Goal: Complete application form

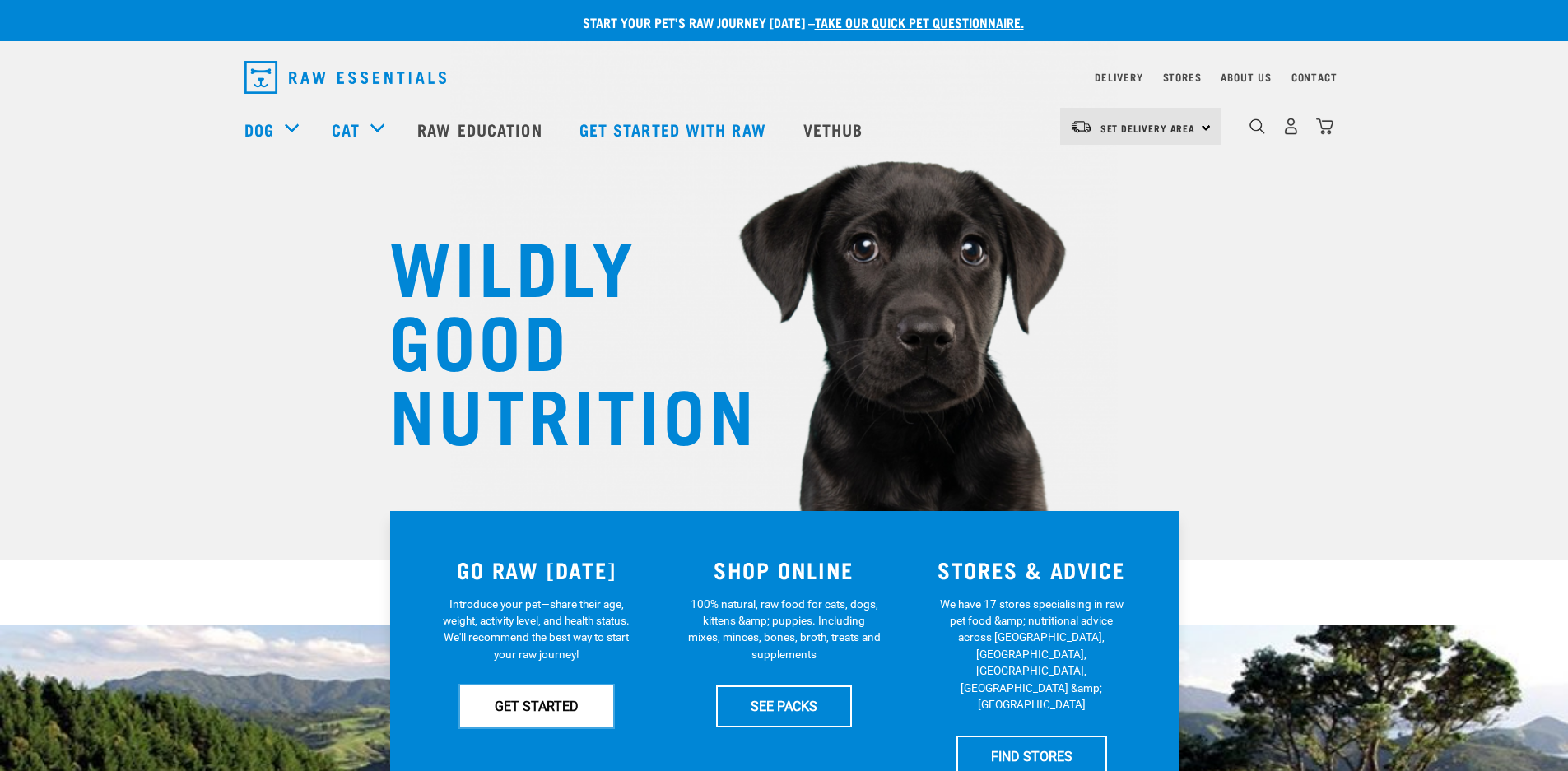
click at [557, 709] on link "GET STARTED" at bounding box center [536, 706] width 153 height 41
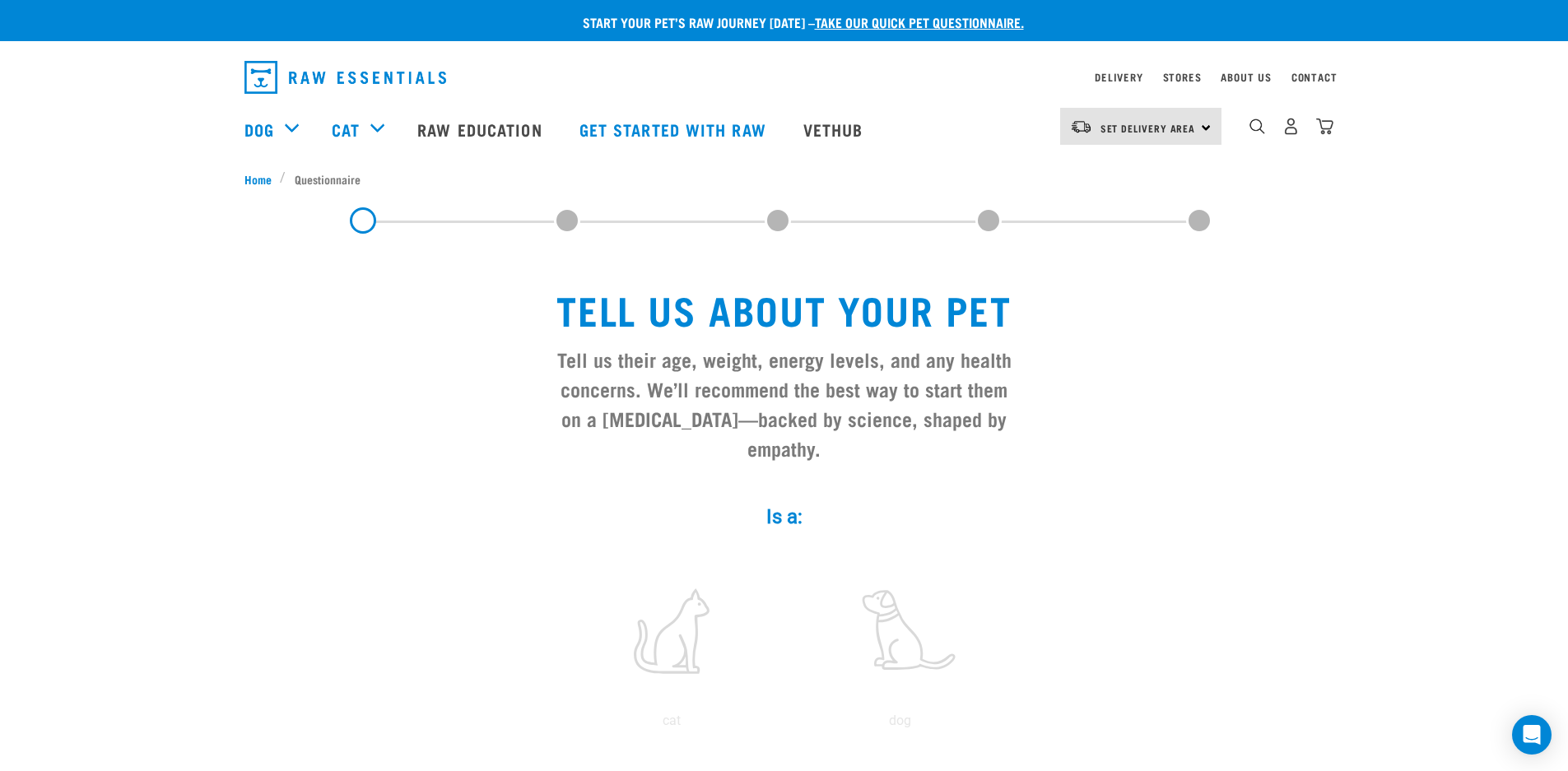
click at [800, 502] on label "Is a: *" at bounding box center [784, 516] width 494 height 30
click at [877, 593] on label at bounding box center [901, 631] width 222 height 140
click at [786, 725] on input "radio" at bounding box center [786, 725] width 0 height 0
click at [904, 615] on label at bounding box center [901, 631] width 222 height 140
click at [786, 725] on input "radio" at bounding box center [786, 725] width 0 height 0
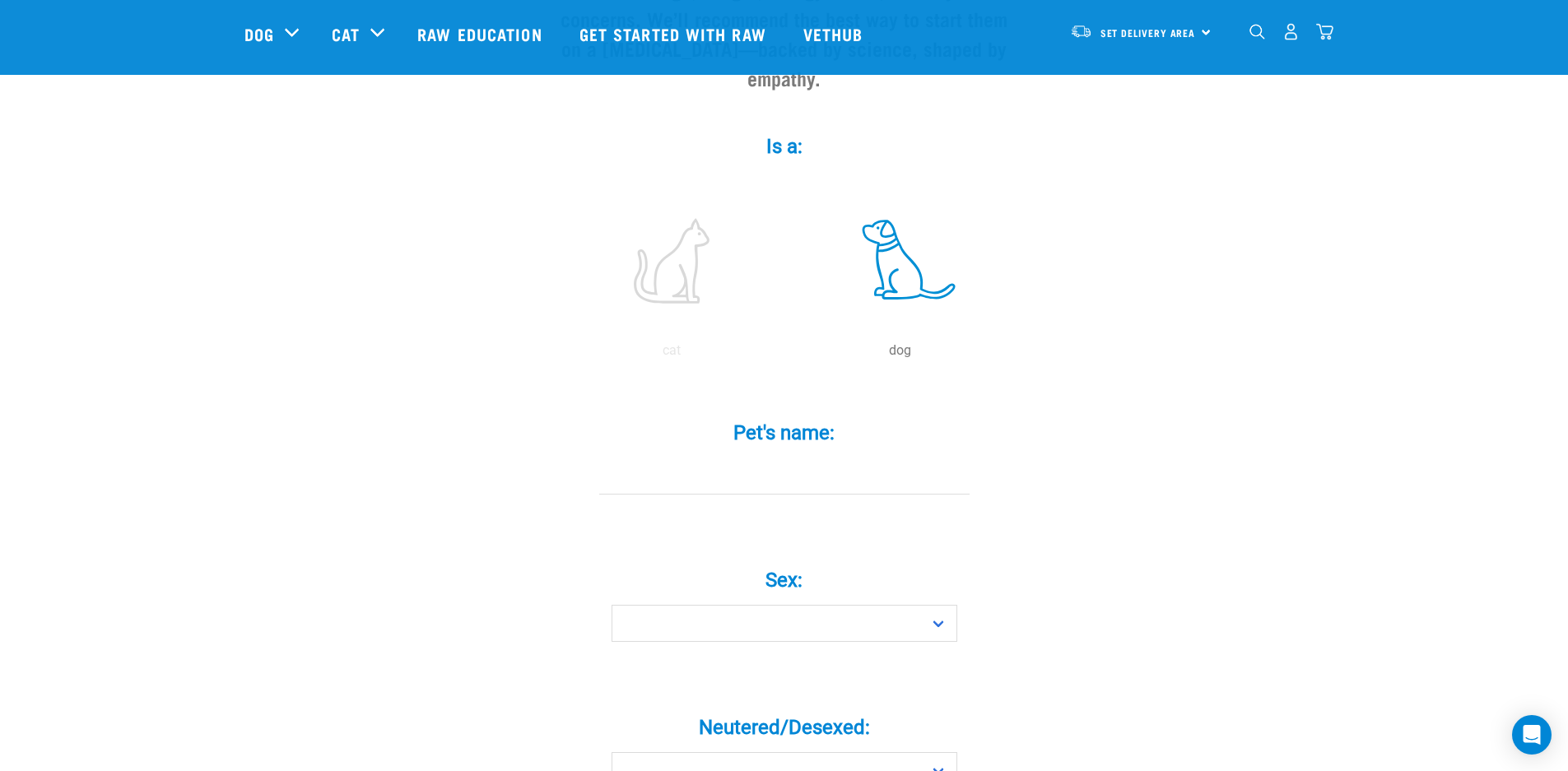
scroll to position [277, 0]
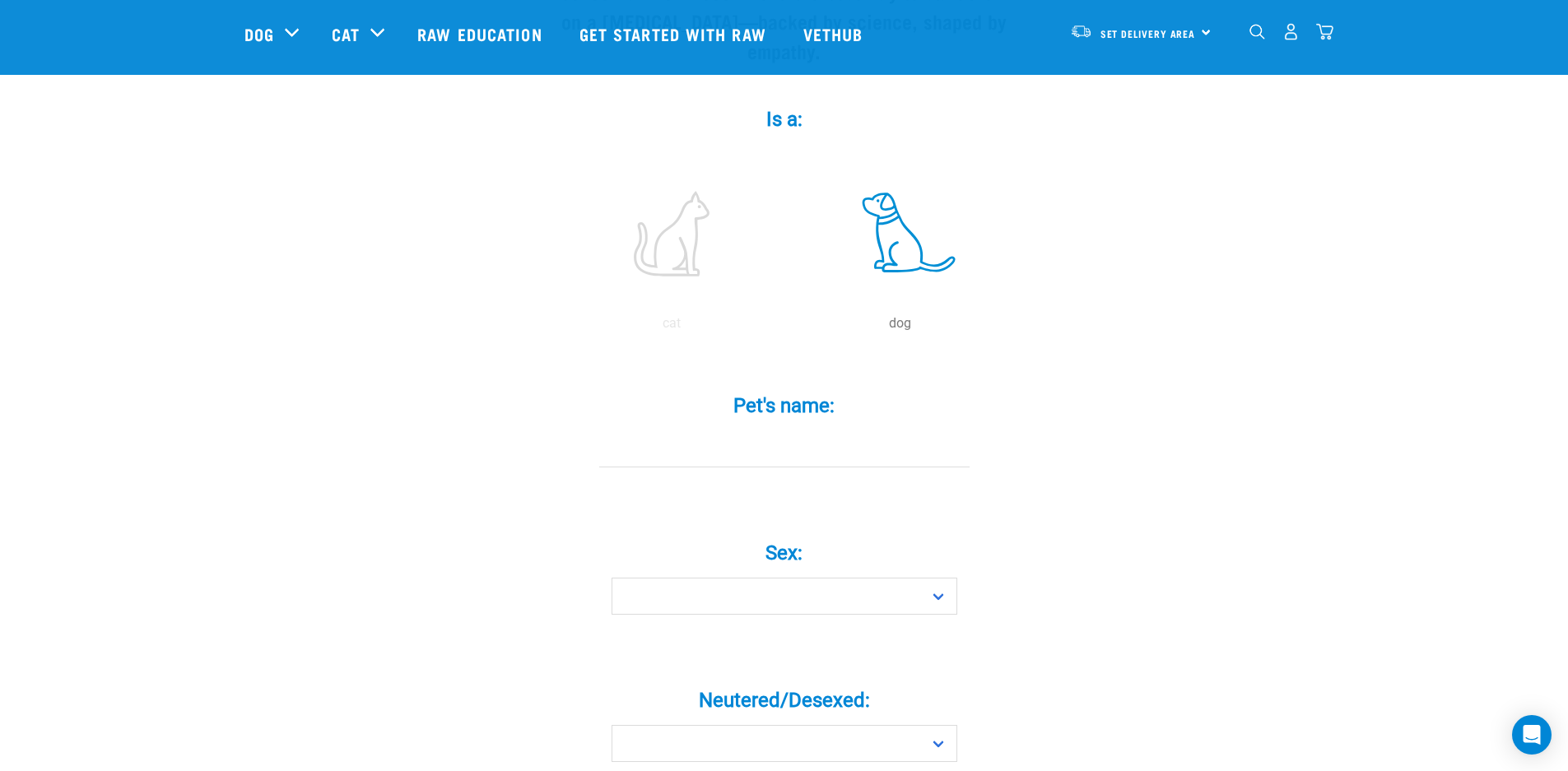
click at [876, 391] on label "Pet's name: *" at bounding box center [784, 405] width 494 height 30
click at [876, 430] on input "Pet's name: *" at bounding box center [784, 448] width 370 height 37
type input "Angel"
click at [941, 578] on select "Boy Girl" at bounding box center [784, 596] width 346 height 37
select select "girl"
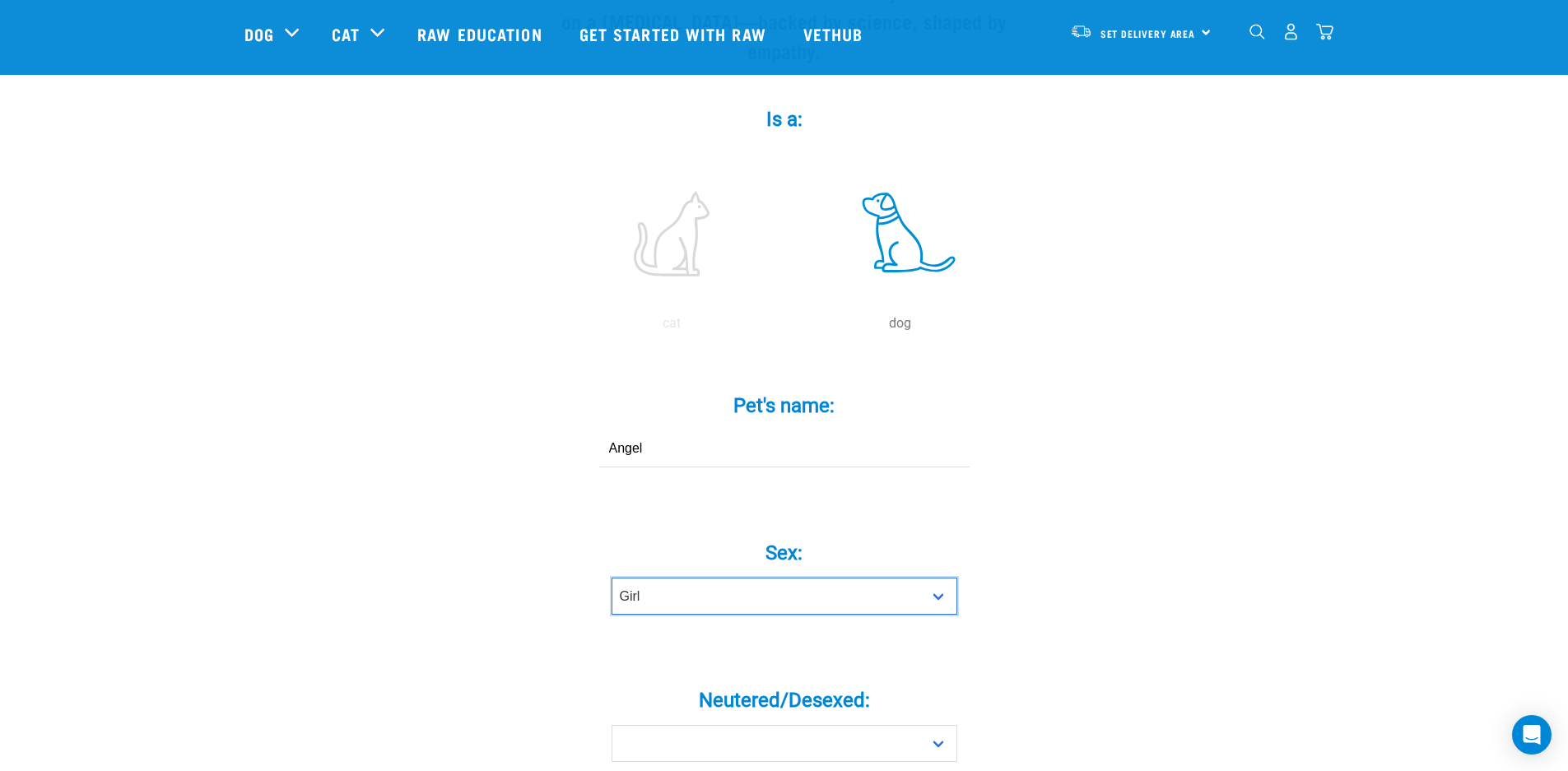
click at [611, 578] on select "Boy Girl" at bounding box center [784, 596] width 346 height 37
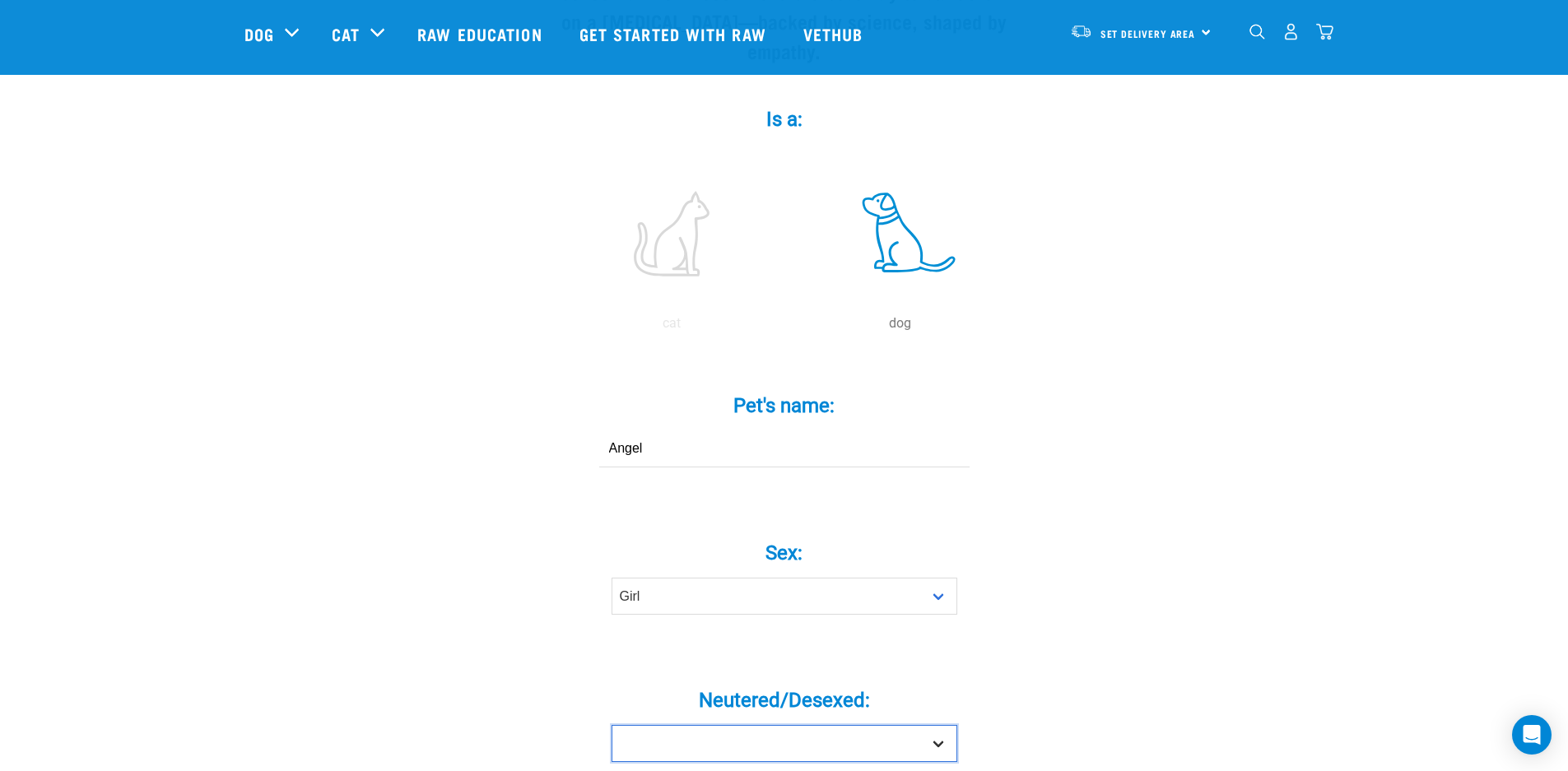
click at [942, 725] on select "Yes No" at bounding box center [784, 743] width 346 height 37
select select "yes"
click at [611, 725] on select "Yes No" at bounding box center [784, 743] width 346 height 37
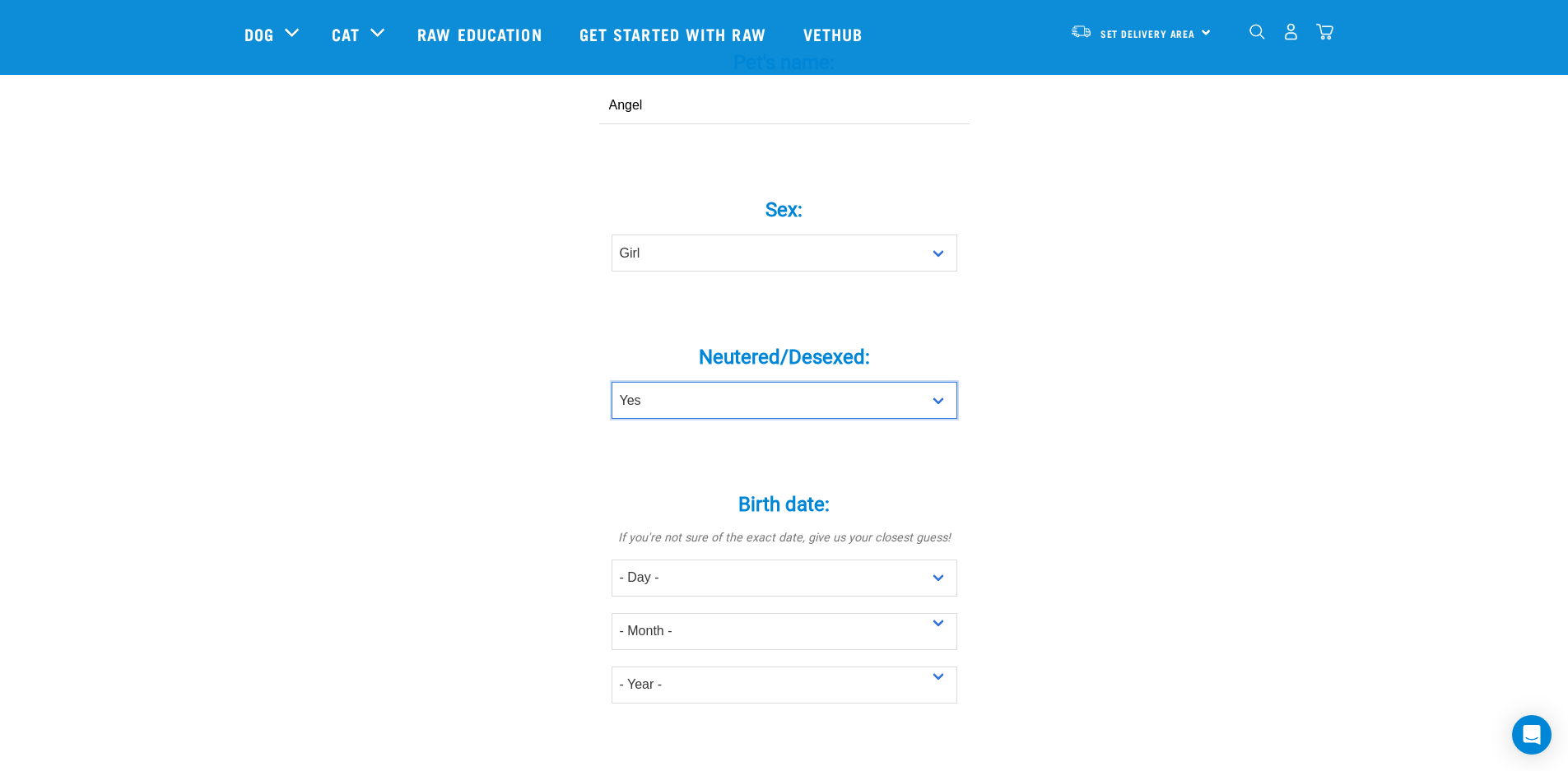
scroll to position [705, 0]
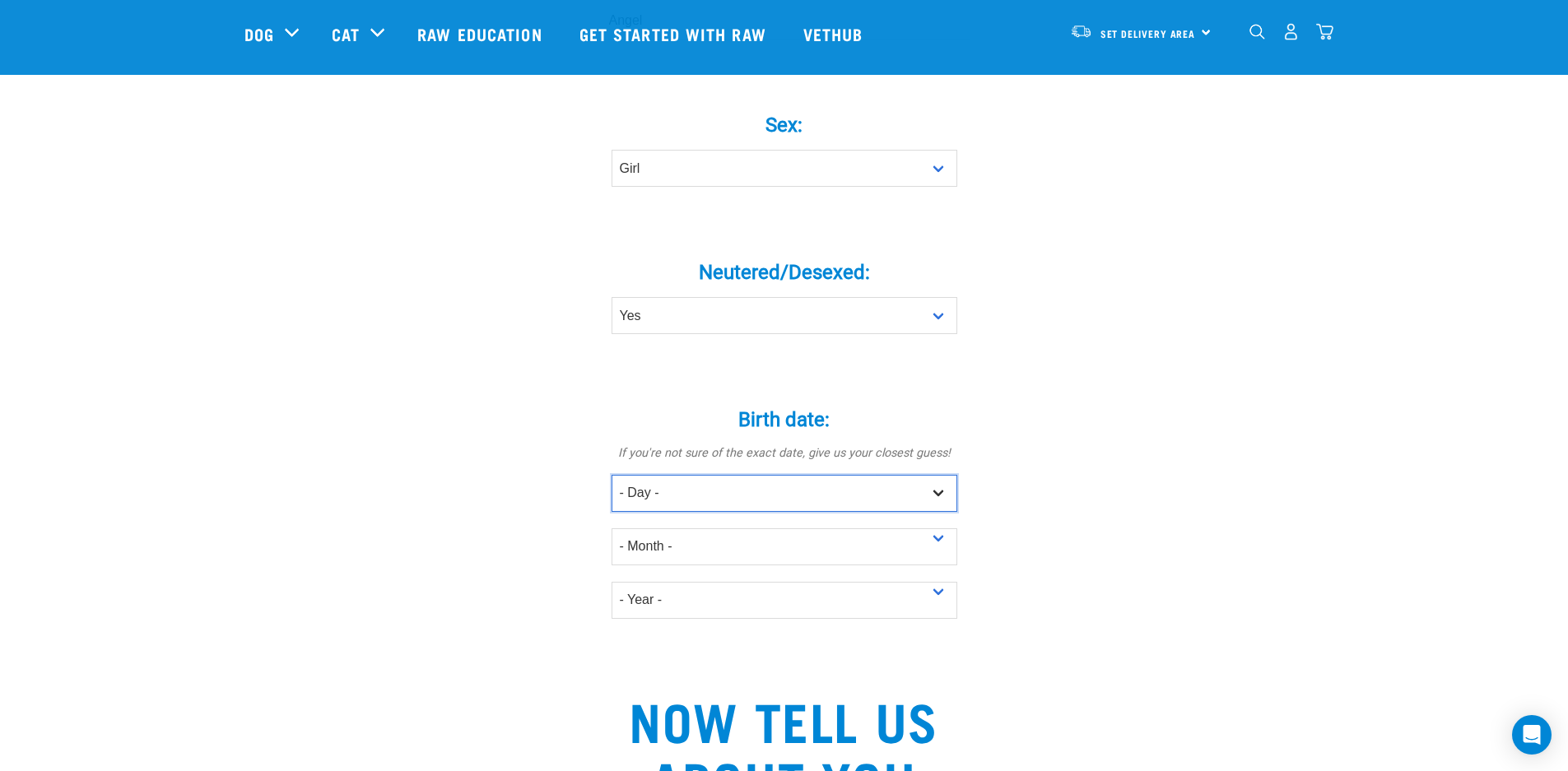
click at [795, 475] on select "- Day - 1 2 3 4 5 6 7 8 9 10 11 12 13 14 15 16 17 18 19 20 21 22 23 24 25 26 27" at bounding box center [784, 493] width 346 height 37
select select "5"
click at [611, 475] on select "- Day - 1 2 3 4 5 6 7 8 9 10 11 12 13 14 15 16 17 18 19 20 21 22 23 24 25 26 27" at bounding box center [784, 493] width 346 height 37
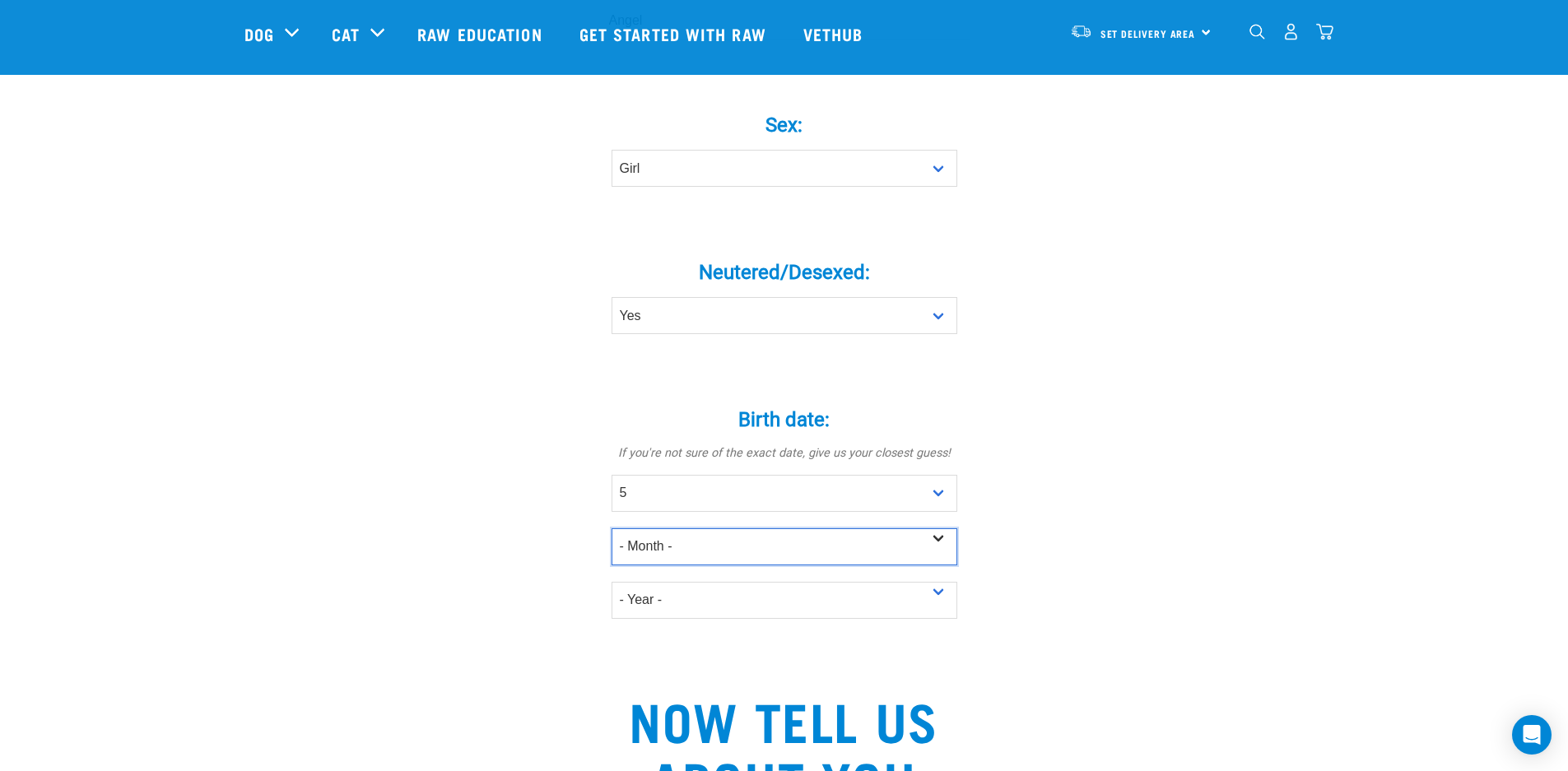
click at [645, 528] on select "- Month - January February March April May June July August September October N…" at bounding box center [784, 546] width 346 height 37
select select "April"
click at [611, 528] on select "- Month - January February March April May June July August September October N…" at bounding box center [784, 546] width 346 height 37
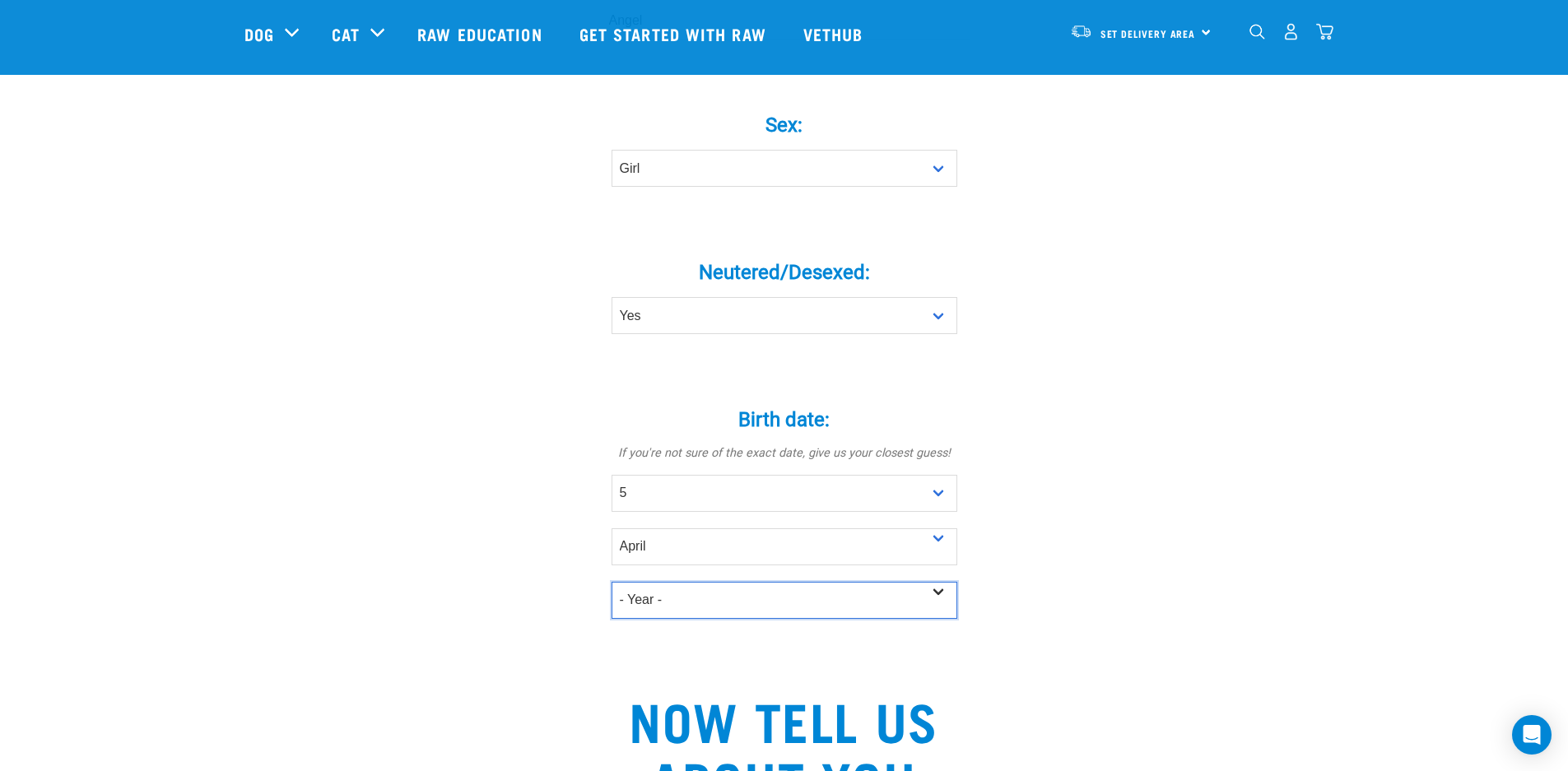
click at [938, 582] on select "- Year - 2025 2024 2023 2022 2021 2020 2019 2018 2017 2016 2015 2014 2013 2012" at bounding box center [784, 600] width 346 height 37
select select "2020"
click at [611, 582] on select "- Year - 2025 2024 2023 2022 2021 2020 2019 2018 2017 2016 2015 2014 2013 2012" at bounding box center [784, 600] width 346 height 37
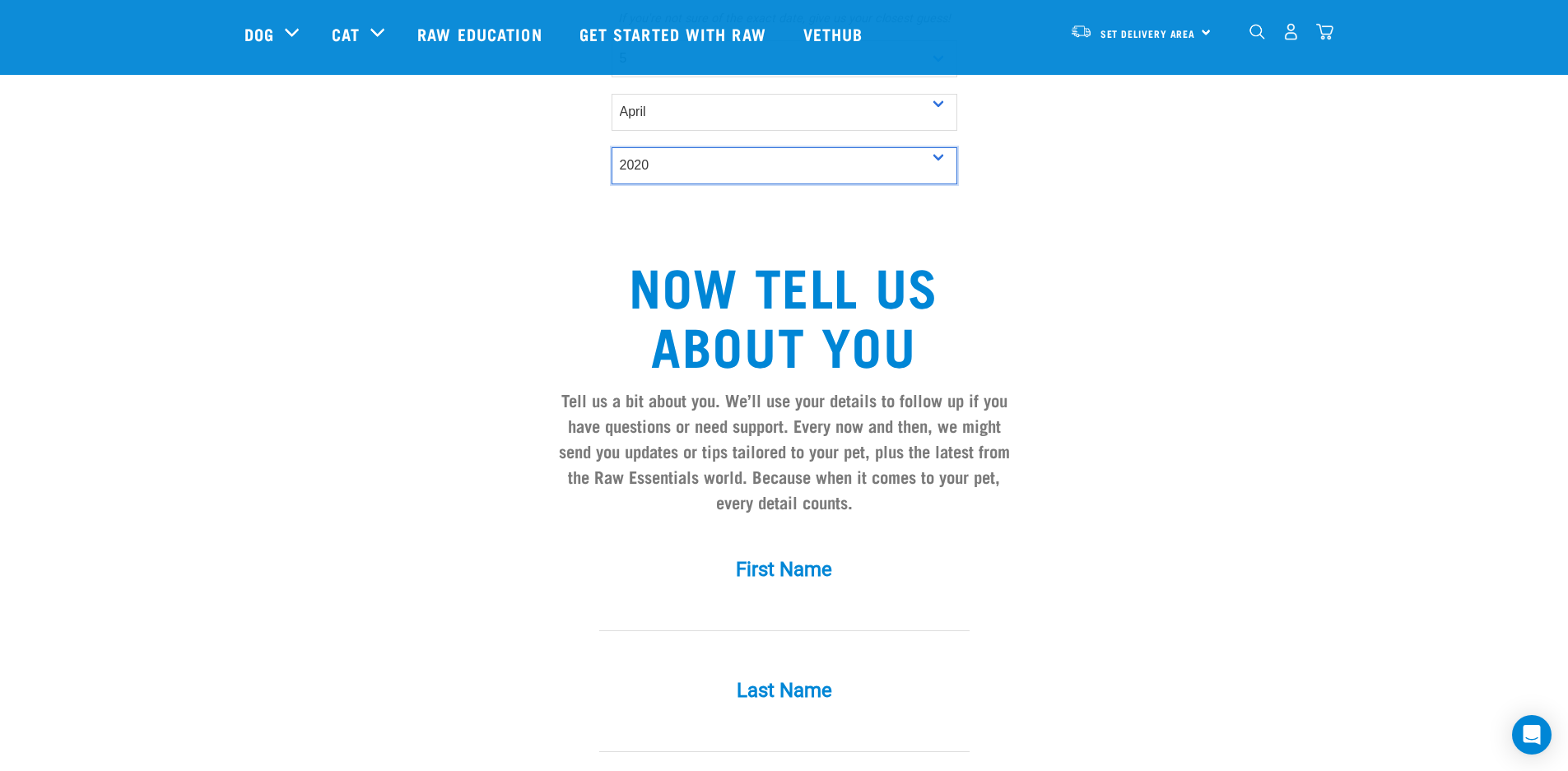
scroll to position [1163, 0]
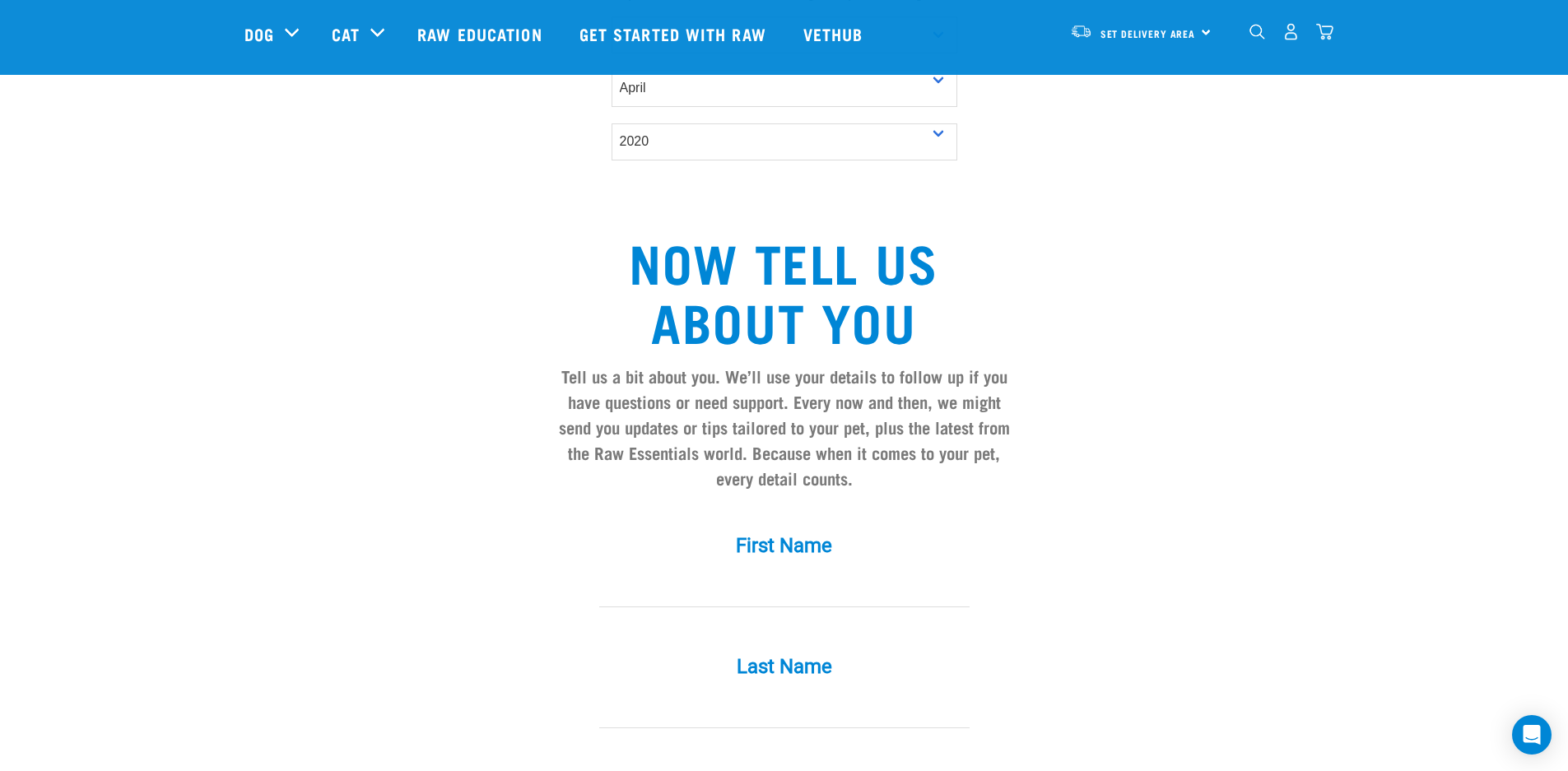
click at [795, 531] on label "First Name *" at bounding box center [784, 545] width 494 height 30
click at [795, 570] on input "First Name *" at bounding box center [784, 588] width 370 height 37
click at [752, 570] on input "First Name *" at bounding box center [784, 588] width 370 height 37
type input "Graeme"
type input "Beattie"
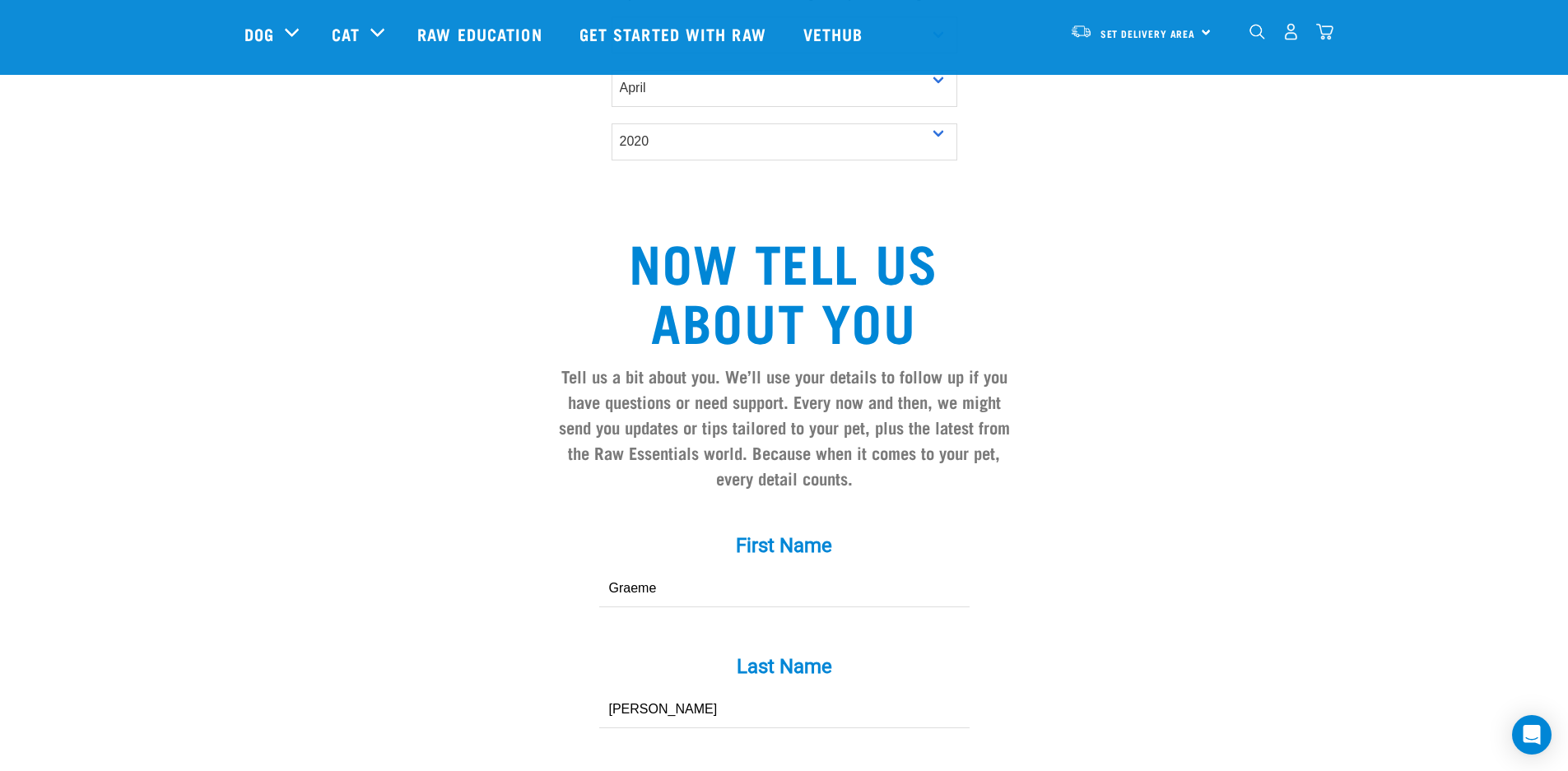
type input "grbt1@live.com"
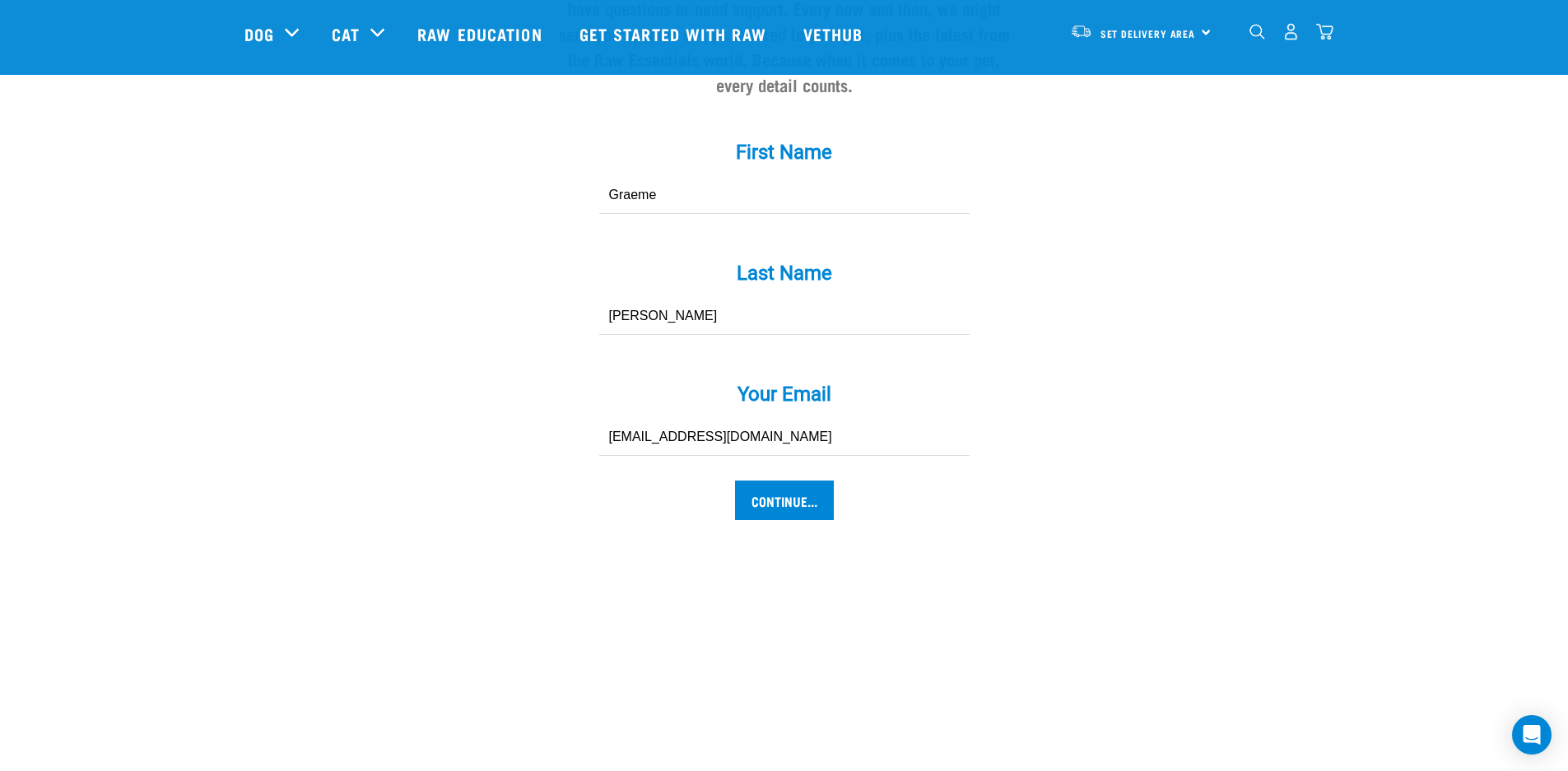
scroll to position [1611, 0]
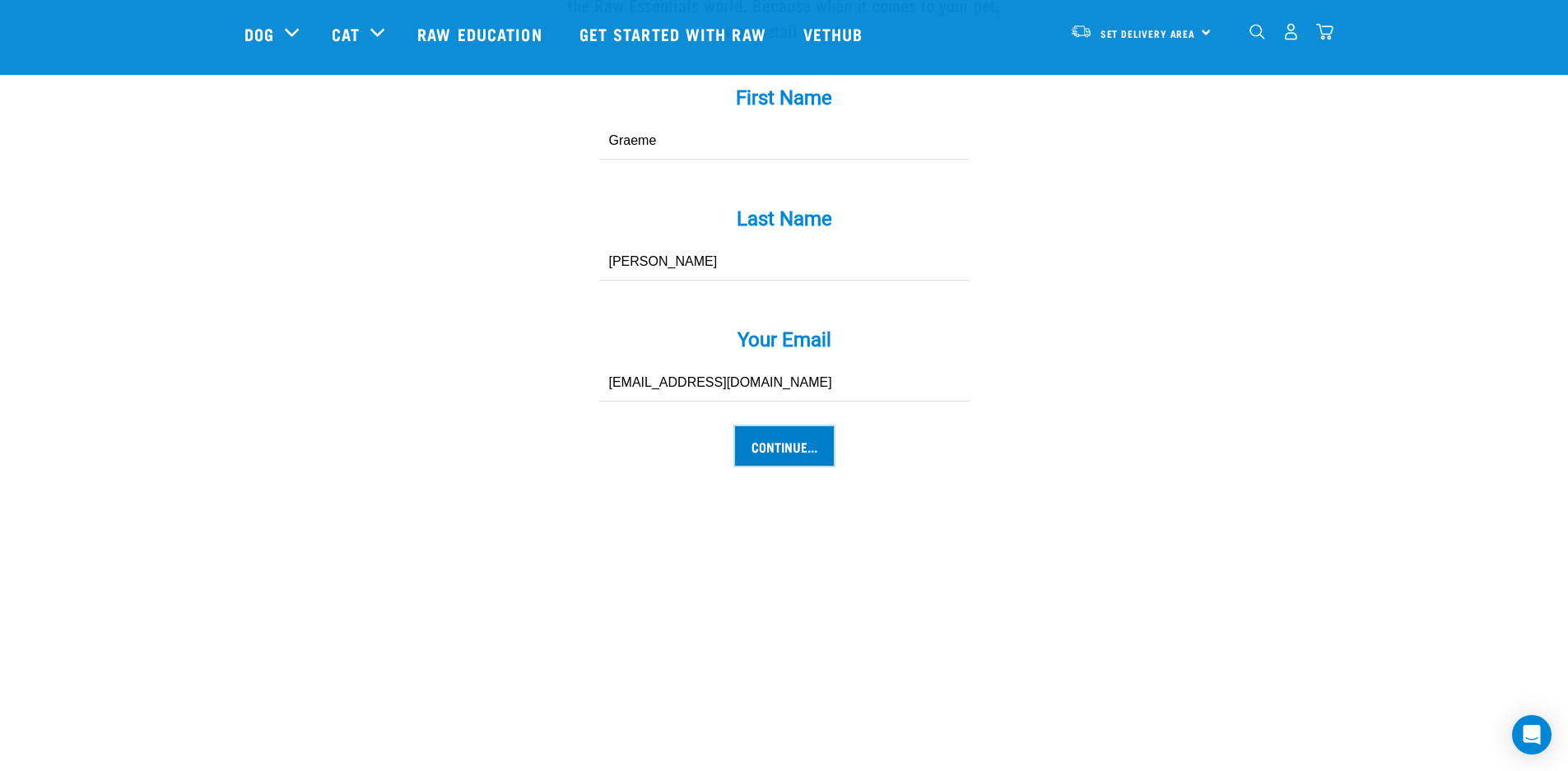
click at [773, 427] on input "Continue..." at bounding box center [784, 446] width 99 height 39
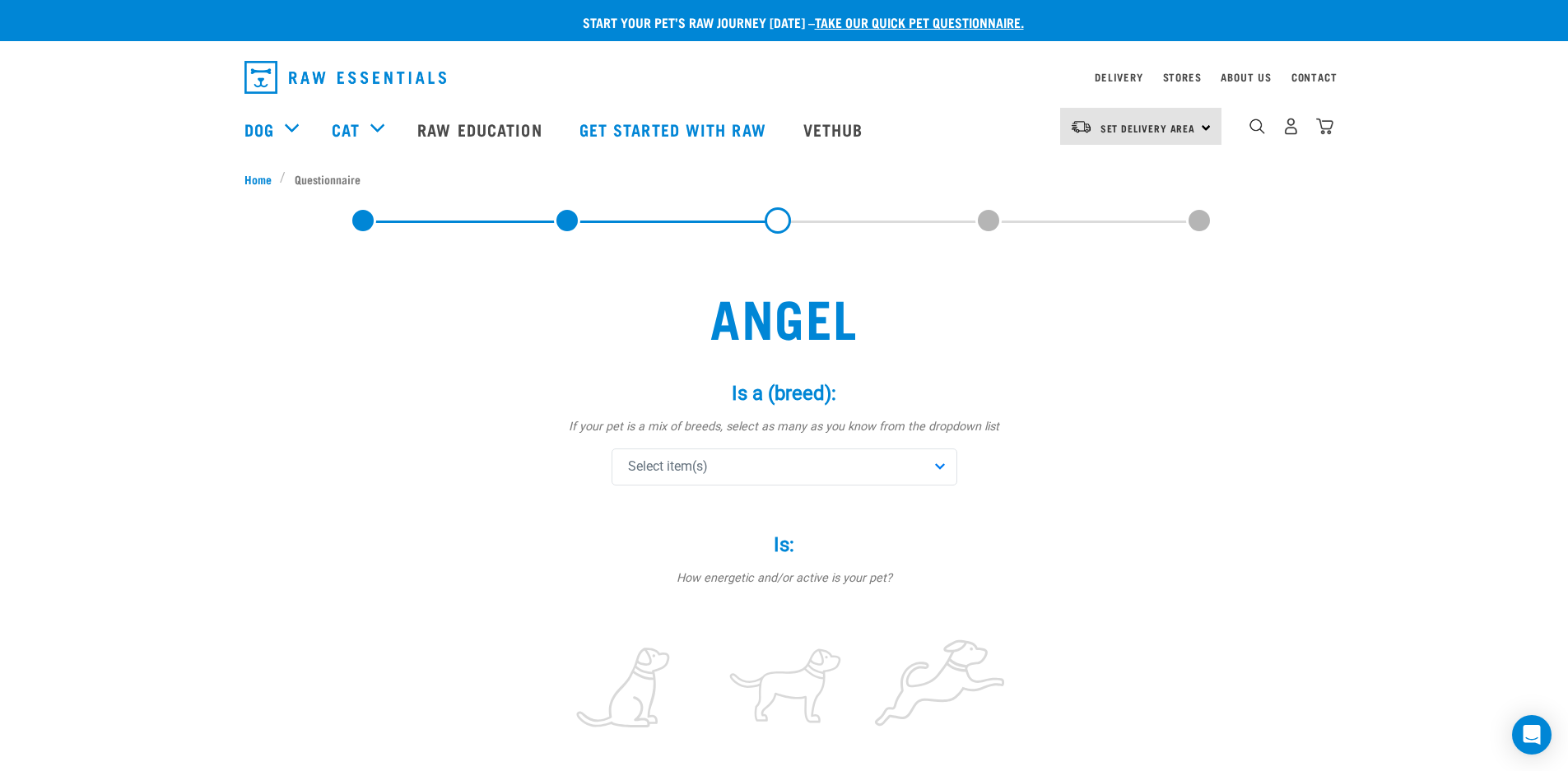
click at [939, 465] on div "Select item(s)" at bounding box center [784, 466] width 346 height 37
click at [955, 500] on div "Is a (breed): * If your pet is a mix of breeds, select as many as you know from…" at bounding box center [784, 434] width 494 height 152
click at [937, 468] on div "Select item(s)" at bounding box center [784, 466] width 346 height 37
click at [957, 507] on div "Is a (breed): * If your pet is a mix of breeds, select as many as you know from…" at bounding box center [784, 434] width 494 height 152
click at [942, 467] on div "Select item(s)" at bounding box center [784, 466] width 346 height 37
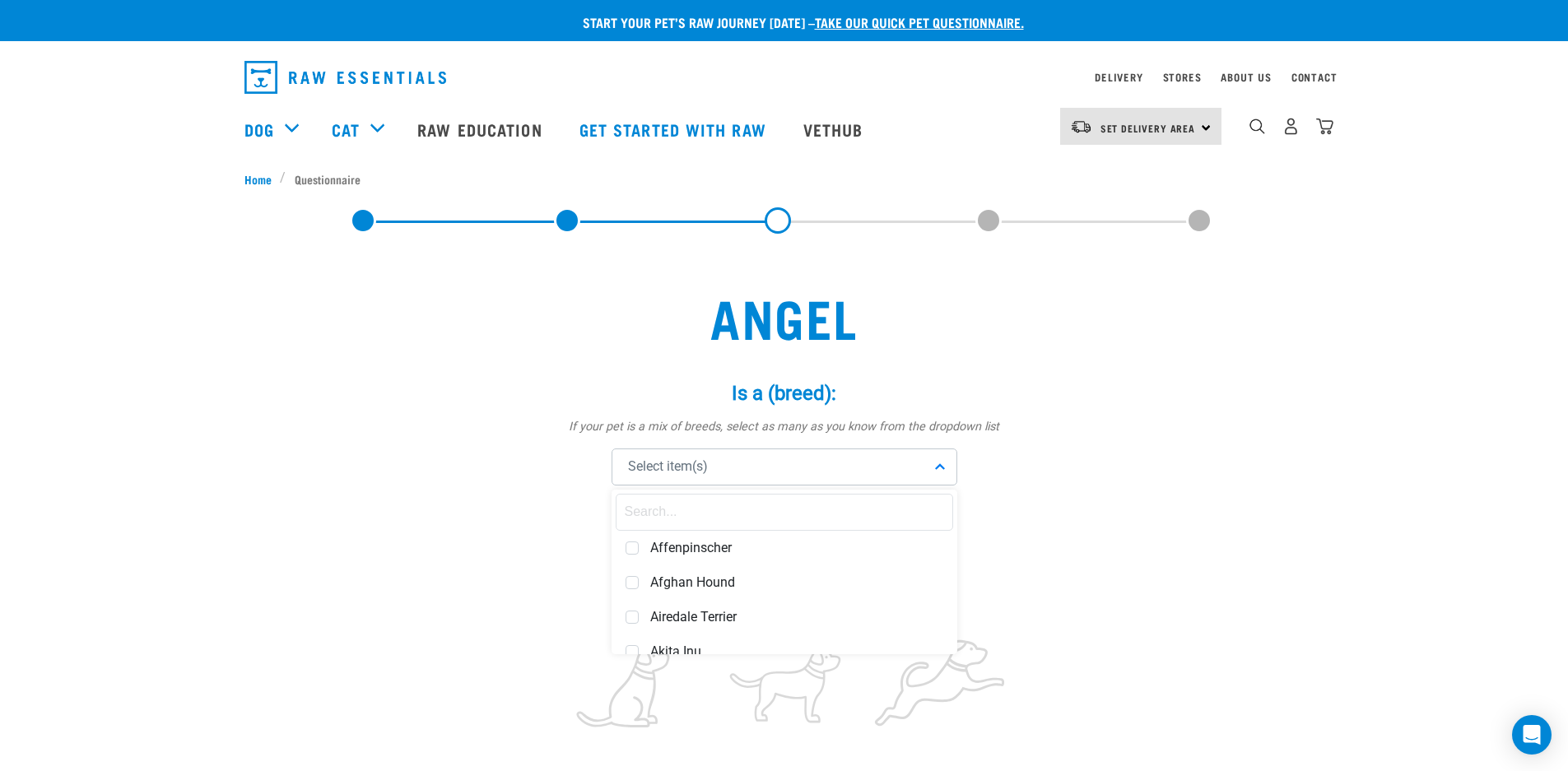
click at [955, 506] on div "Is a (breed): * If your pet is a mix of breeds, select as many as you know from…" at bounding box center [784, 434] width 494 height 152
click at [857, 512] on div "Is: * How energetic and/or active is your pet? not active active very active" at bounding box center [784, 649] width 494 height 279
click at [780, 476] on div "Select item(s)" at bounding box center [784, 466] width 346 height 37
drag, startPoint x: 954, startPoint y: 488, endPoint x: 954, endPoint y: 498, distance: 10.0
click at [954, 498] on div "Is a (breed): * If your pet is a mix of breeds, select as many as you know from…" at bounding box center [784, 434] width 494 height 152
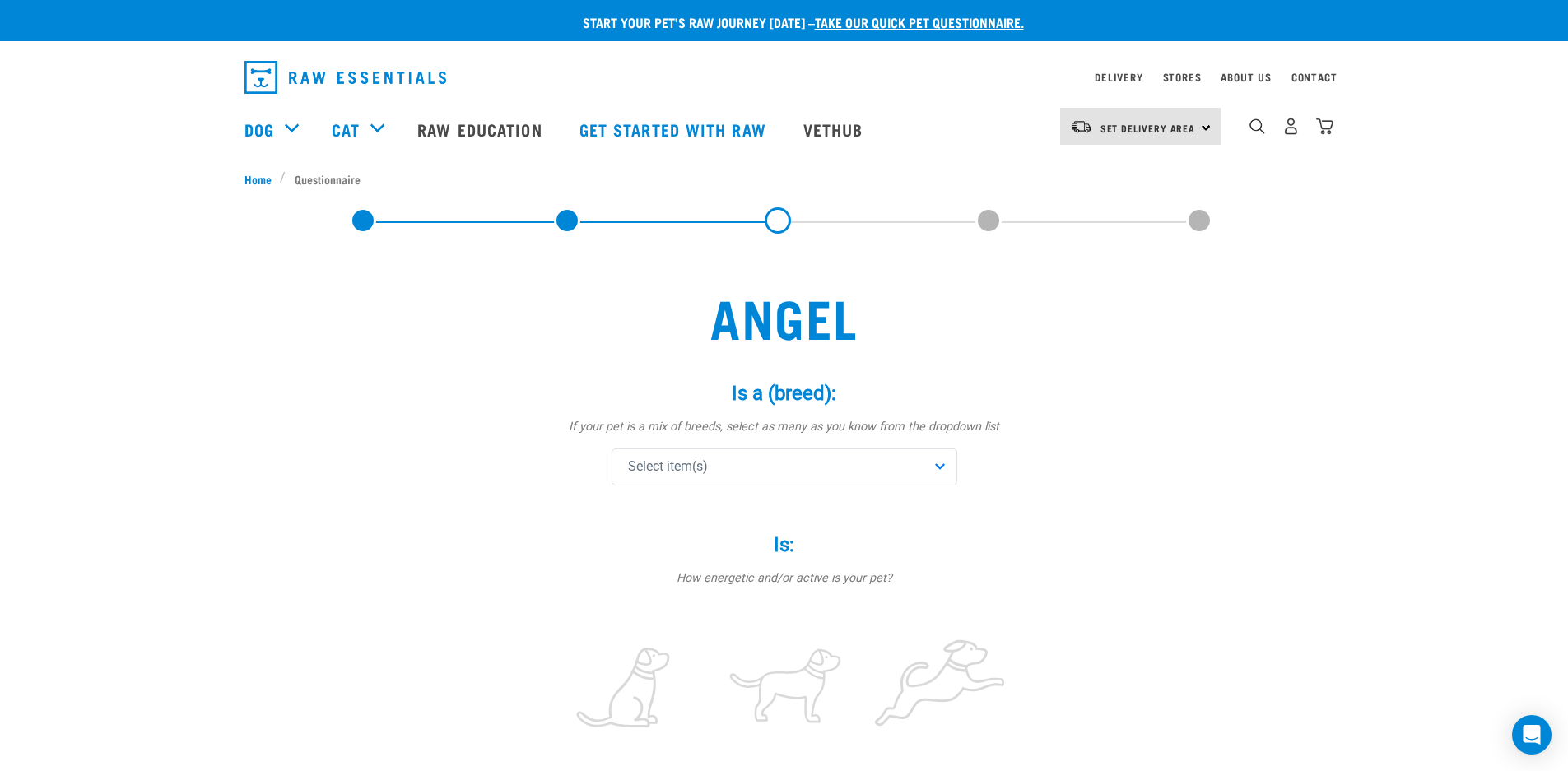
click at [954, 498] on div "Is a (breed): * If your pet is a mix of breeds, select as many as you know from…" at bounding box center [784, 434] width 494 height 152
click at [954, 498] on div "Is a (breed): * If your pet is a mix of breeds, select as many as you know from…" at bounding box center [784, 434] width 494 height 152
click at [955, 498] on div "Is a (breed): * If your pet is a mix of breeds, select as many as you know from…" at bounding box center [784, 434] width 494 height 152
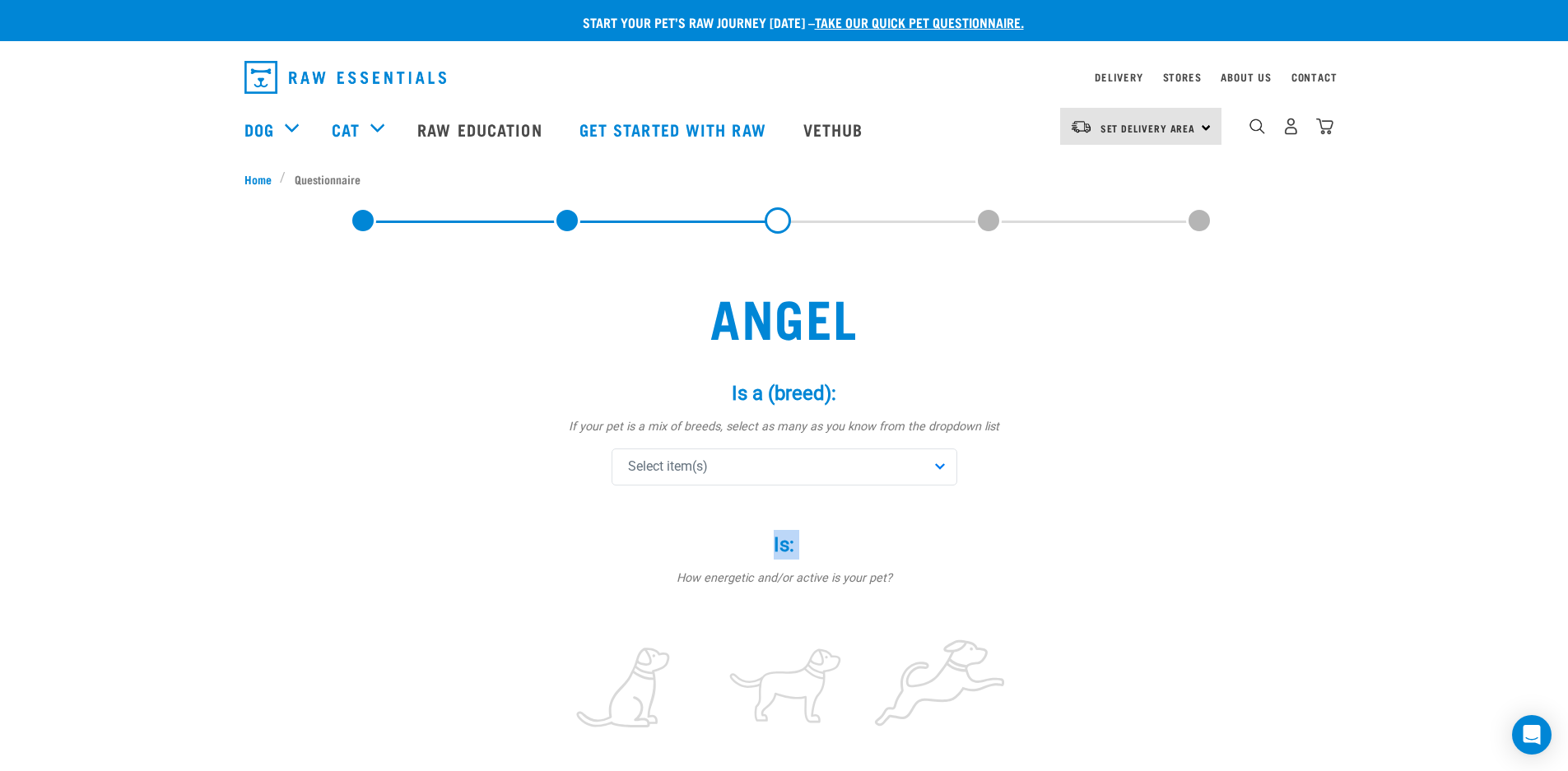
drag, startPoint x: 955, startPoint y: 498, endPoint x: 958, endPoint y: 481, distance: 17.3
click at [958, 482] on div "Is a (breed): * If your pet is a mix of breeds, select as many as you know from…" at bounding box center [784, 434] width 494 height 152
click at [940, 463] on div "Select item(s)" at bounding box center [784, 466] width 346 height 37
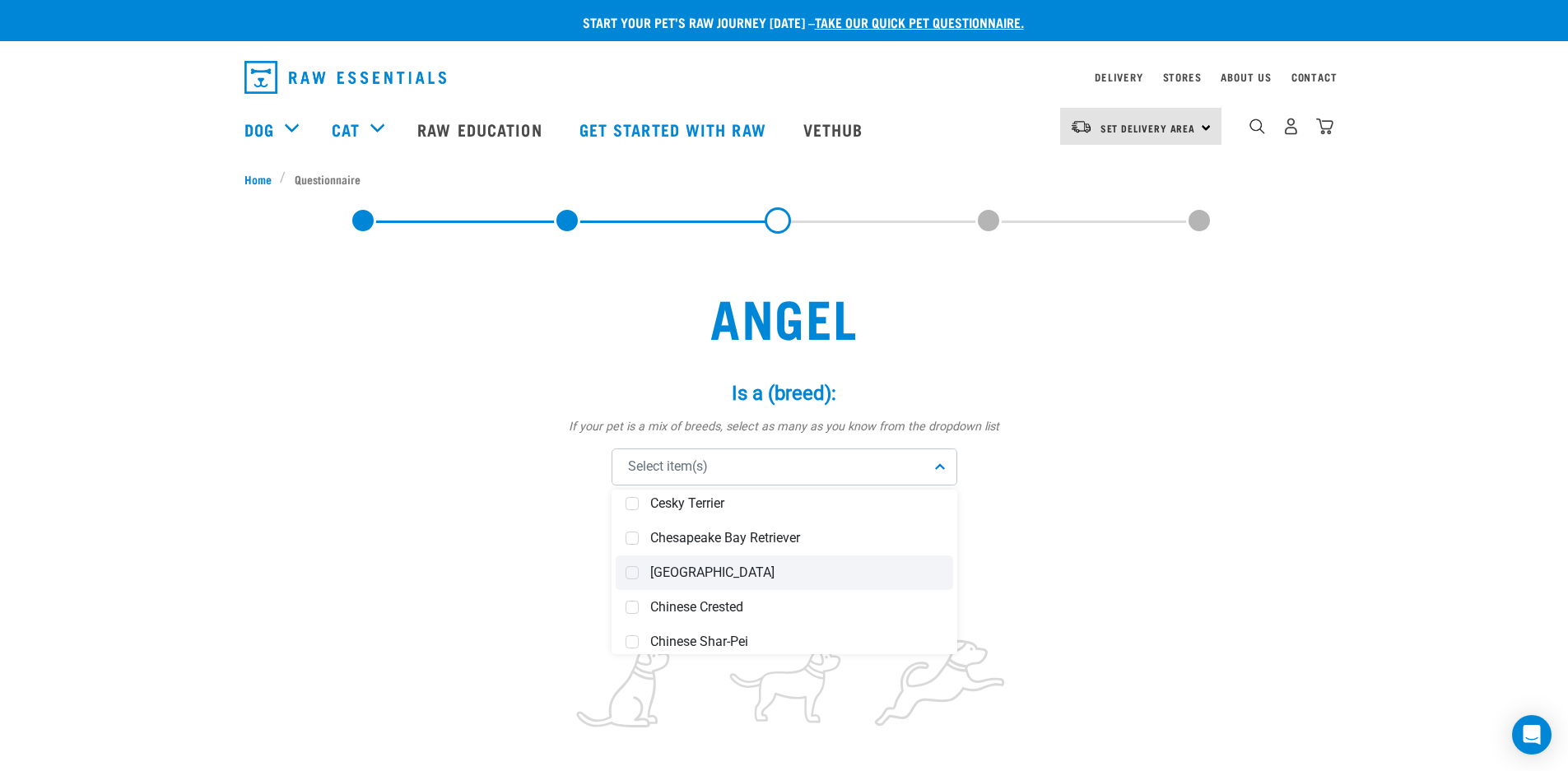
click at [633, 570] on span at bounding box center [632, 573] width 13 height 13
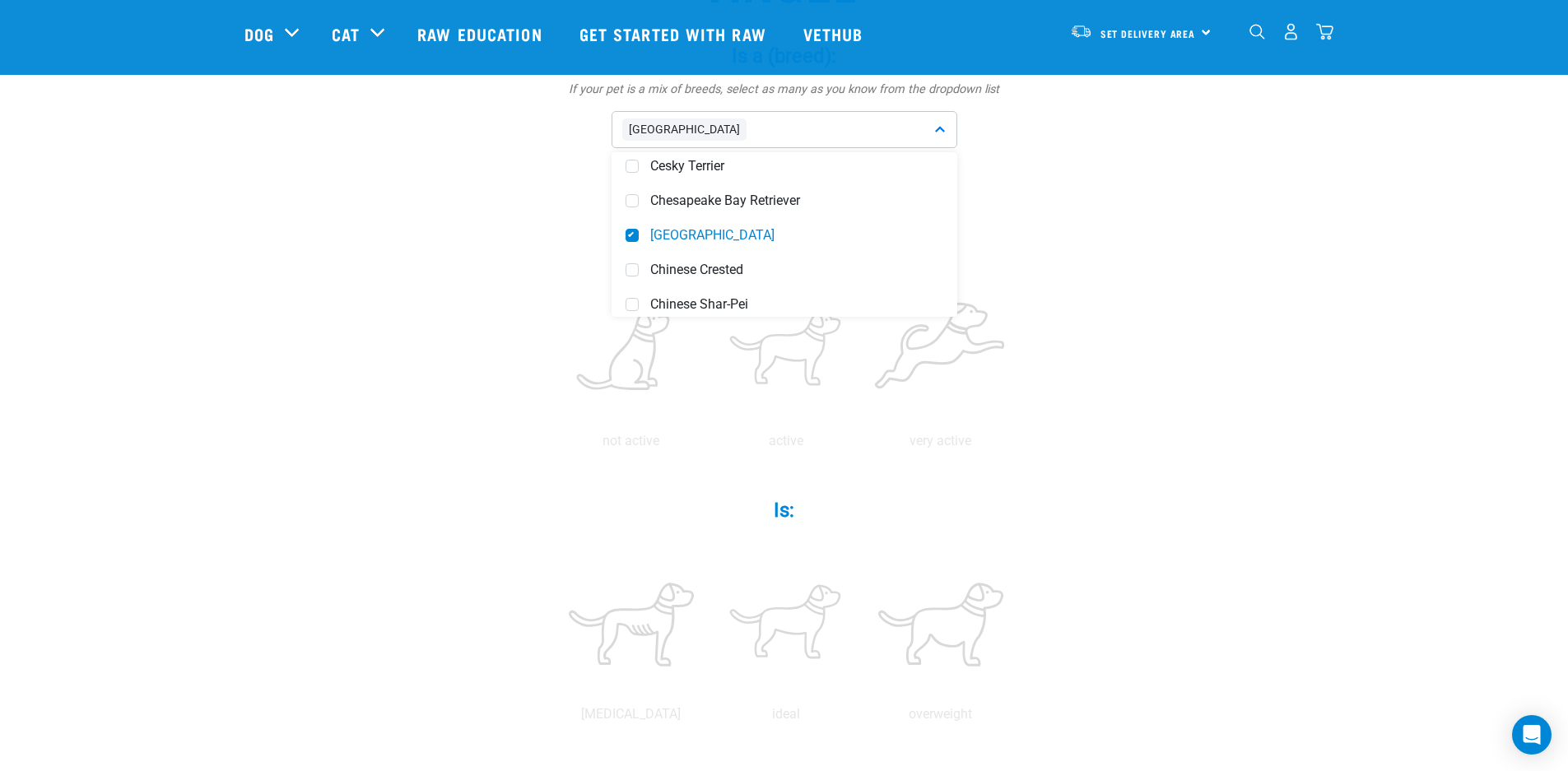
scroll to position [208, 0]
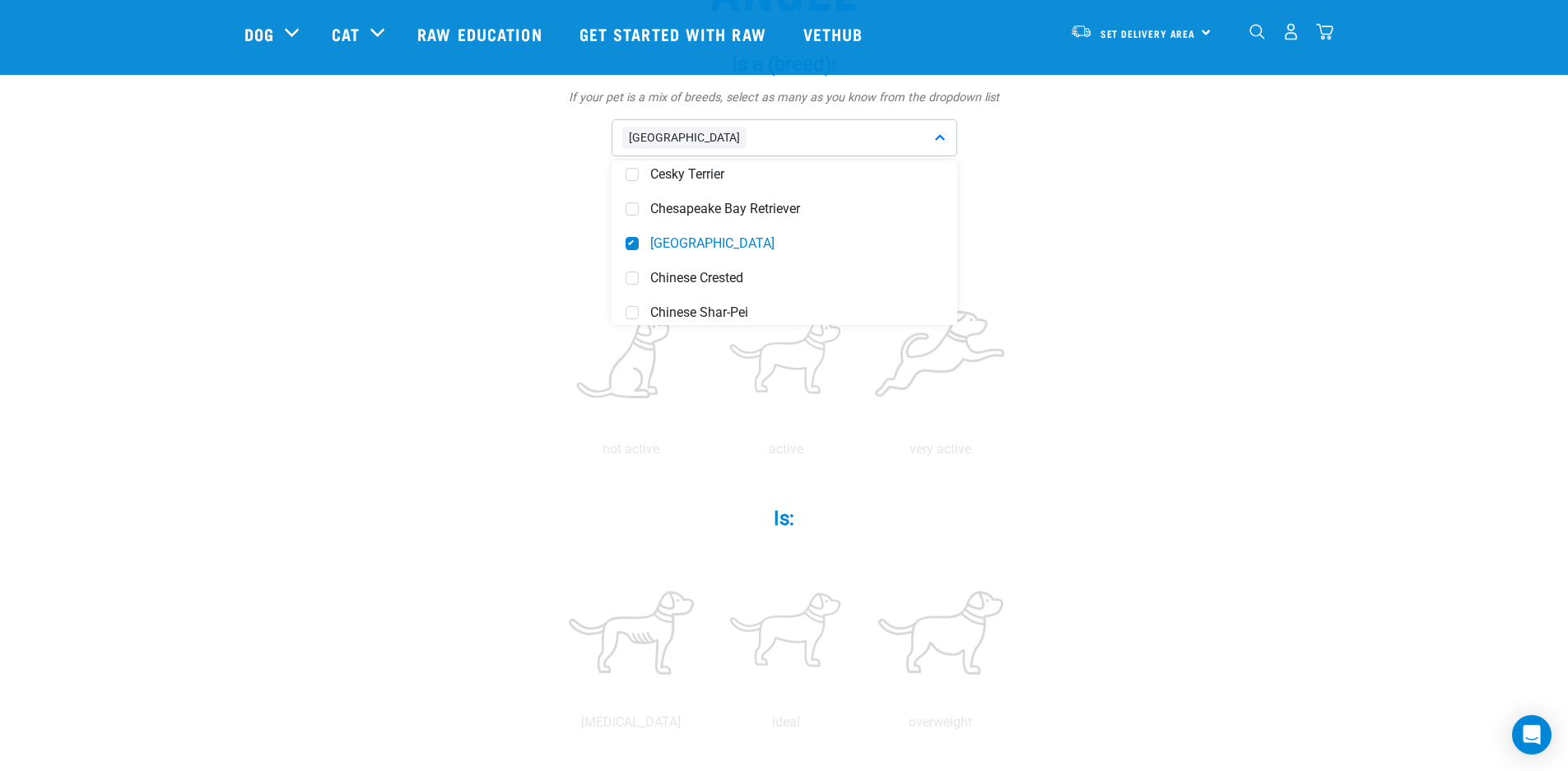
click at [1215, 445] on div "Angel Is a (breed): * If your pet is a mix of breeds, select as many as you kno…" at bounding box center [784, 685] width 1080 height 1520
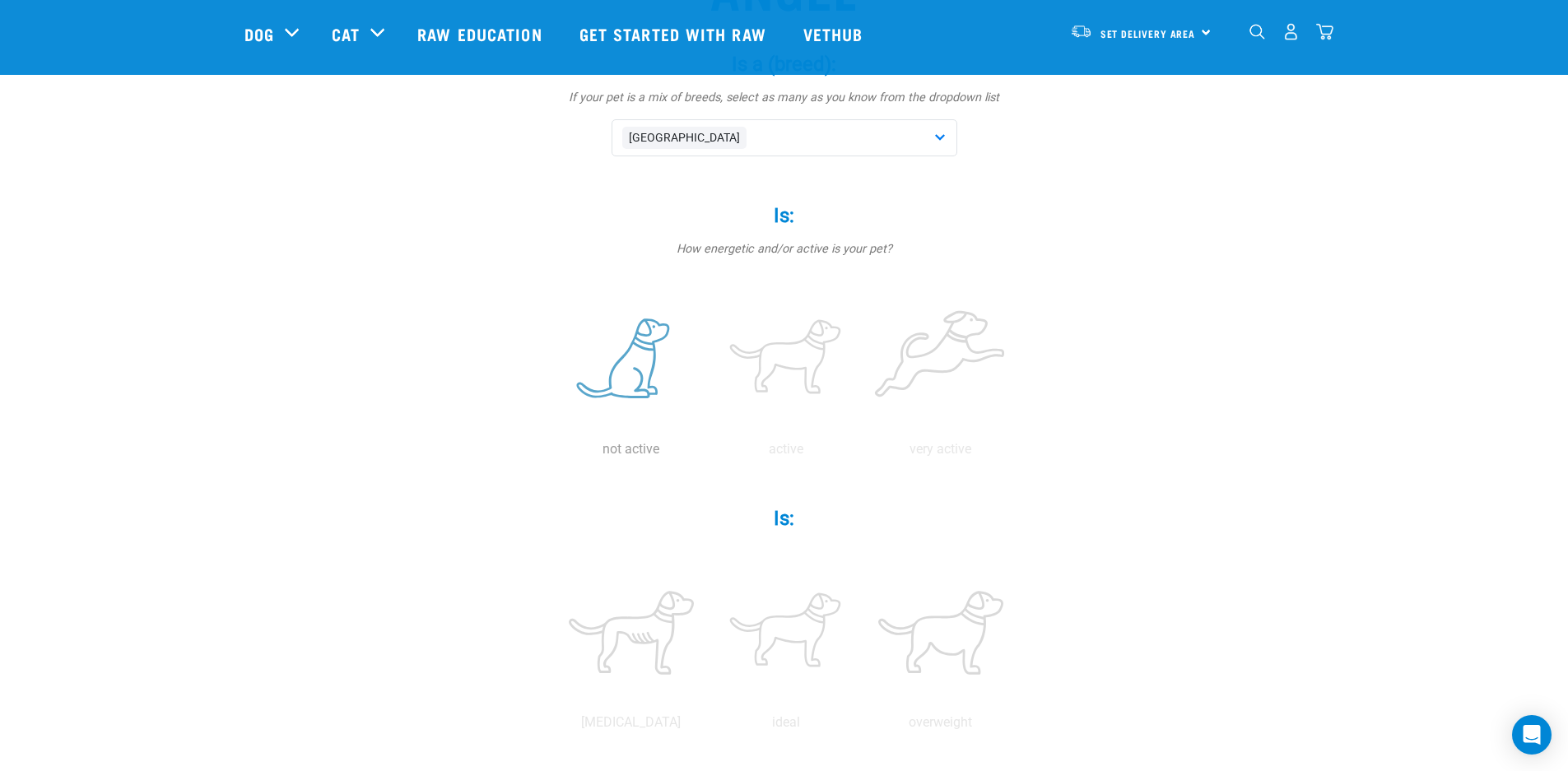
click at [634, 391] on label at bounding box center [631, 360] width 148 height 140
click at [554, 454] on input "radio" at bounding box center [554, 454] width 0 height 0
click at [780, 383] on label at bounding box center [785, 360] width 148 height 140
click at [709, 454] on input "radio" at bounding box center [709, 454] width 0 height 0
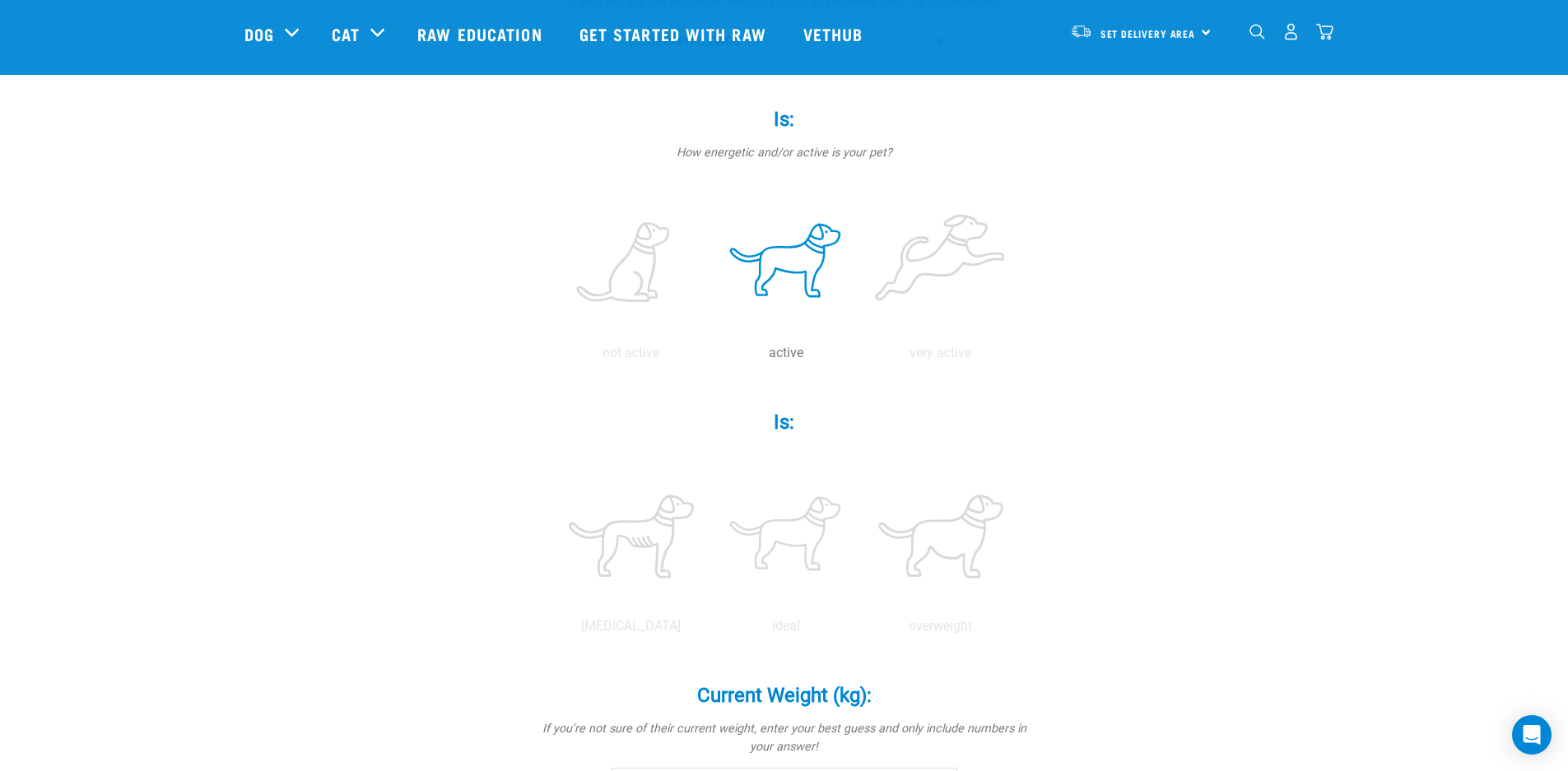
scroll to position [387, 0]
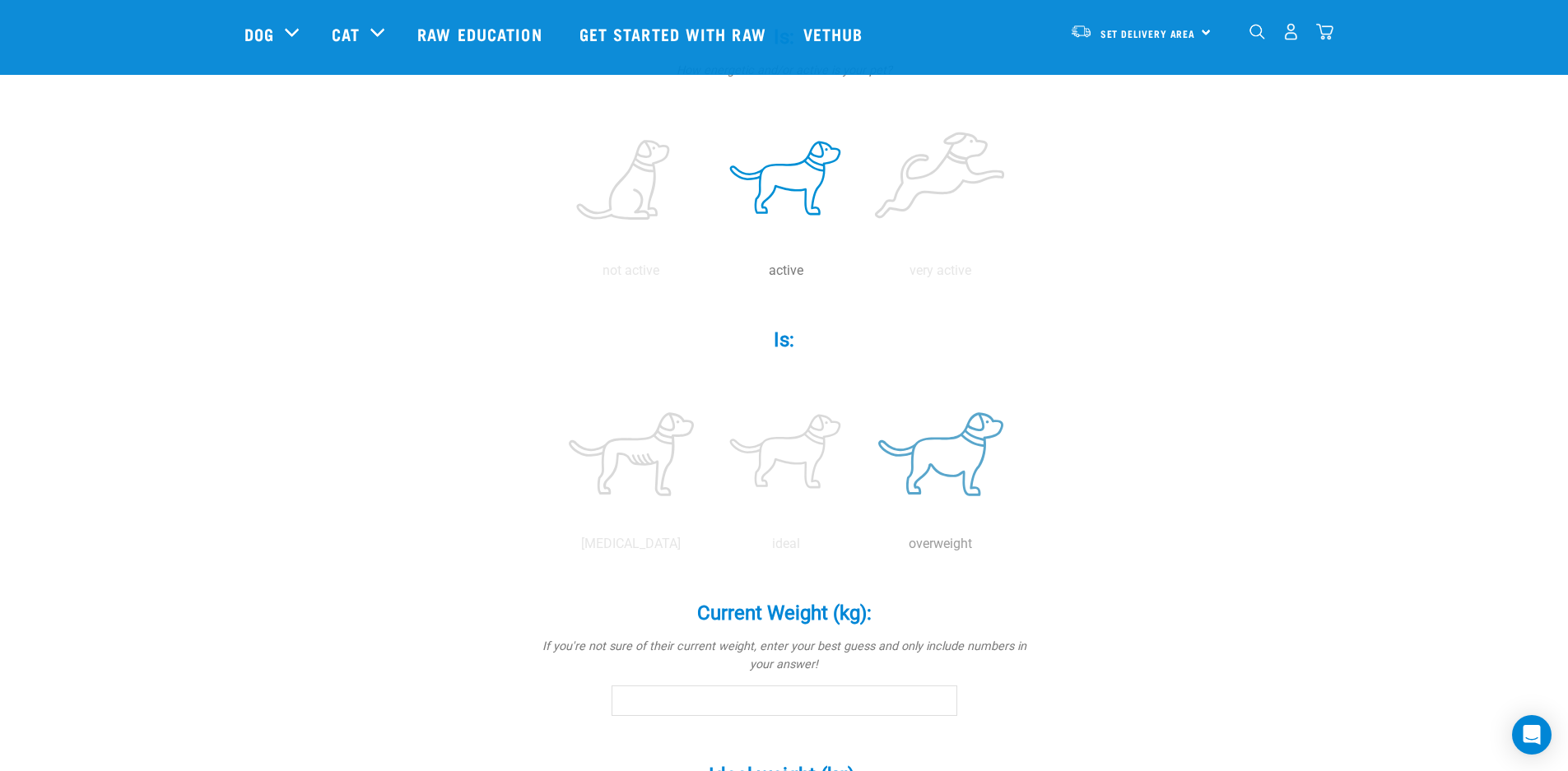
click at [939, 489] on label at bounding box center [940, 455] width 148 height 140
click at [863, 549] on input "radio" at bounding box center [863, 549] width 0 height 0
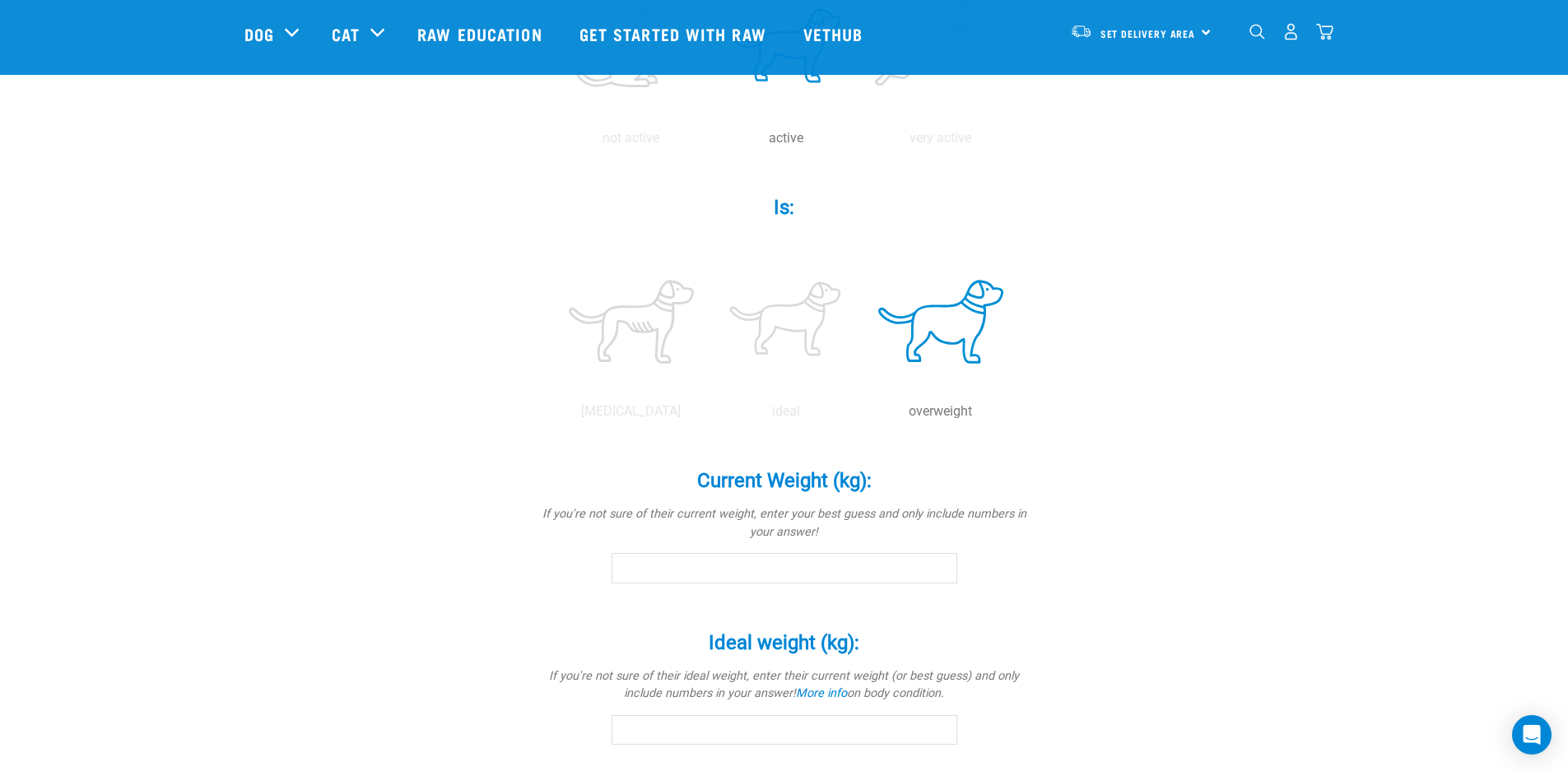
scroll to position [540, 0]
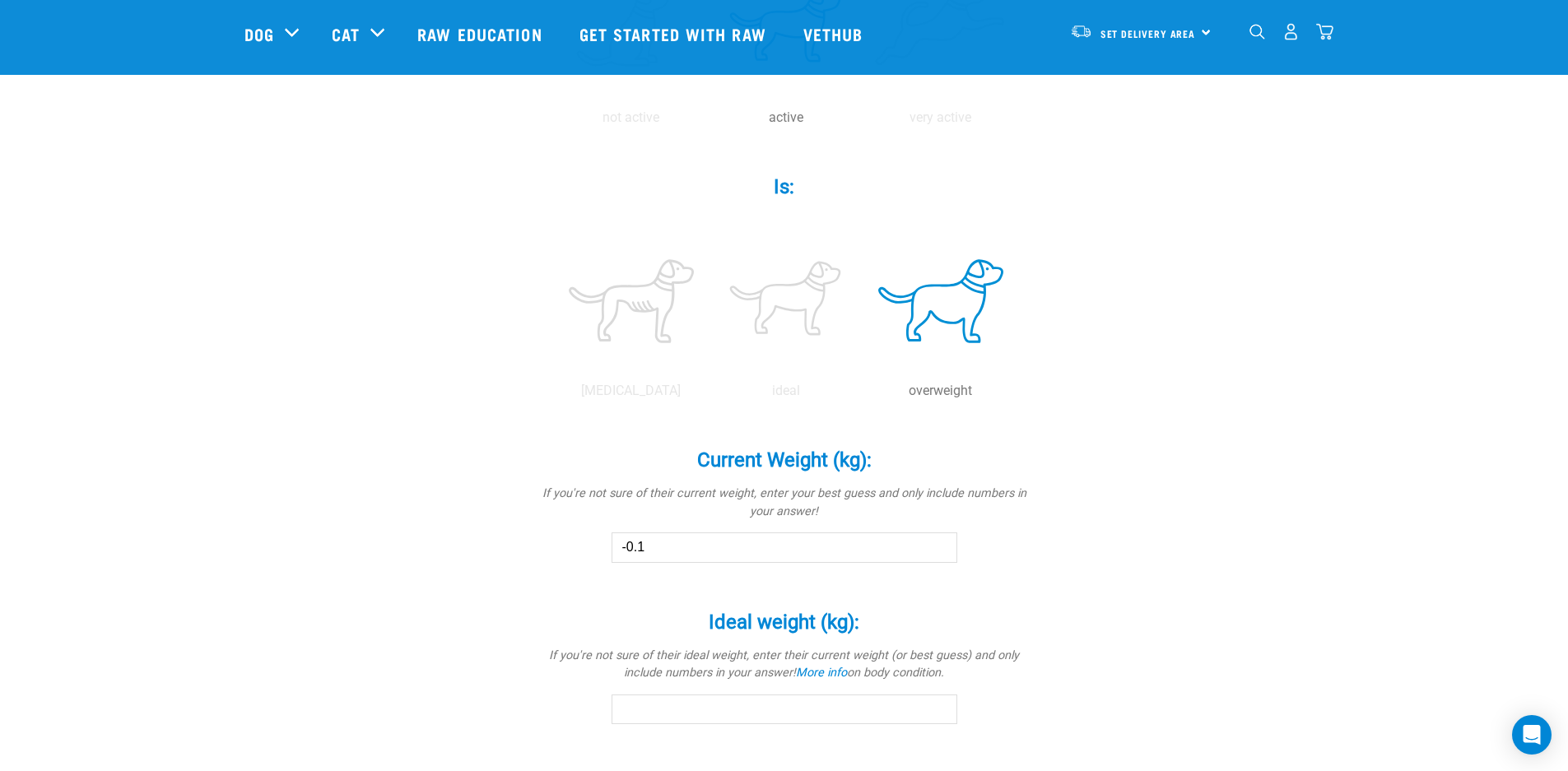
click at [940, 551] on input "-0.1" at bounding box center [784, 547] width 346 height 30
click at [943, 546] on input "0" at bounding box center [784, 547] width 346 height 30
click at [943, 546] on input "0.1" at bounding box center [784, 547] width 346 height 30
click at [943, 546] on input "0.2" at bounding box center [784, 547] width 346 height 30
click at [943, 546] on input "0.3" at bounding box center [784, 547] width 346 height 30
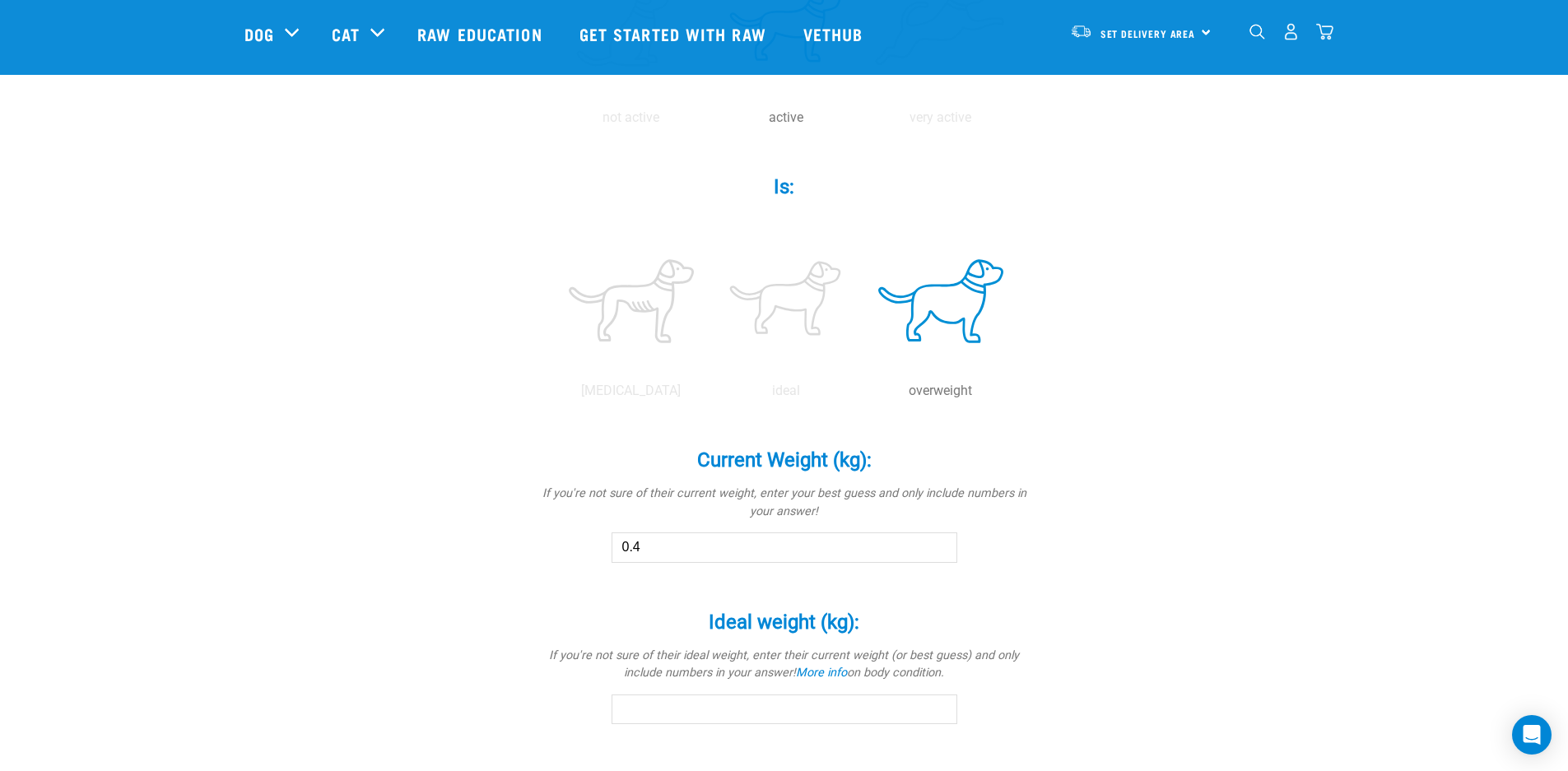
click at [943, 546] on input "0.4" at bounding box center [784, 547] width 346 height 30
click at [943, 546] on input "0.7" at bounding box center [784, 547] width 346 height 30
click at [943, 546] on input "0.8" at bounding box center [784, 547] width 346 height 30
click at [943, 546] on input "0.9" at bounding box center [784, 547] width 346 height 30
click at [943, 546] on input "1" at bounding box center [784, 547] width 346 height 30
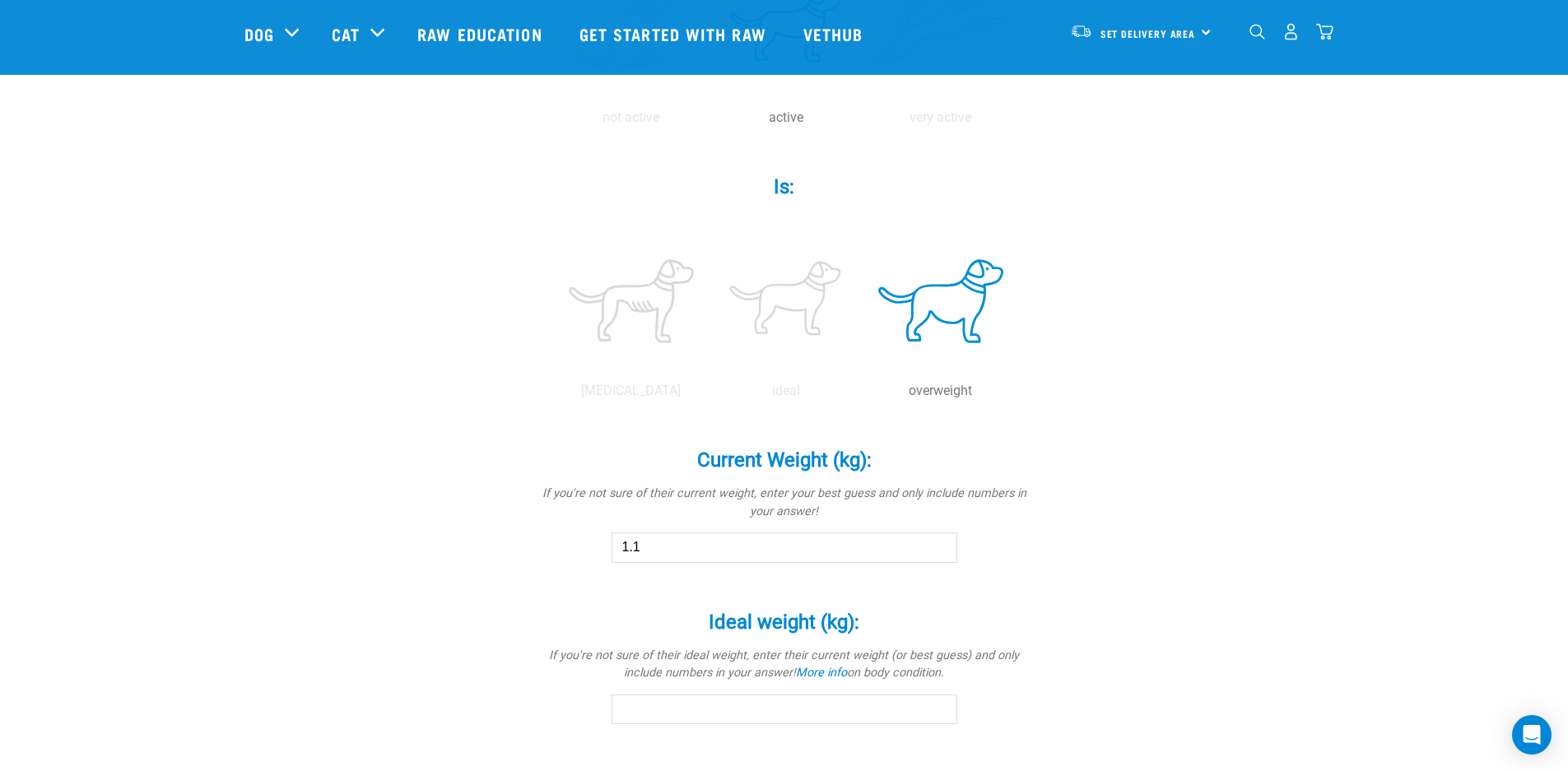
click at [943, 546] on input "1.1" at bounding box center [784, 547] width 346 height 30
click at [943, 546] on input "1.2" at bounding box center [784, 547] width 346 height 30
click at [943, 546] on input "1.3" at bounding box center [784, 547] width 346 height 30
click at [943, 546] on input "1.4" at bounding box center [784, 547] width 346 height 30
click at [943, 546] on input "1.5" at bounding box center [784, 547] width 346 height 30
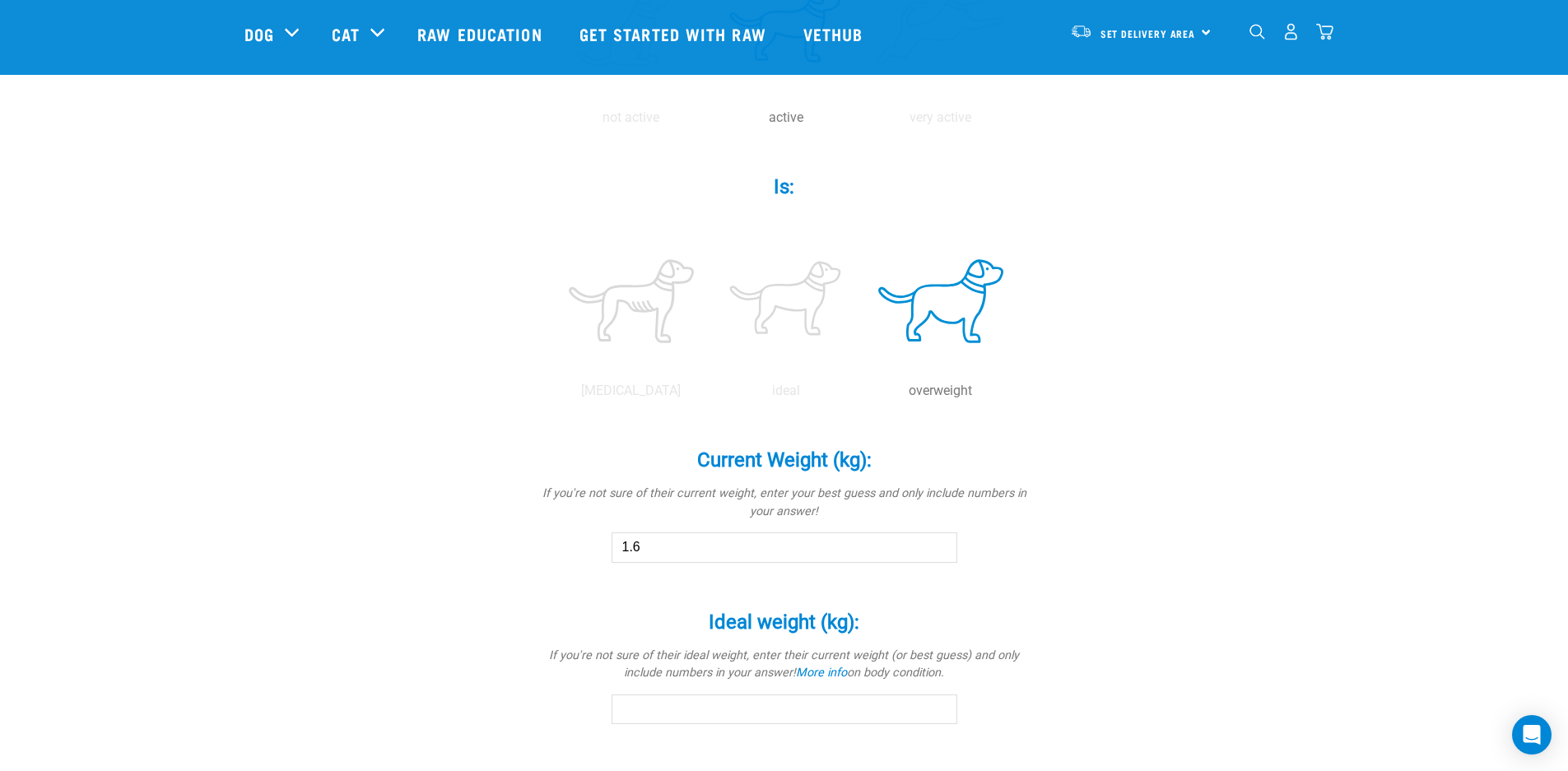
click at [943, 546] on input "1.6" at bounding box center [784, 547] width 346 height 30
click at [943, 546] on input "1.7" at bounding box center [784, 547] width 346 height 30
click at [943, 546] on input "1.9" at bounding box center [784, 547] width 346 height 30
click at [943, 546] on input "2" at bounding box center [784, 547] width 346 height 30
click at [943, 546] on input "2.1" at bounding box center [784, 547] width 346 height 30
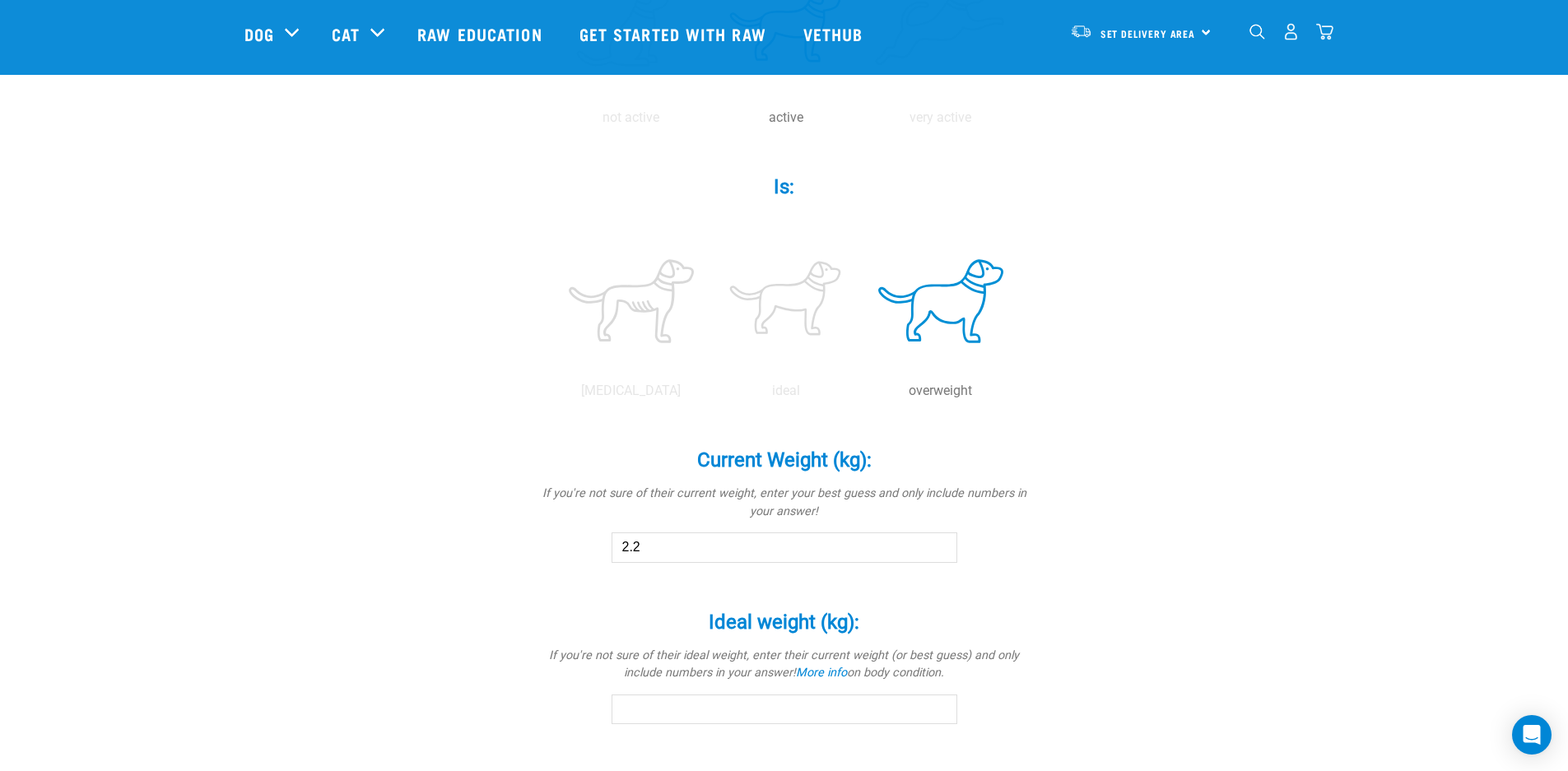
click at [943, 546] on input "2.2" at bounding box center [784, 547] width 346 height 30
click at [943, 546] on input "2.3" at bounding box center [784, 547] width 346 height 30
click at [943, 546] on input "2.4" at bounding box center [784, 547] width 346 height 30
click at [943, 546] on input "2.5" at bounding box center [784, 547] width 346 height 30
click at [943, 546] on input "2.8" at bounding box center [784, 547] width 346 height 30
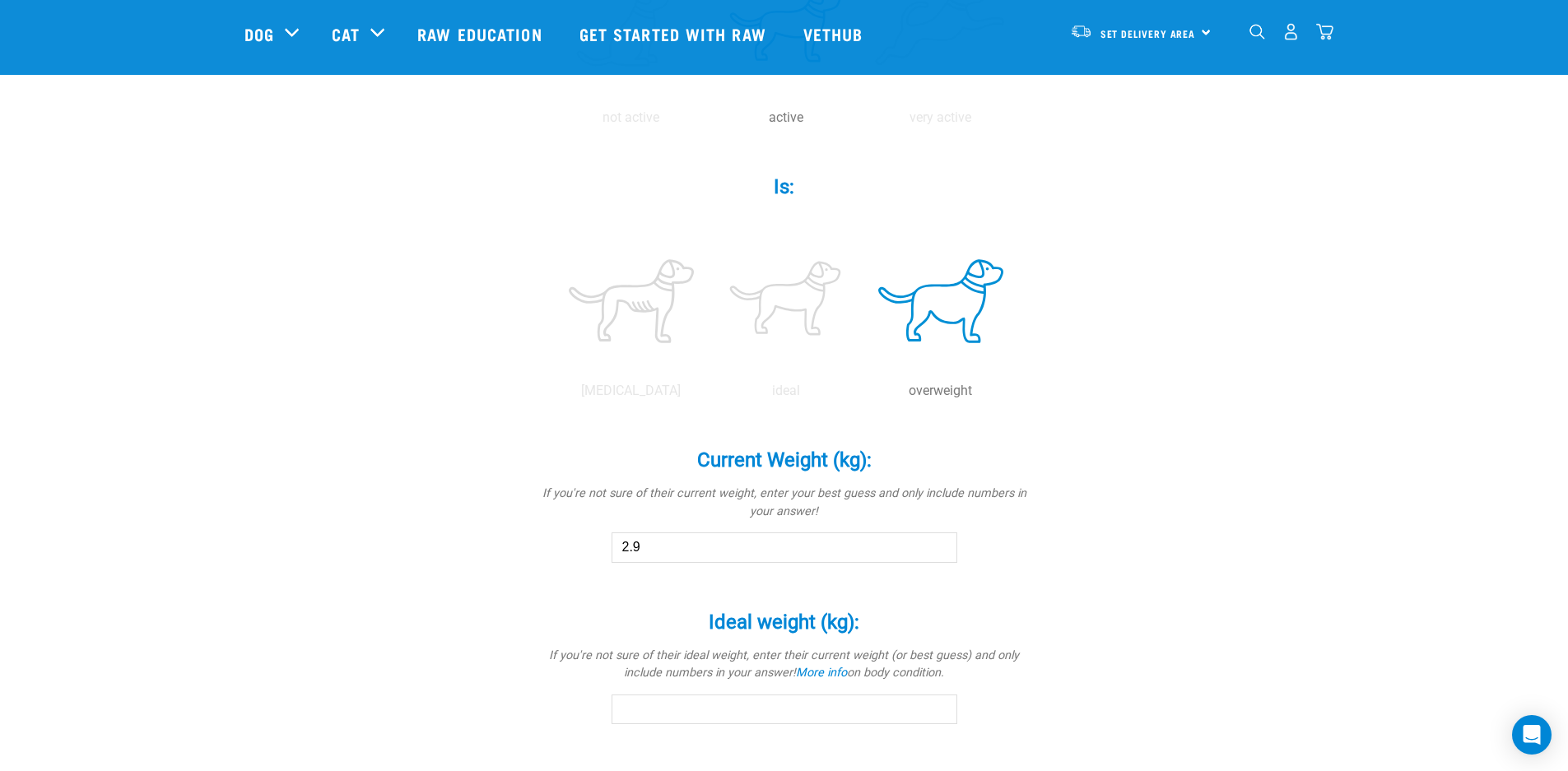
click at [943, 546] on input "2.9" at bounding box center [784, 547] width 346 height 30
click at [943, 546] on input "3" at bounding box center [784, 547] width 346 height 30
click at [943, 546] on input "3.1" at bounding box center [784, 547] width 346 height 30
click at [943, 546] on input "3.2" at bounding box center [784, 547] width 346 height 30
click at [943, 546] on input "3.3" at bounding box center [784, 547] width 346 height 30
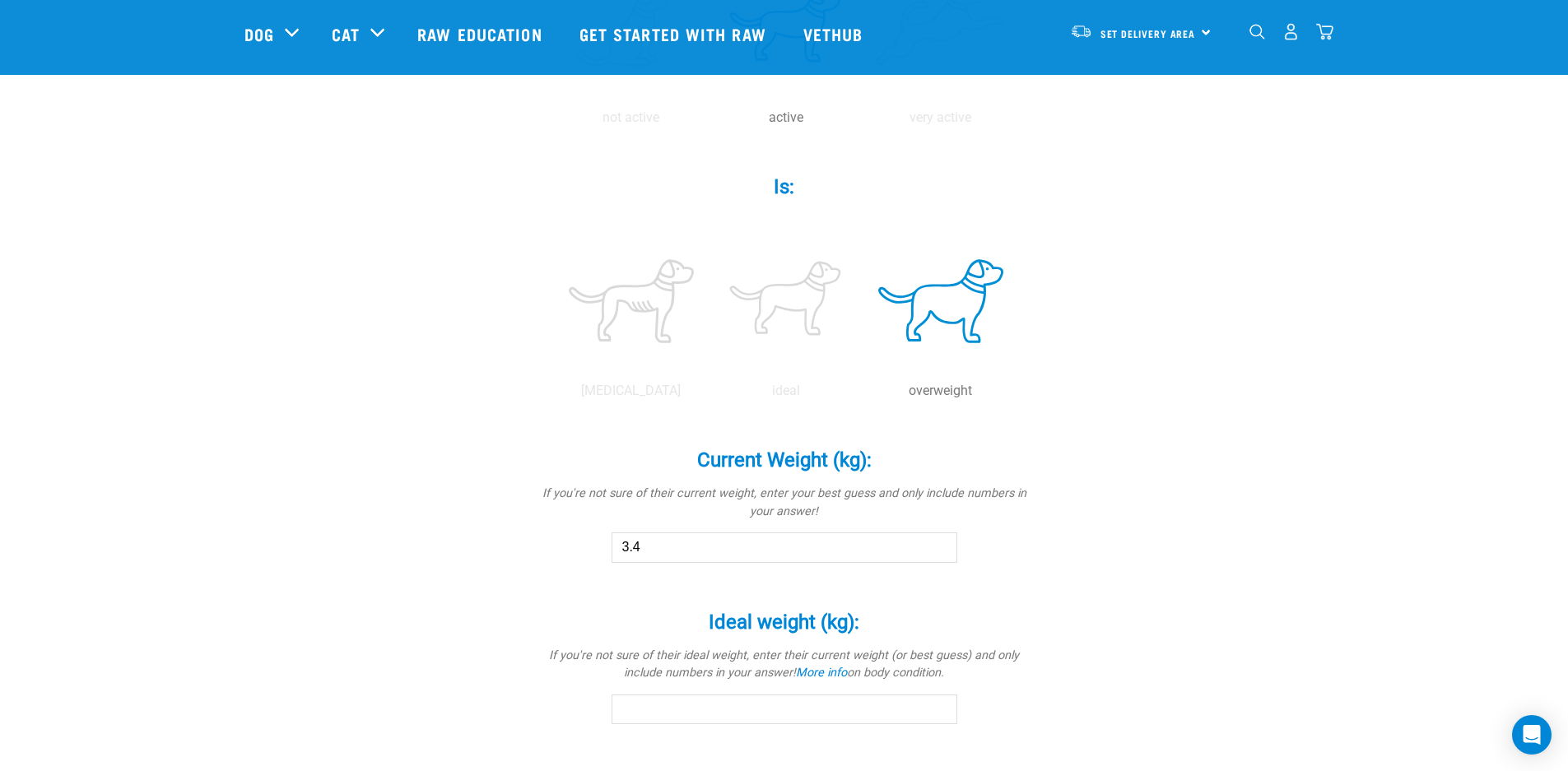
click at [943, 546] on input "3.4" at bounding box center [784, 547] width 346 height 30
click at [943, 546] on input "3.5" at bounding box center [784, 547] width 346 height 30
click at [943, 546] on input "3.6" at bounding box center [784, 547] width 346 height 30
click at [943, 546] on input "3.7" at bounding box center [784, 547] width 346 height 30
click at [943, 546] on input "3.8" at bounding box center [784, 547] width 346 height 30
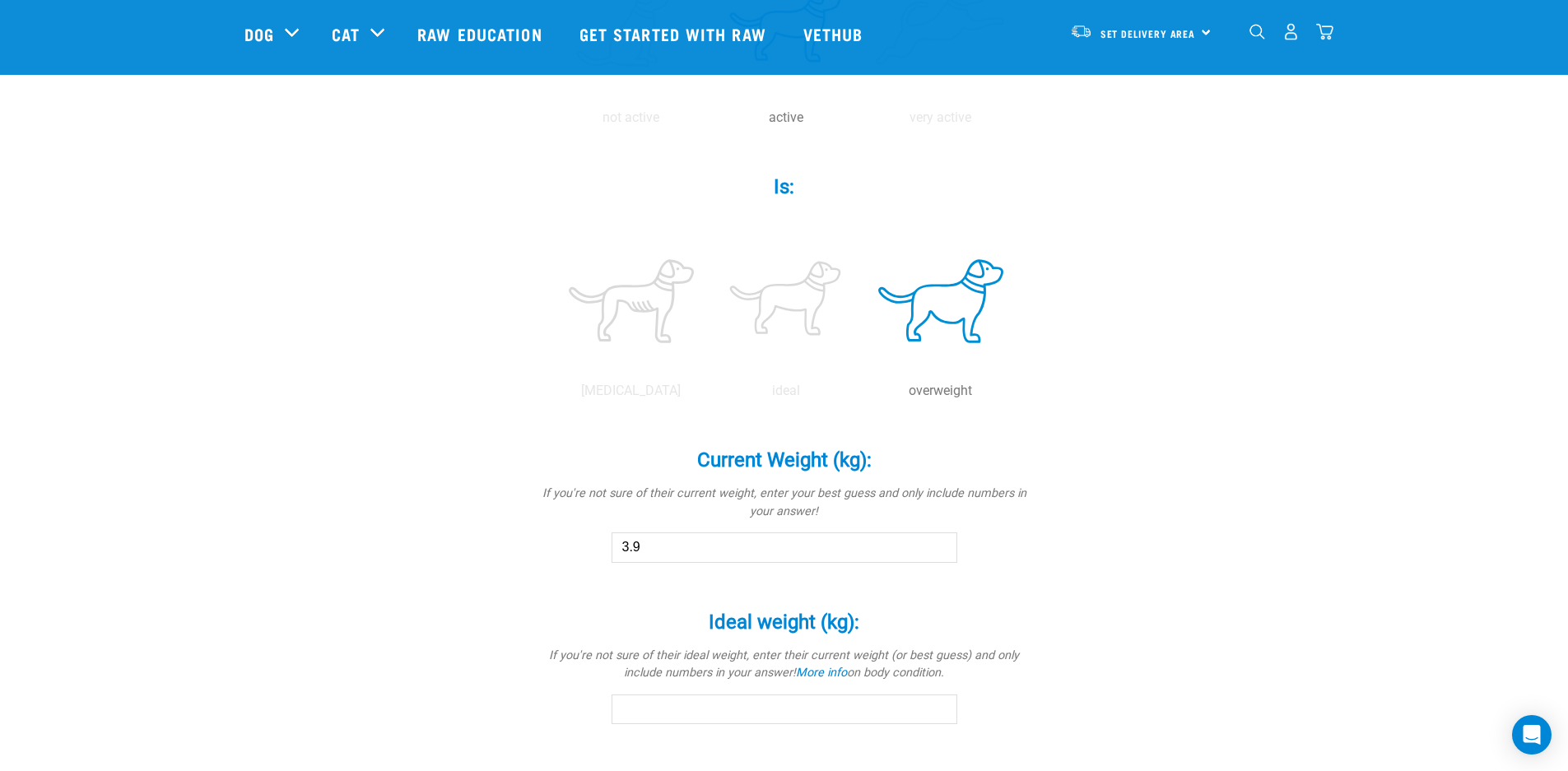
click at [943, 546] on input "3.9" at bounding box center [784, 547] width 346 height 30
click at [943, 546] on input "4" at bounding box center [784, 547] width 346 height 30
click at [943, 546] on input "4.1" at bounding box center [784, 547] width 346 height 30
click at [943, 546] on input "4.2" at bounding box center [784, 547] width 346 height 30
click at [943, 546] on input "4.3" at bounding box center [784, 547] width 346 height 30
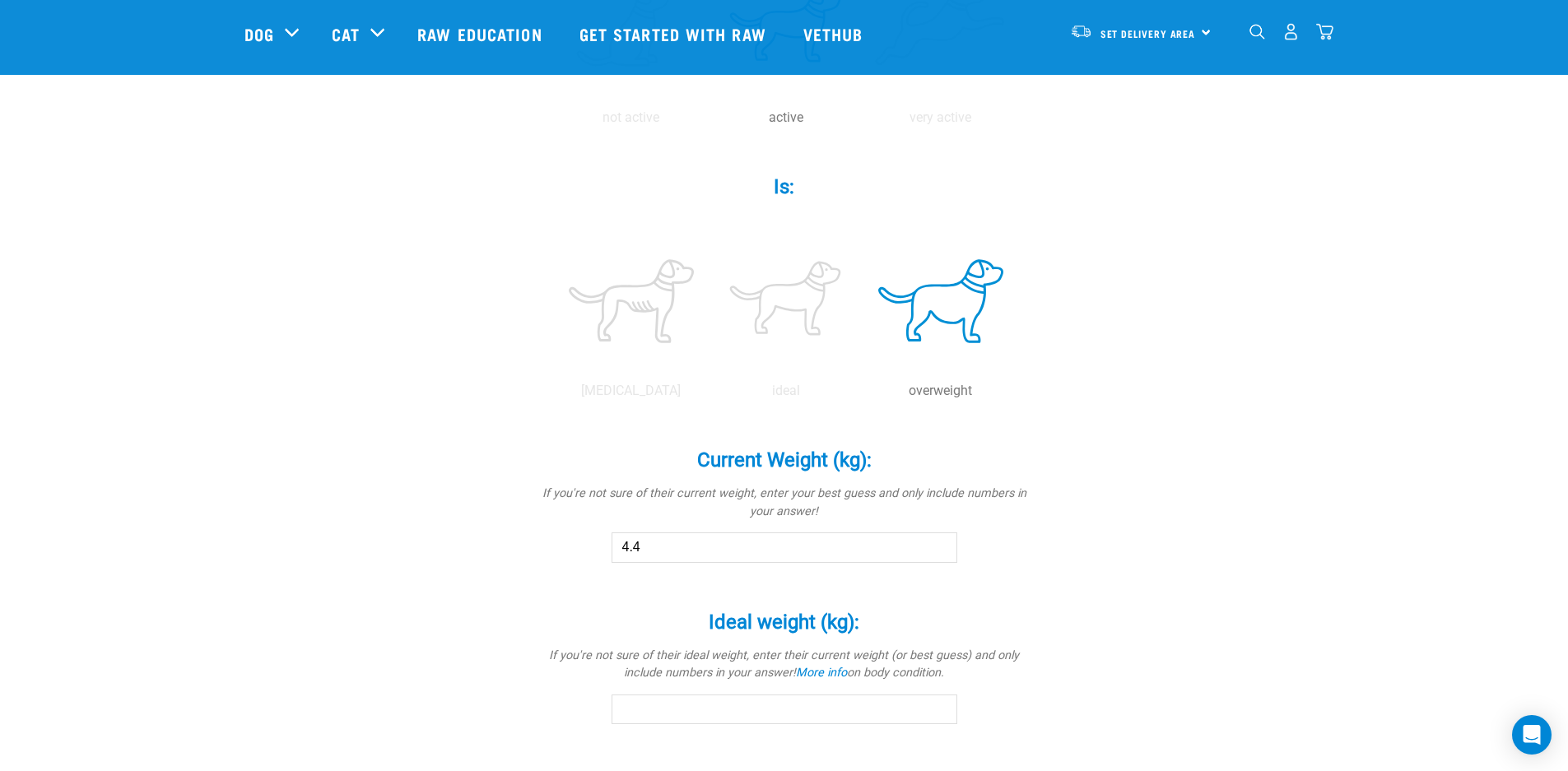
type input "4.4"
click at [943, 546] on input "4.4" at bounding box center [784, 547] width 346 height 30
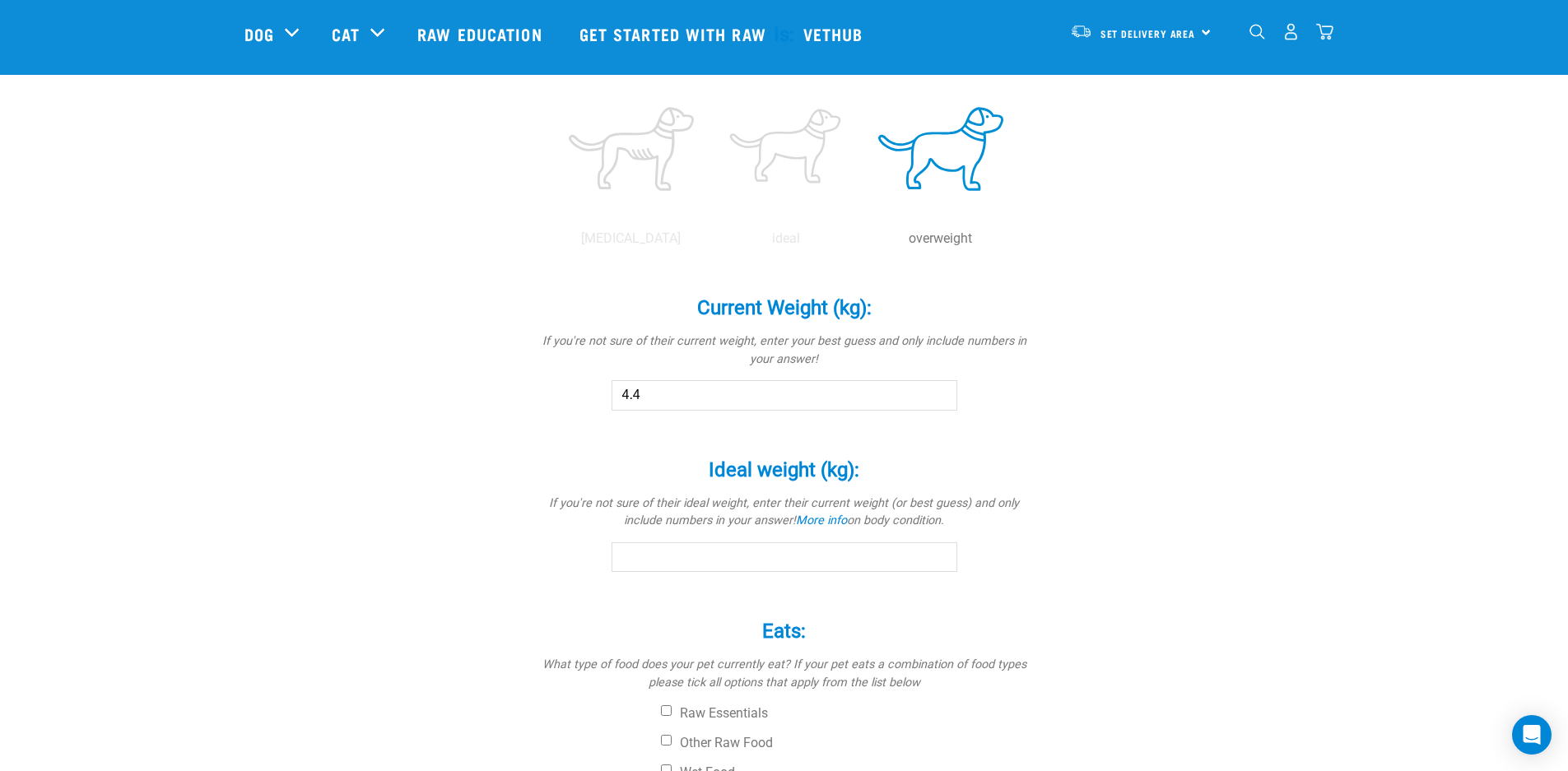
click at [650, 557] on input "Ideal weight (kg): *" at bounding box center [784, 557] width 346 height 30
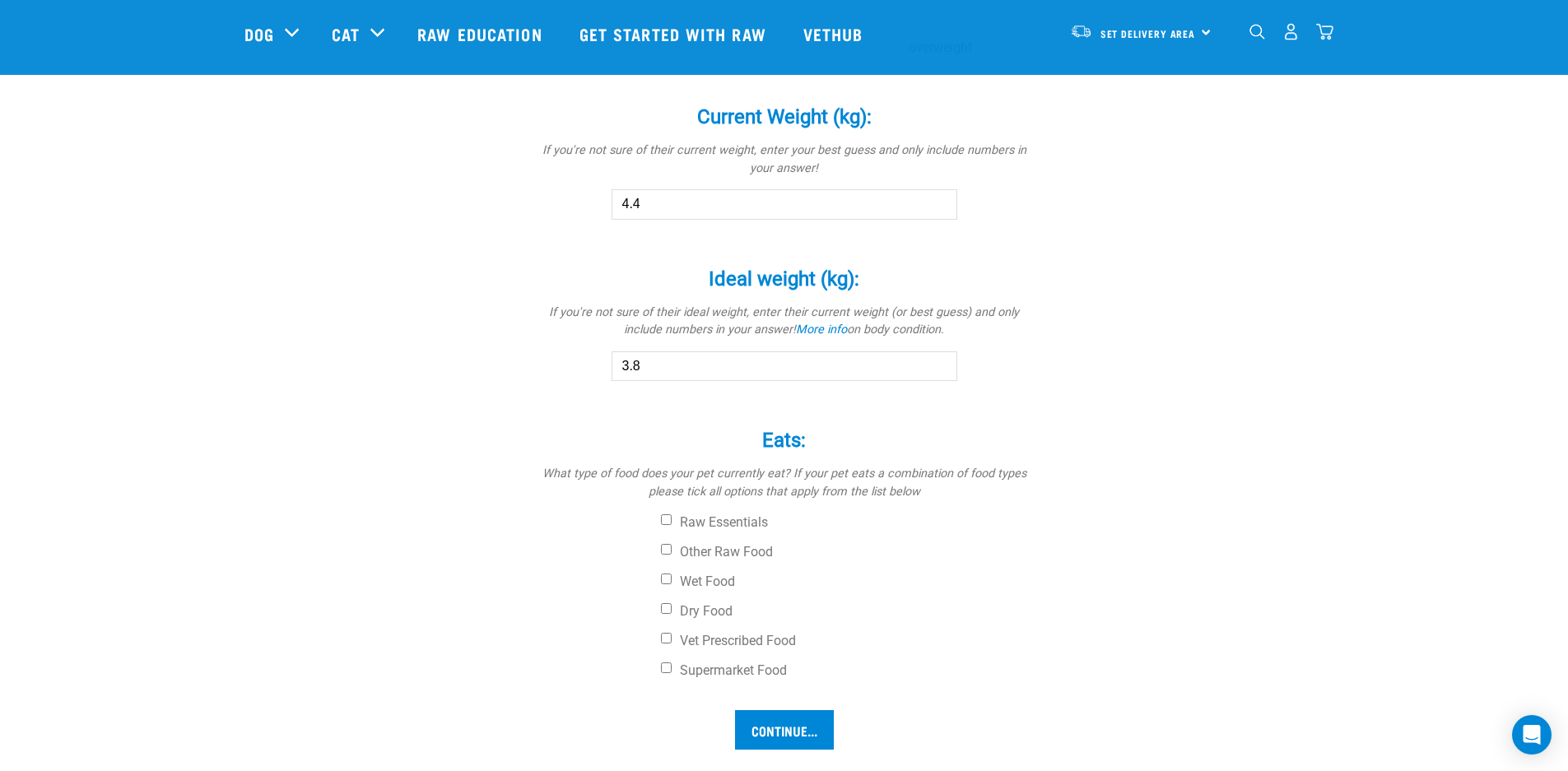
scroll to position [904, 0]
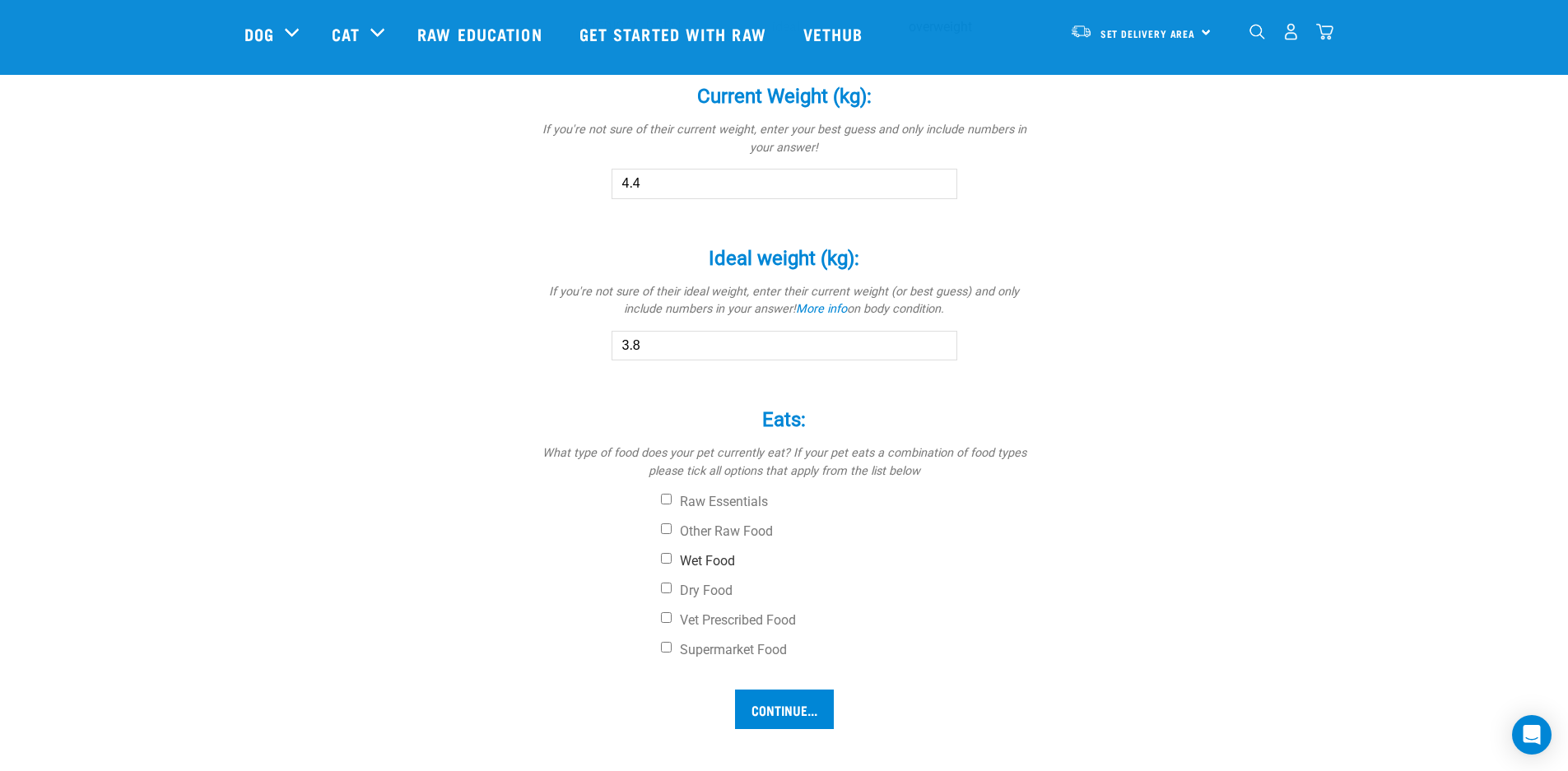
type input "3.8"
click at [670, 554] on input "Wet Food" at bounding box center [666, 559] width 11 height 11
checkbox input "true"
click at [808, 719] on input "Continue..." at bounding box center [784, 709] width 99 height 39
click at [781, 706] on input "Continue..." at bounding box center [784, 709] width 99 height 39
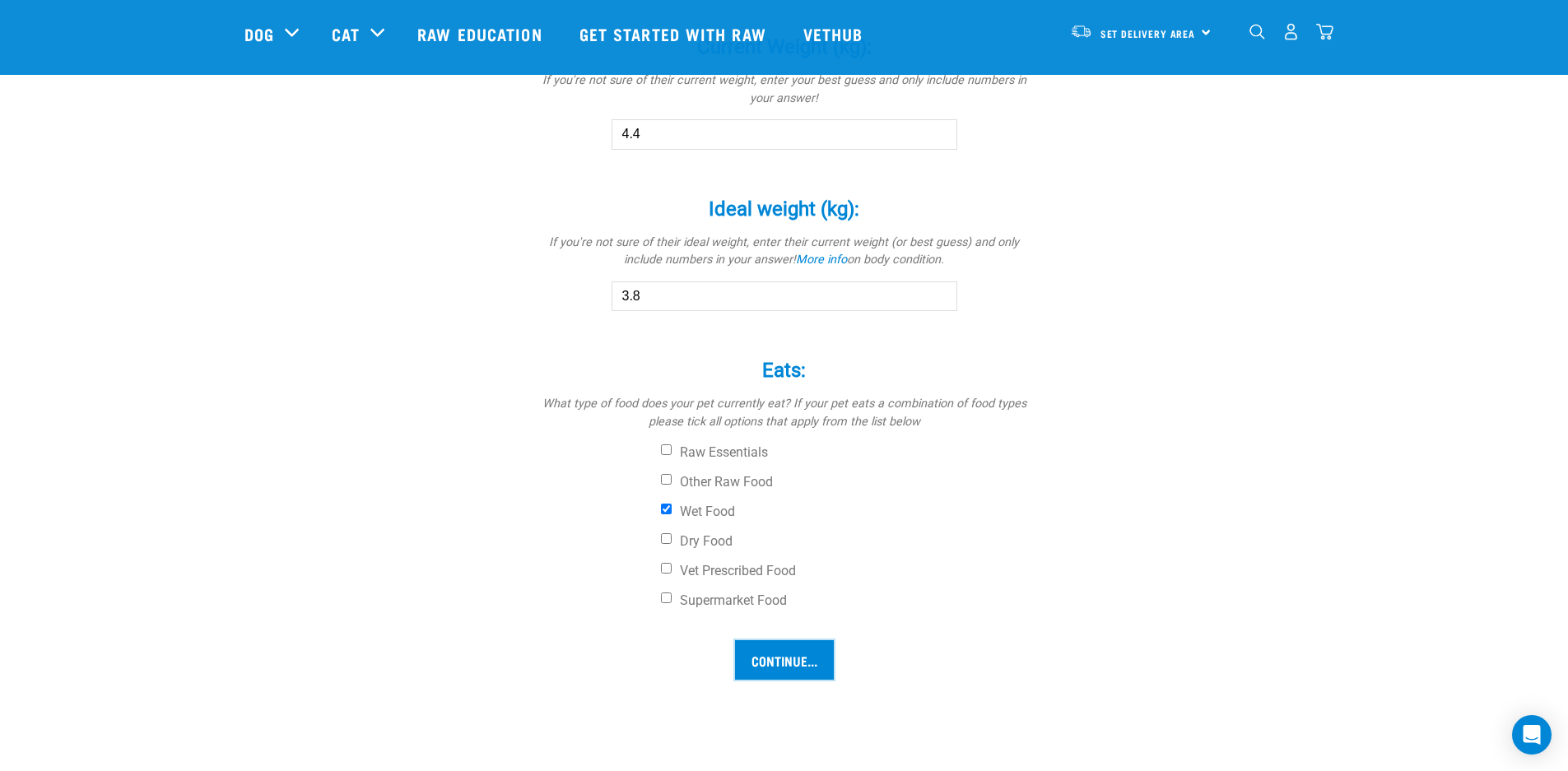
scroll to position [959, 0]
click at [778, 654] on input "Continue..." at bounding box center [784, 654] width 99 height 39
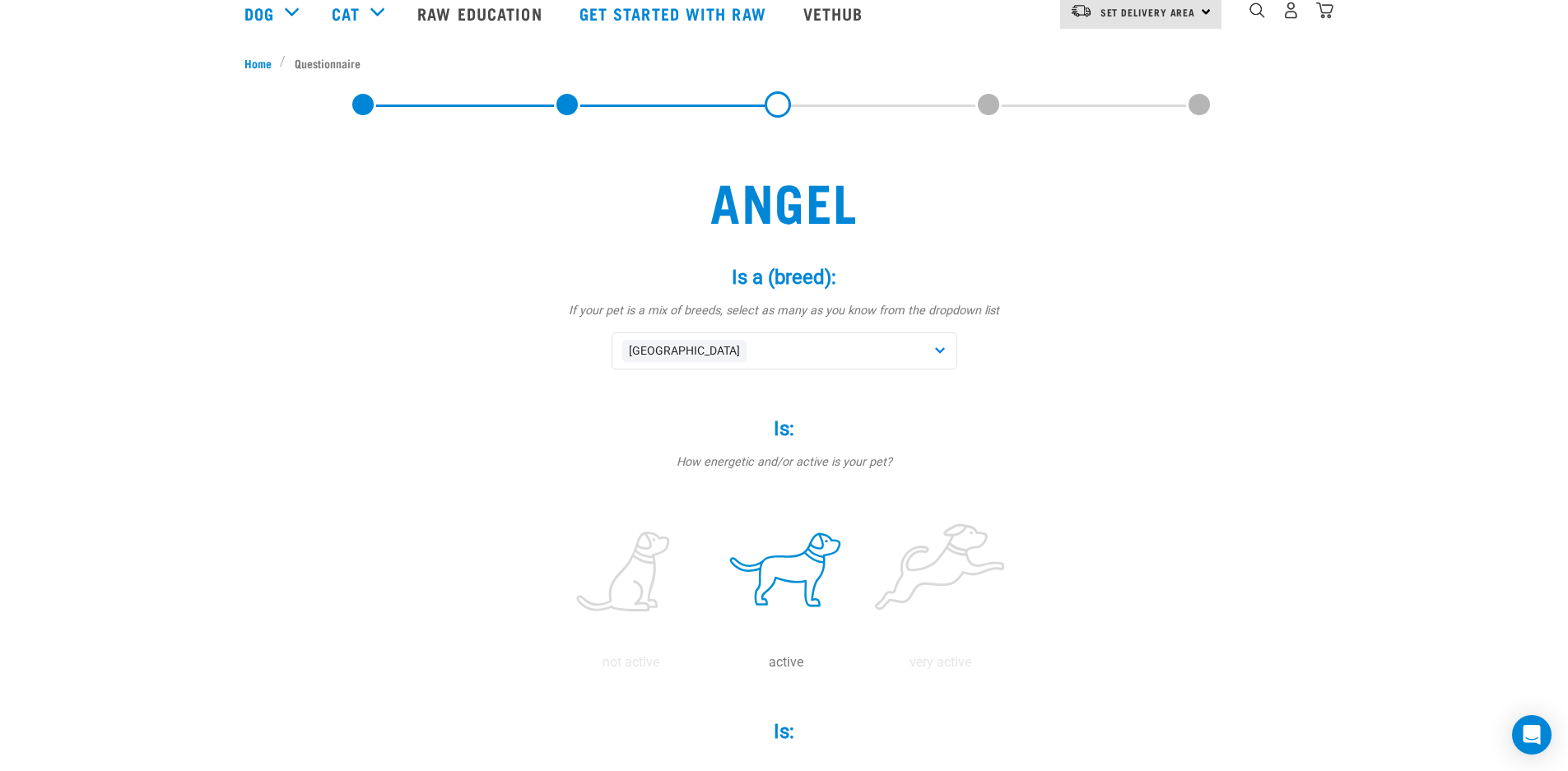
scroll to position [16, 0]
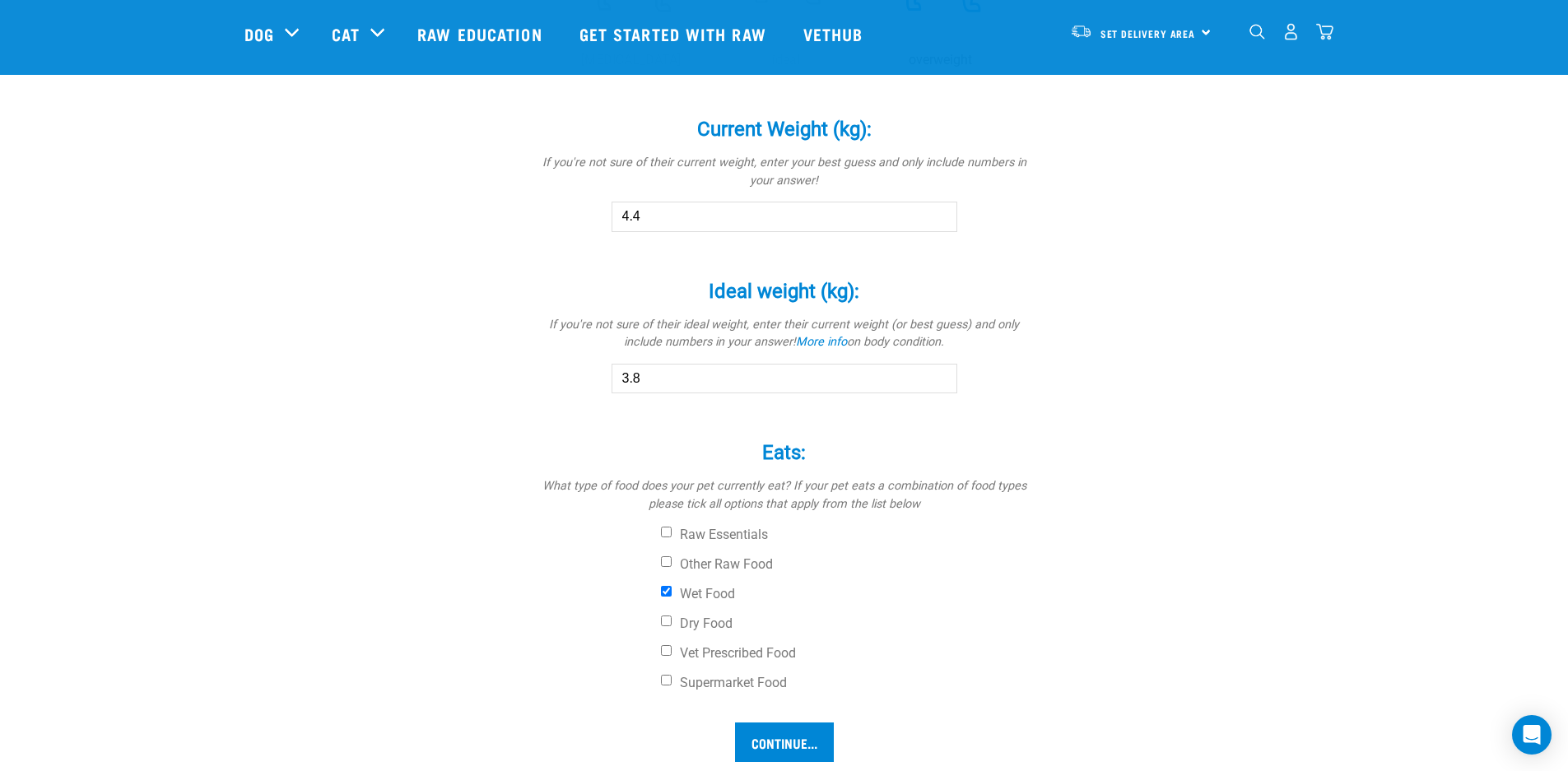
scroll to position [900, 0]
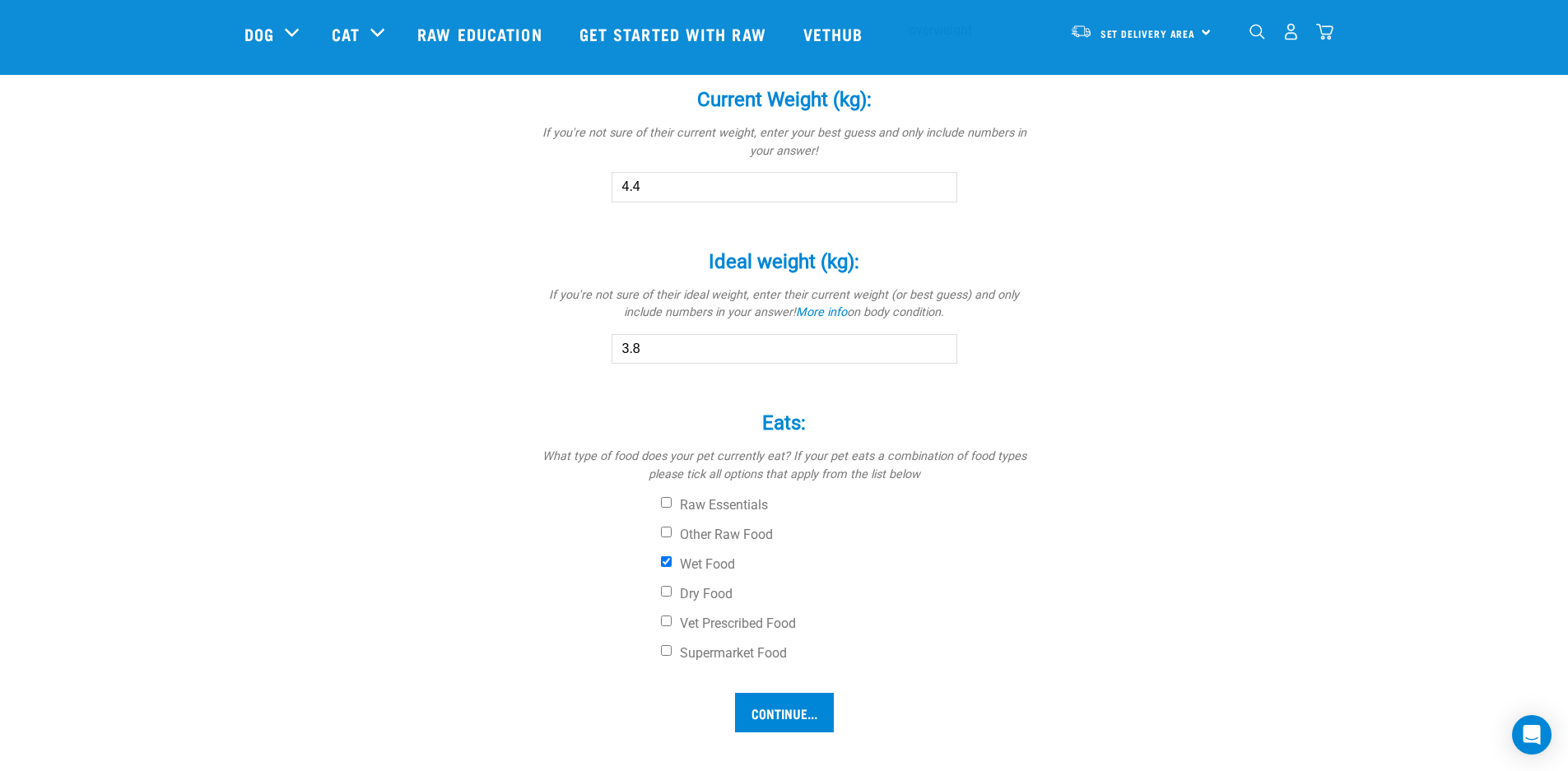
click at [757, 709] on input "Continue..." at bounding box center [784, 713] width 99 height 39
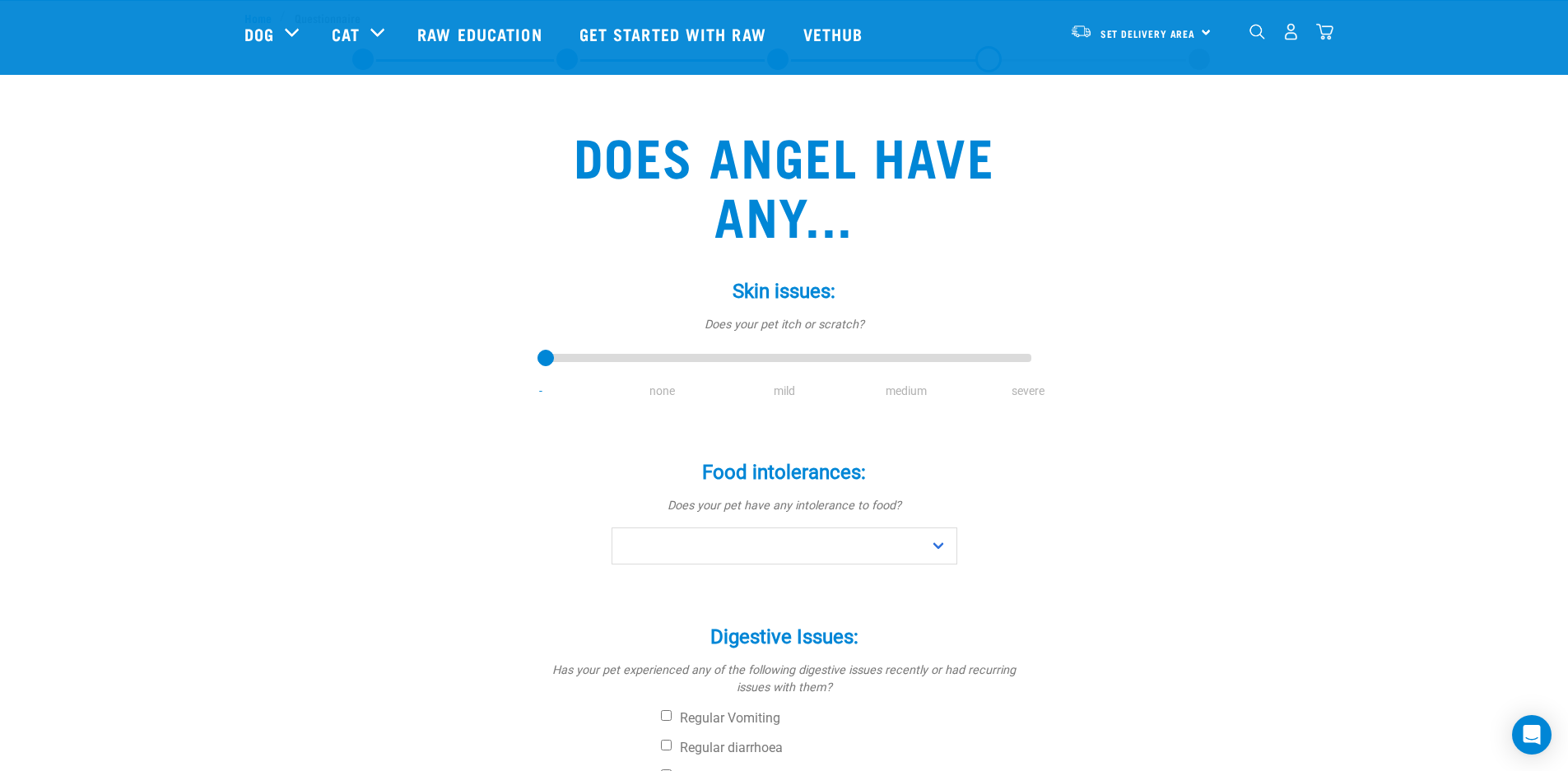
scroll to position [62, 0]
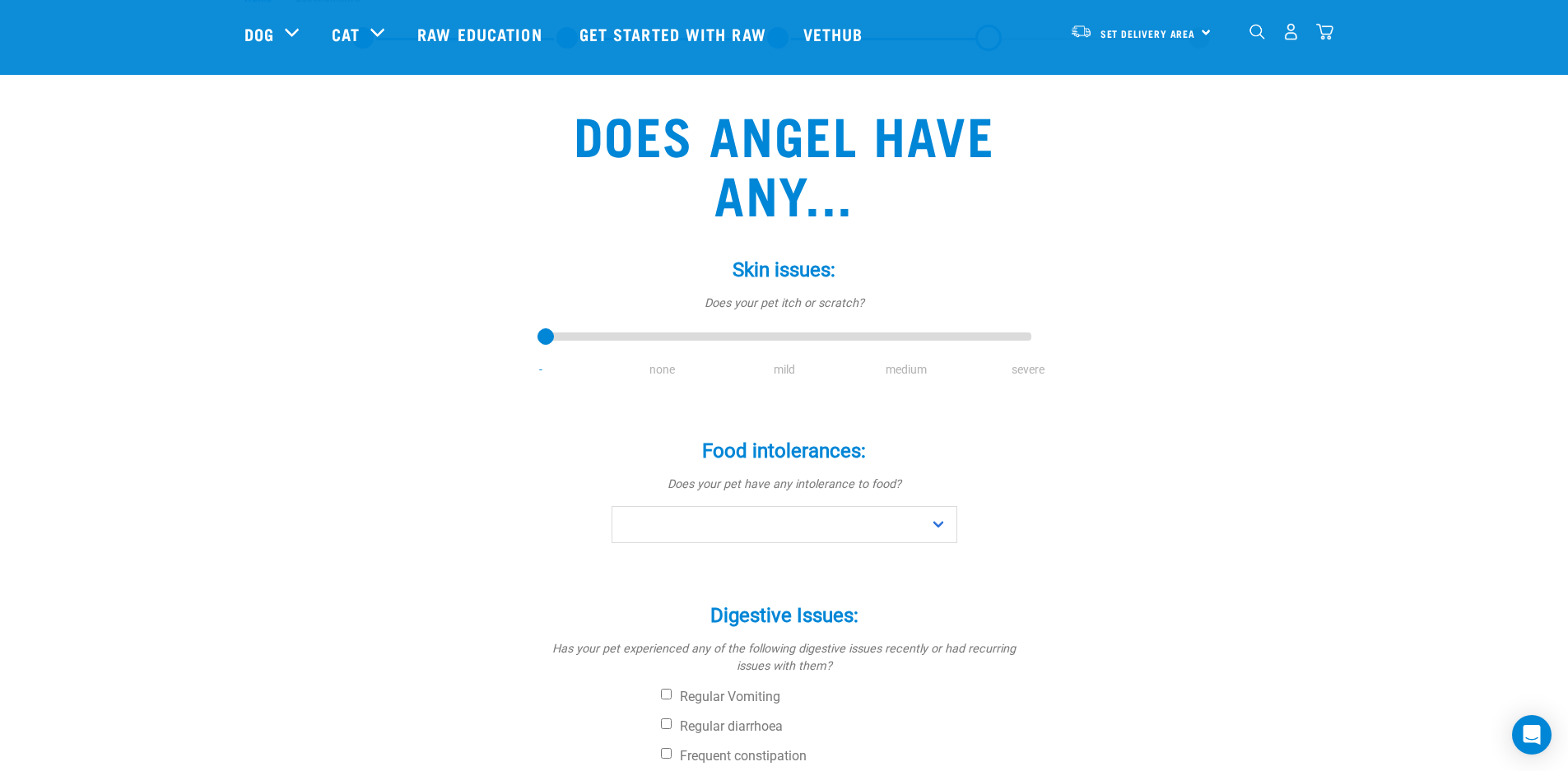
click at [663, 368] on li "none" at bounding box center [663, 369] width 122 height 17
click at [668, 374] on li "none" at bounding box center [663, 369] width 122 height 17
drag, startPoint x: 549, startPoint y: 333, endPoint x: 645, endPoint y: 345, distance: 96.7
type input "1"
click at [645, 345] on input "range" at bounding box center [784, 338] width 494 height 23
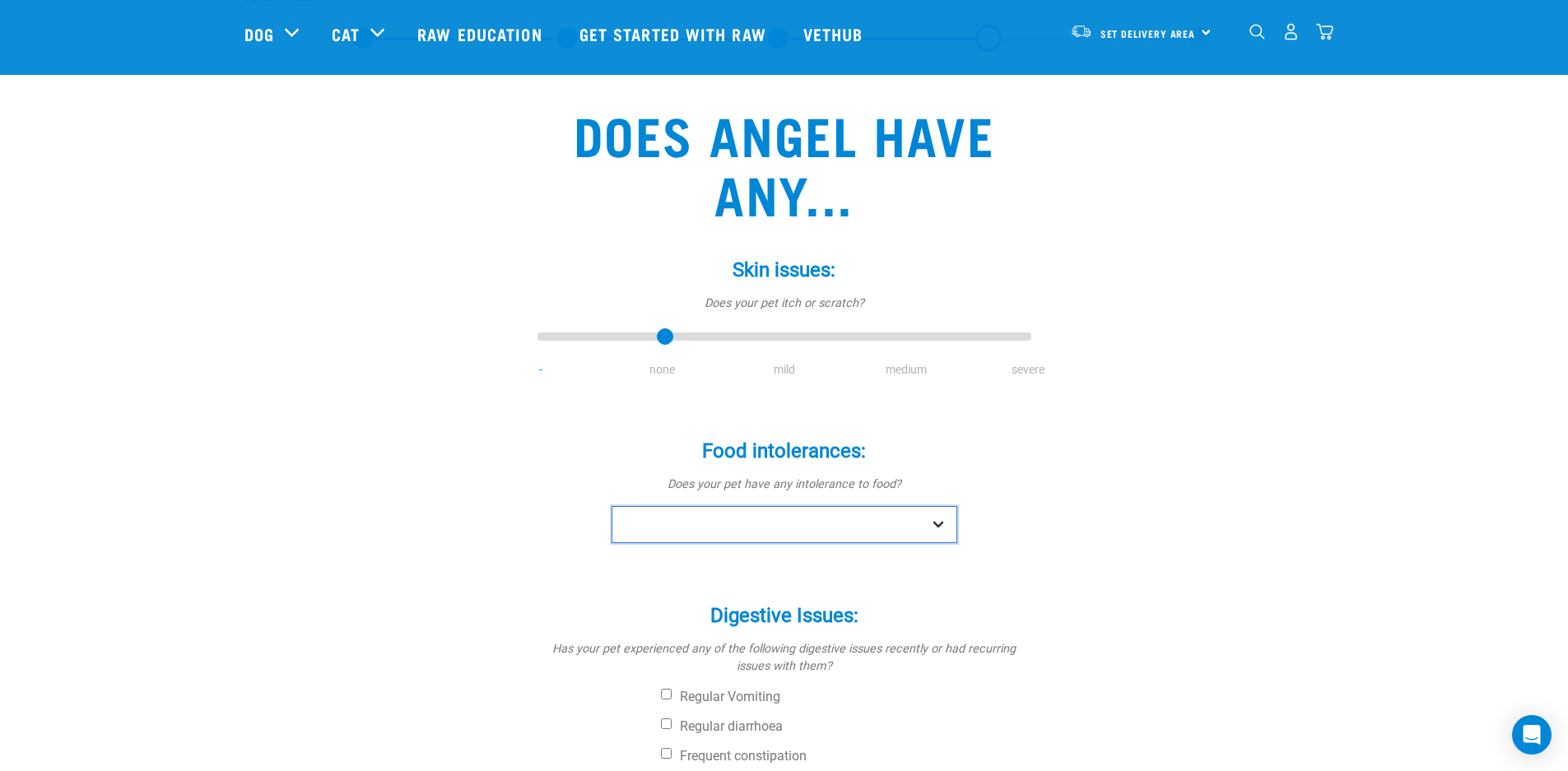
click at [937, 524] on select "No Yes" at bounding box center [784, 524] width 346 height 37
select select "no"
click at [611, 507] on select "No Yes" at bounding box center [784, 524] width 346 height 37
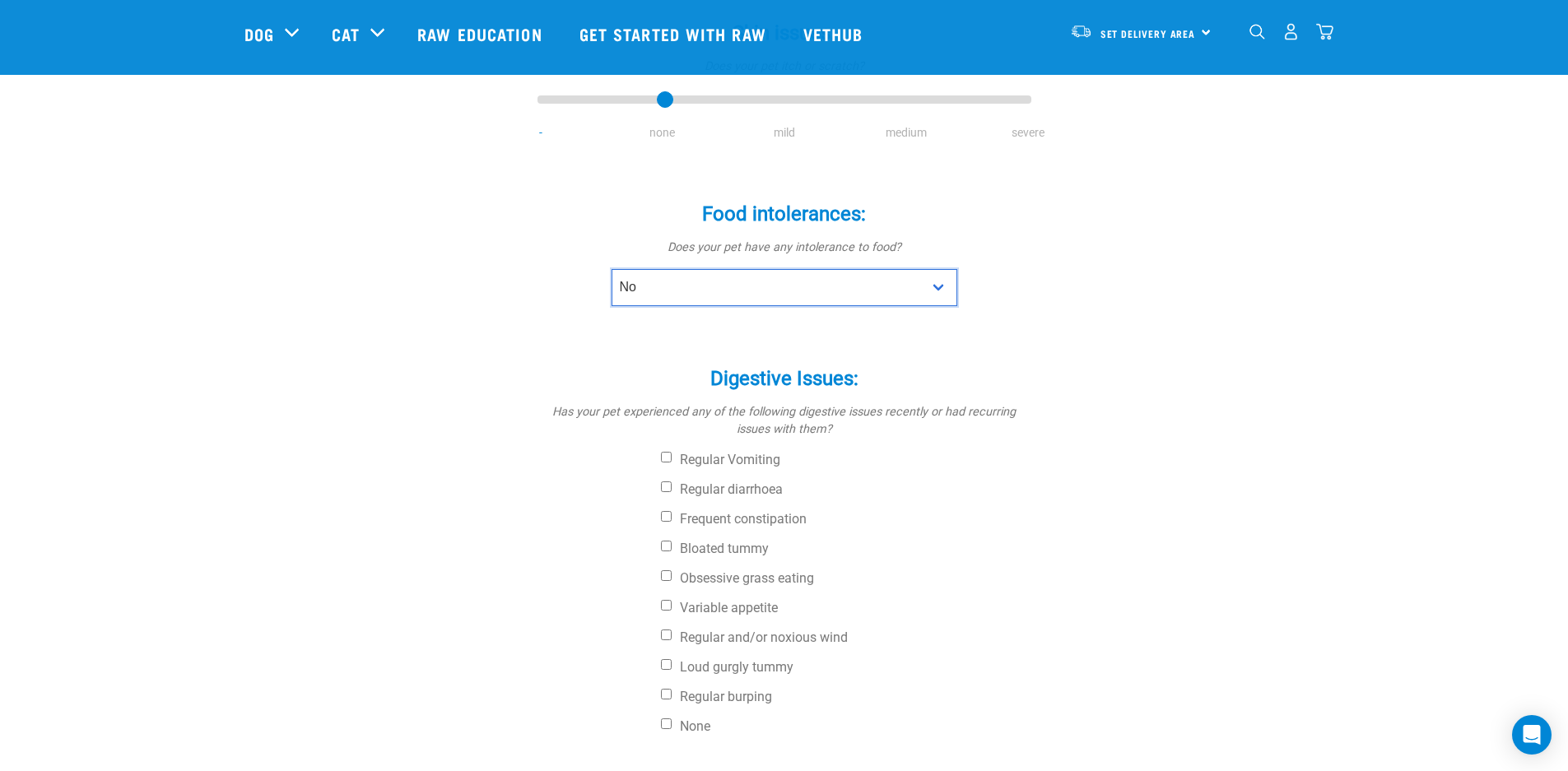
scroll to position [339, 0]
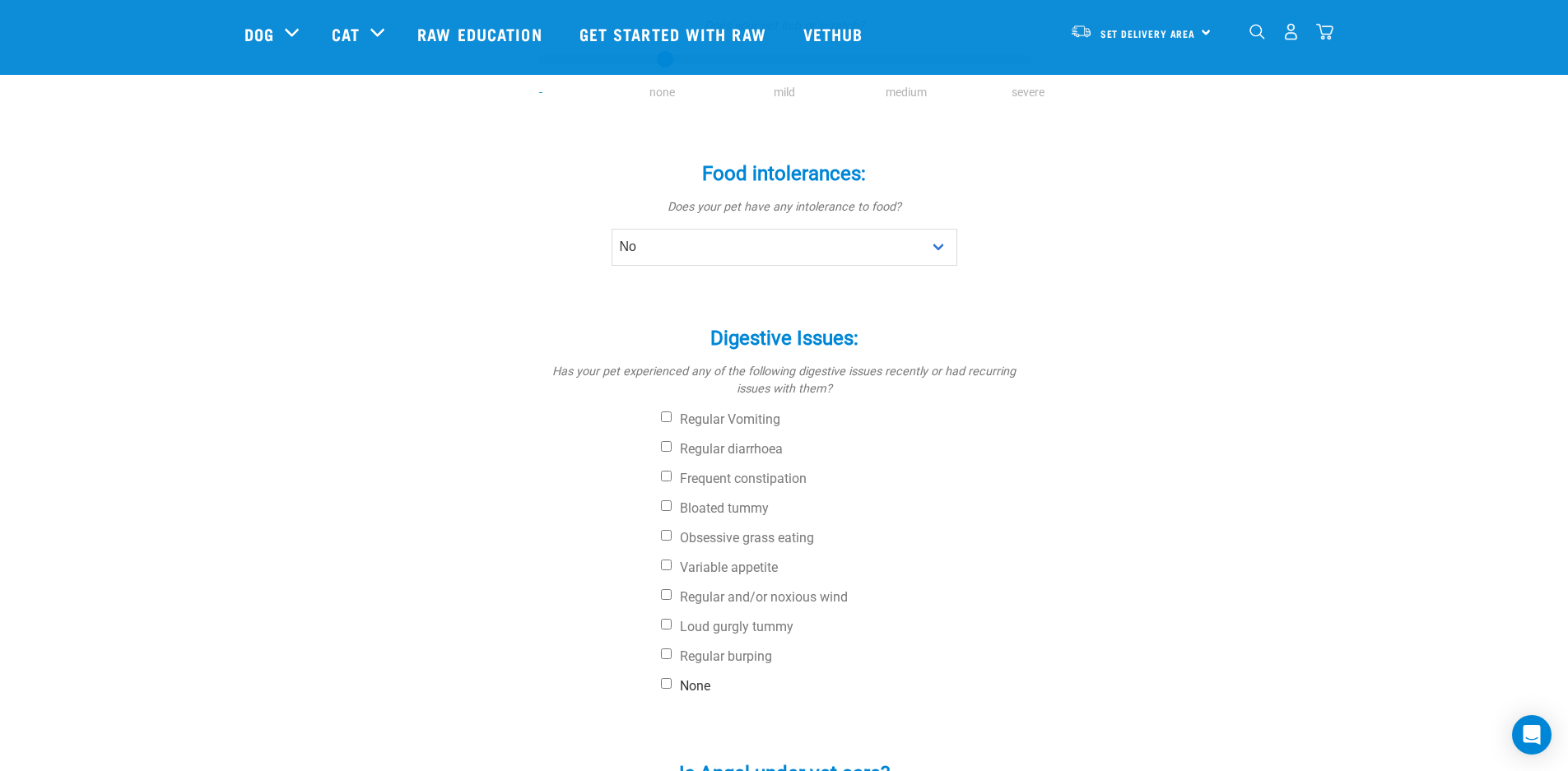
click at [686, 680] on label "None" at bounding box center [845, 687] width 370 height 16
click at [671, 680] on input "None" at bounding box center [666, 684] width 11 height 11
checkbox input "true"
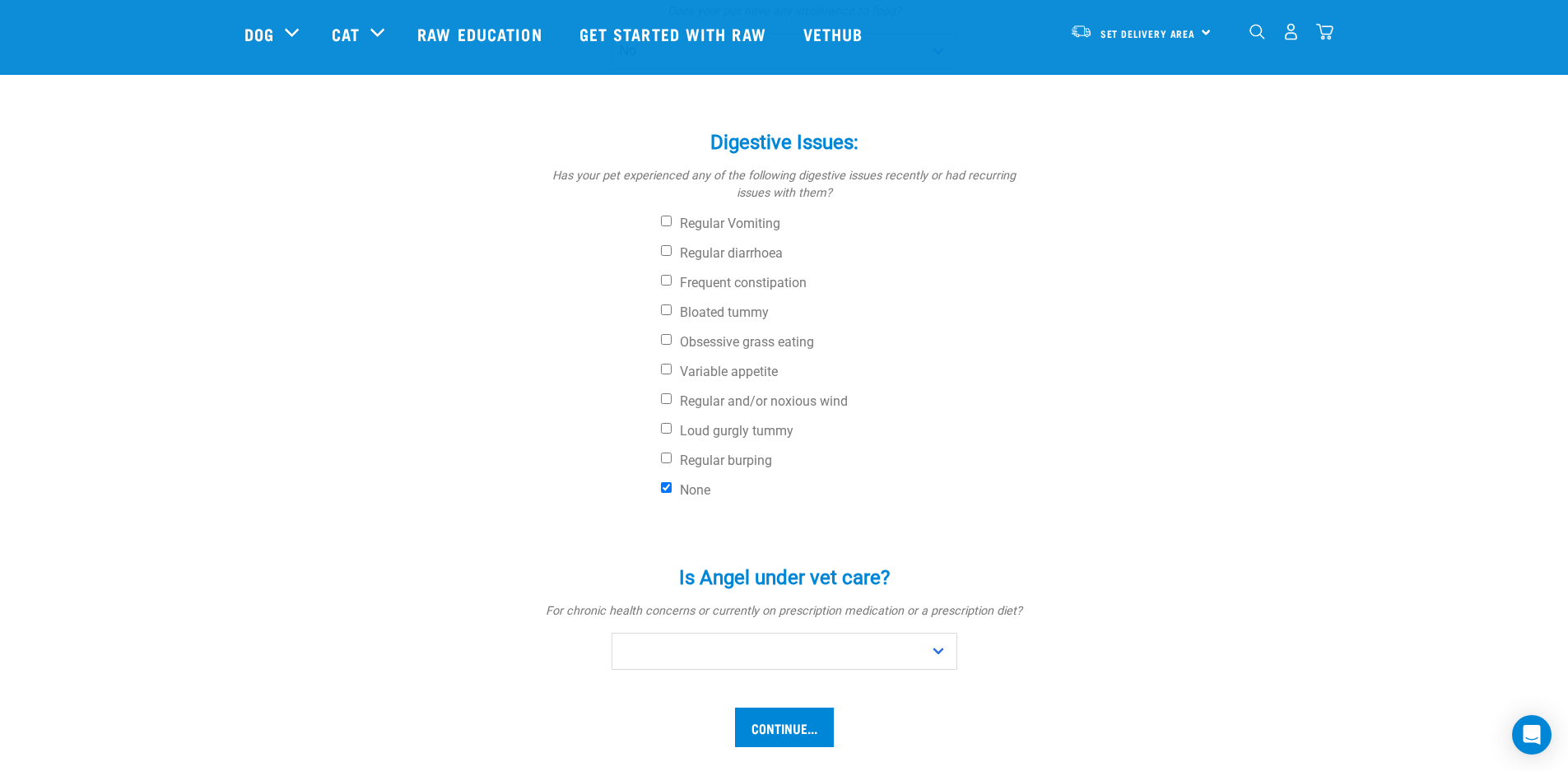
scroll to position [556, 0]
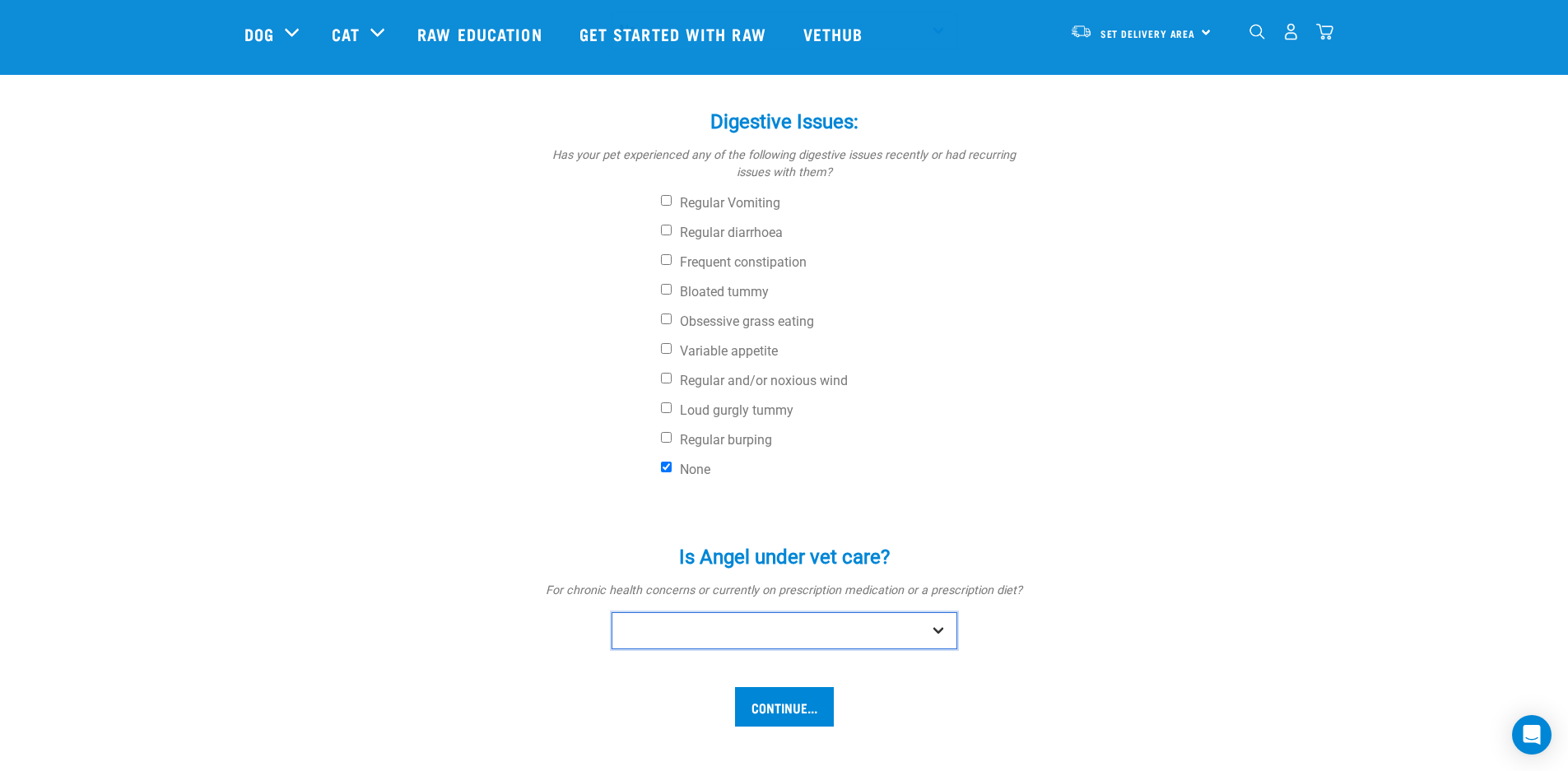
click at [939, 630] on select "No Yes" at bounding box center [784, 630] width 346 height 37
click at [611, 612] on select "No Yes" at bounding box center [784, 630] width 346 height 37
click at [939, 626] on select "No Yes" at bounding box center [784, 630] width 346 height 37
select select "yes"
click at [611, 612] on select "No Yes" at bounding box center [784, 630] width 346 height 37
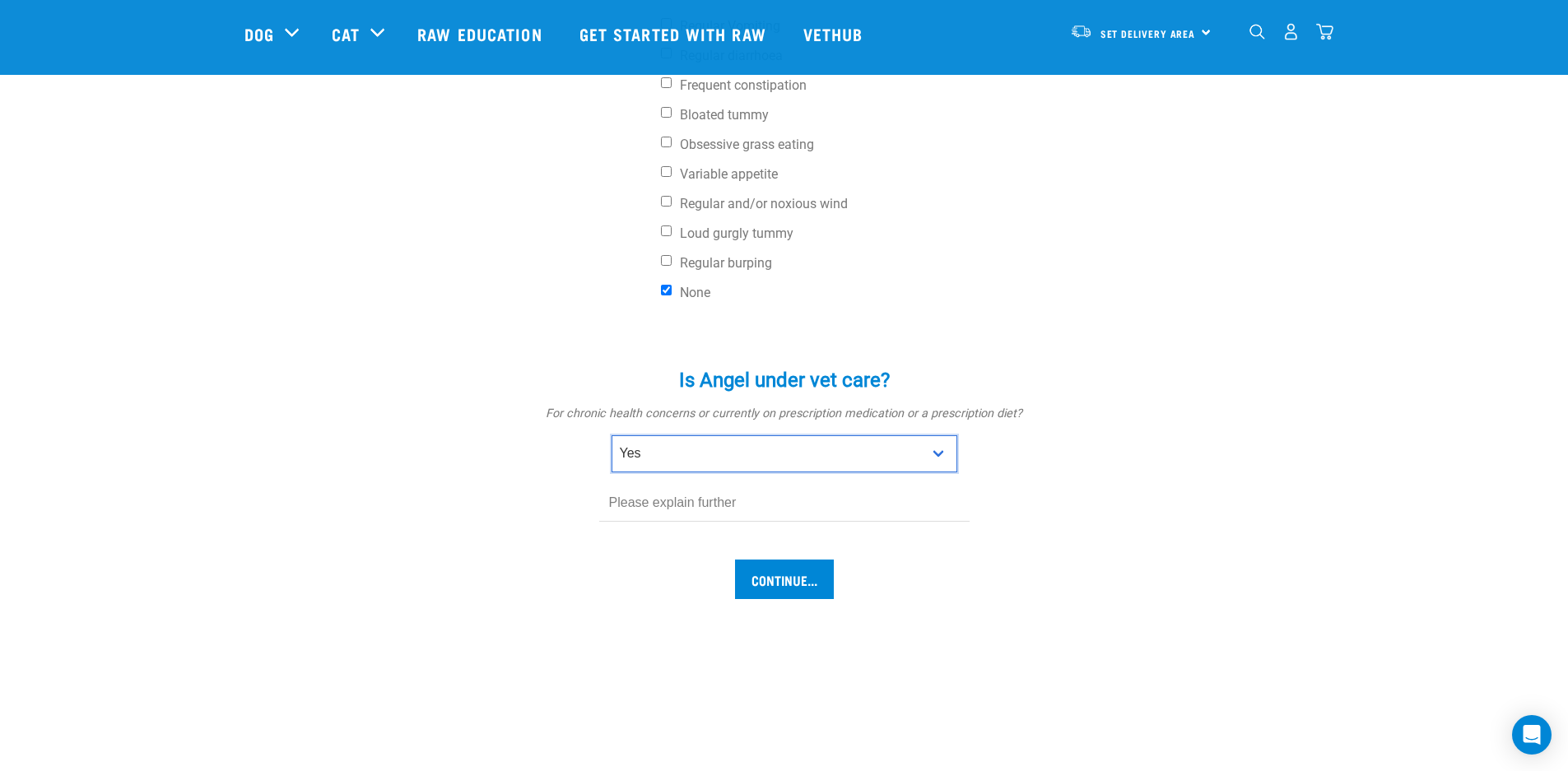
scroll to position [750, 0]
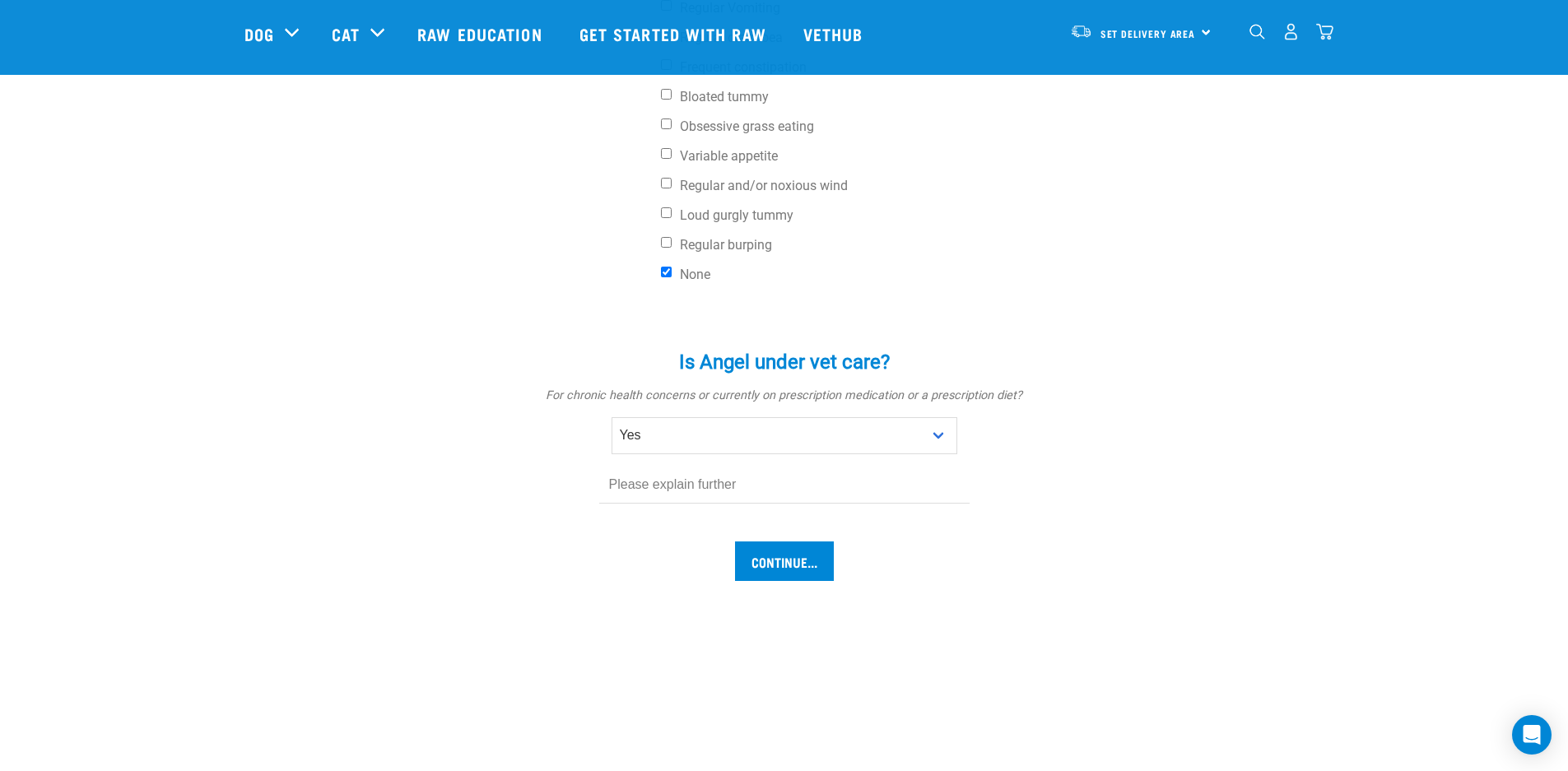
click at [610, 486] on input "text" at bounding box center [784, 485] width 370 height 37
type input "Dental issues"
click at [783, 566] on input "Continue..." at bounding box center [784, 561] width 99 height 39
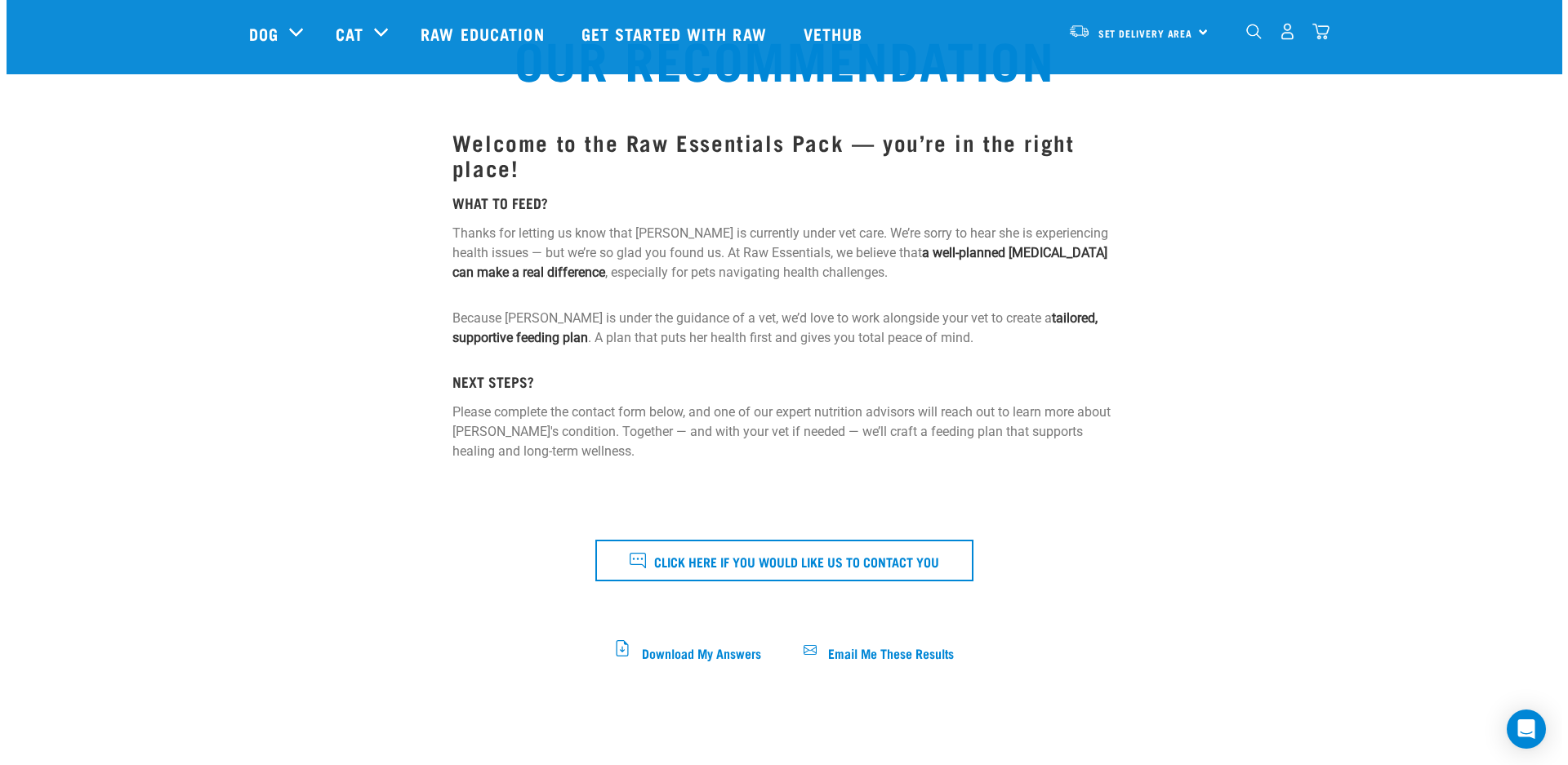
scroll to position [157, 0]
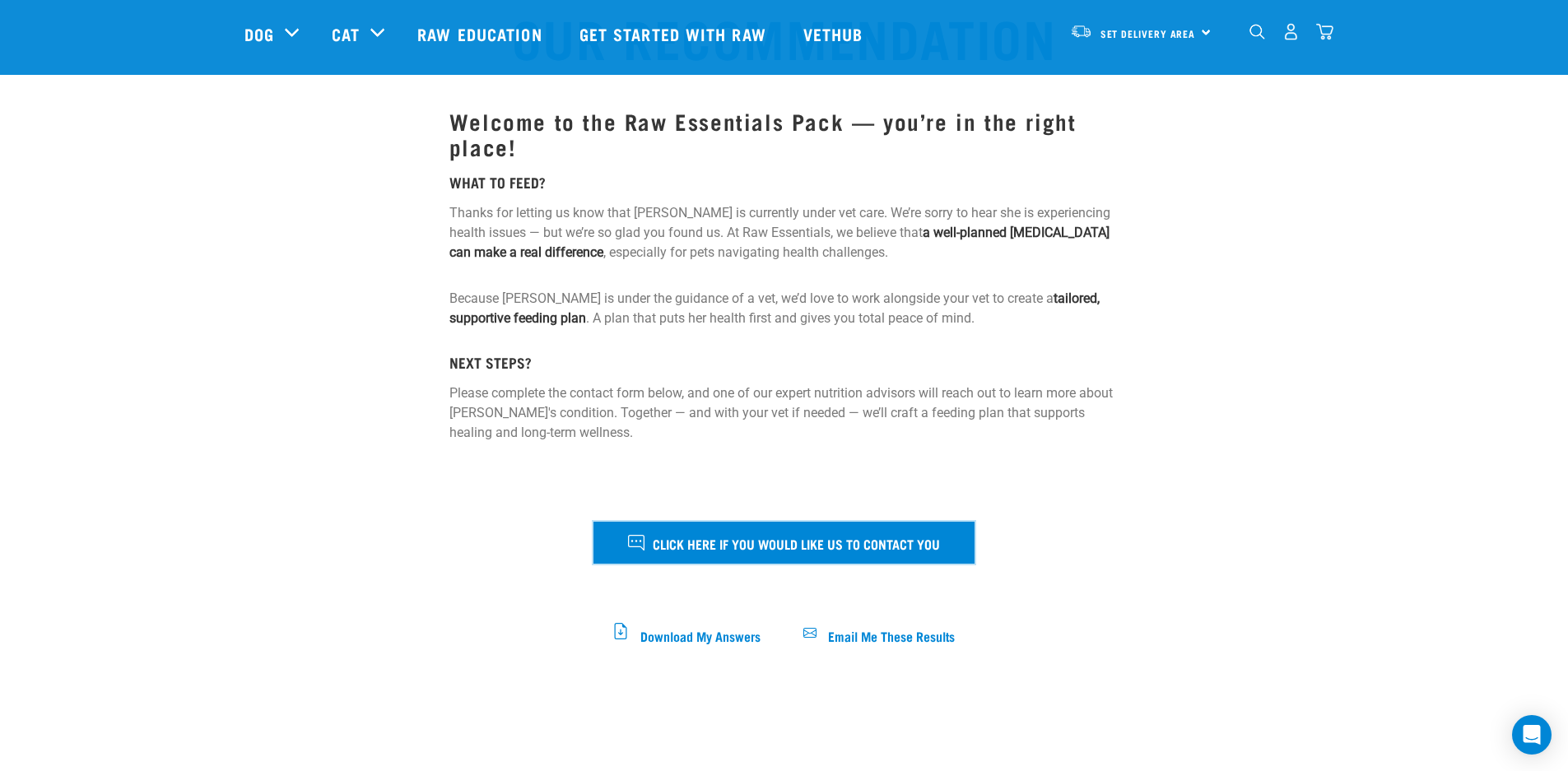
click at [821, 544] on span "Click here if you would like us to contact you" at bounding box center [796, 543] width 287 height 22
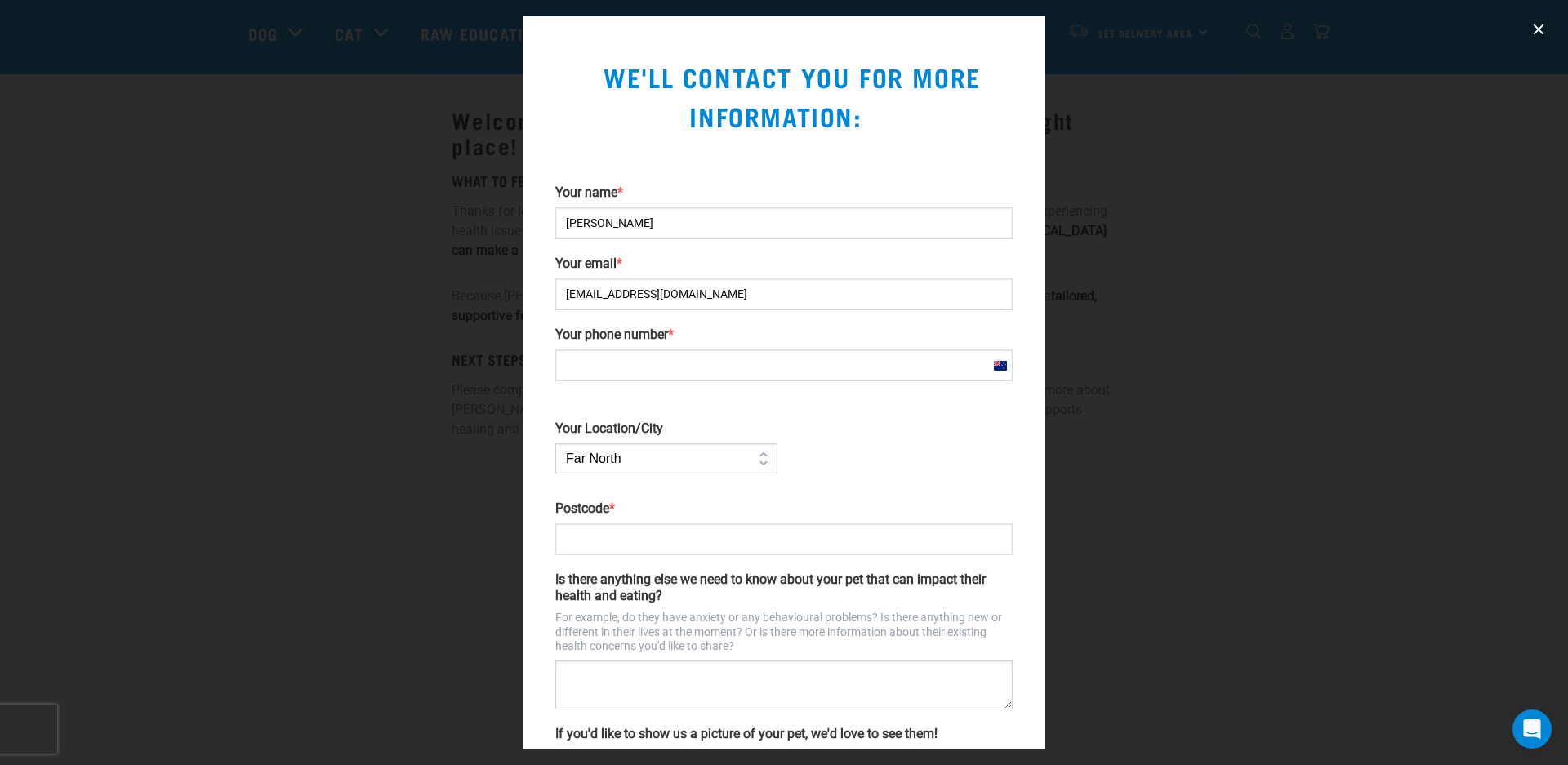
click at [631, 357] on input "Your phone number *" at bounding box center [784, 366] width 457 height 32
type input "[PHONE_NUMBER]"
type input "3119"
click at [761, 453] on select "Far [GEOGRAPHIC_DATA] [GEOGRAPHIC_DATA] [GEOGRAPHIC_DATA] [GEOGRAPHIC_DATA] [GE…" at bounding box center [666, 459] width 222 height 31
select select "Bay_of_Plenty"
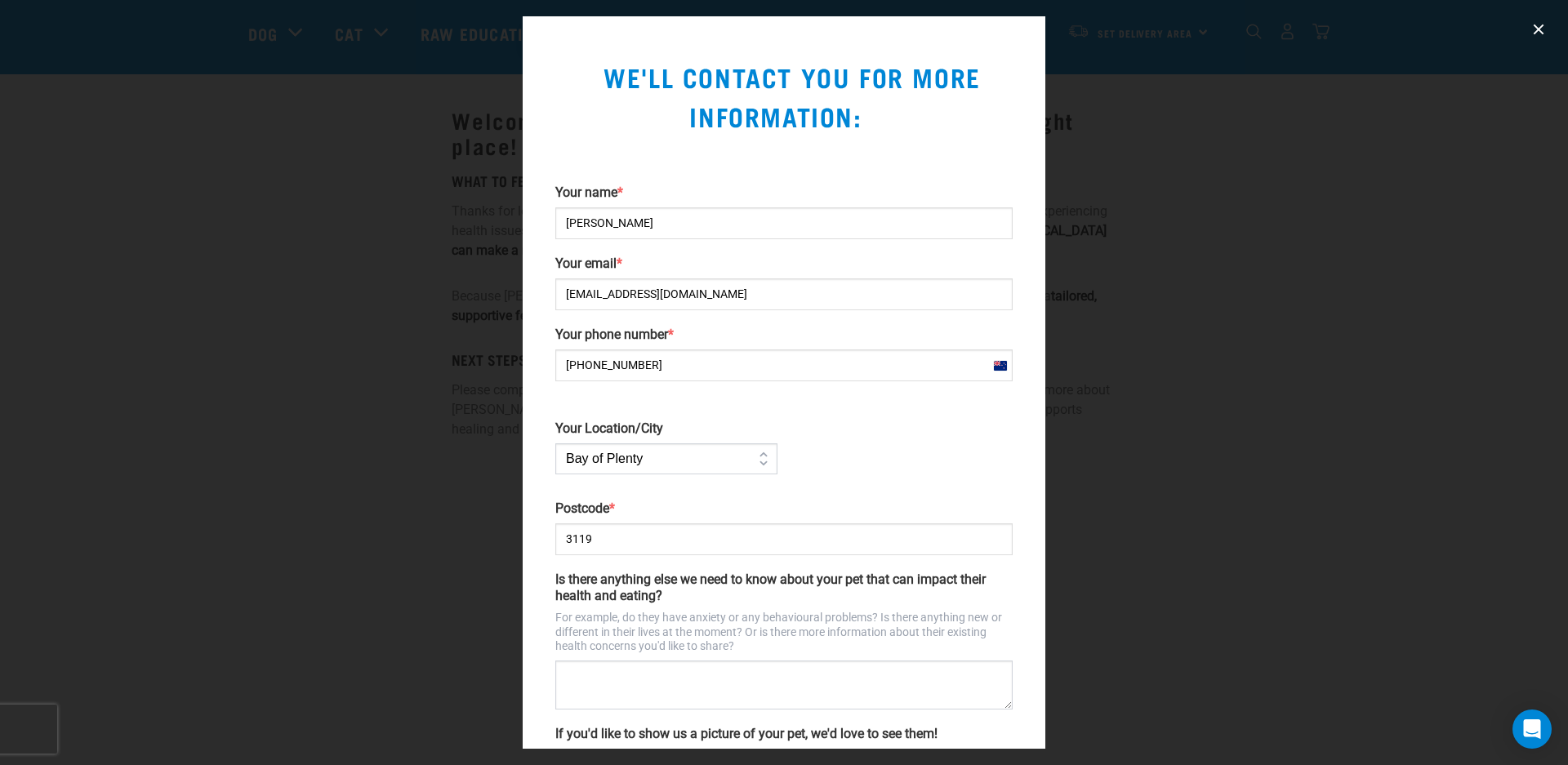
click at [555, 444] on select "Far North Auckland Waikato Bay of Plenty Coromandel Taranaki Hawkes Bay/Gisborn…" at bounding box center [666, 459] width 222 height 31
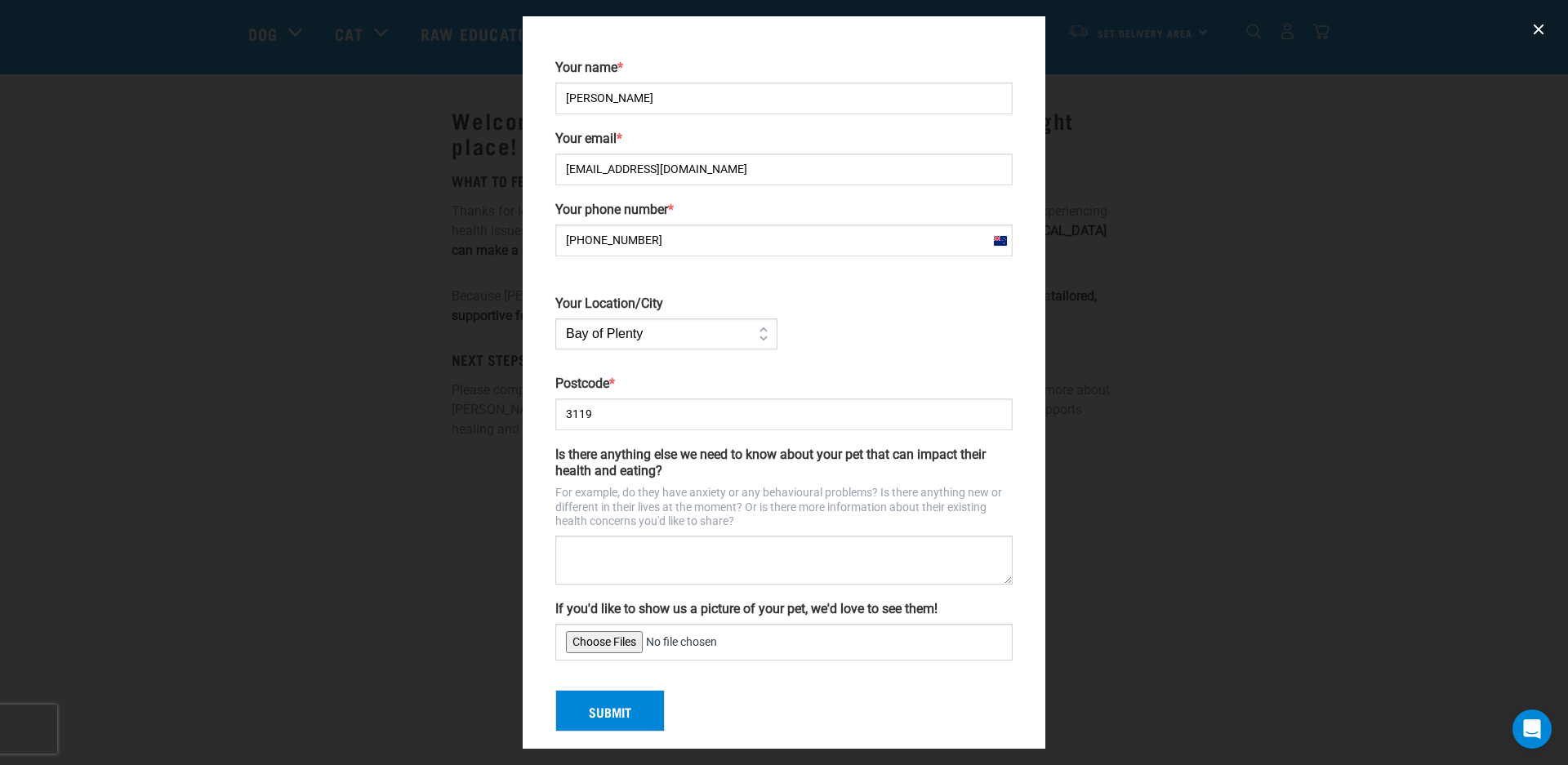
scroll to position [141, 0]
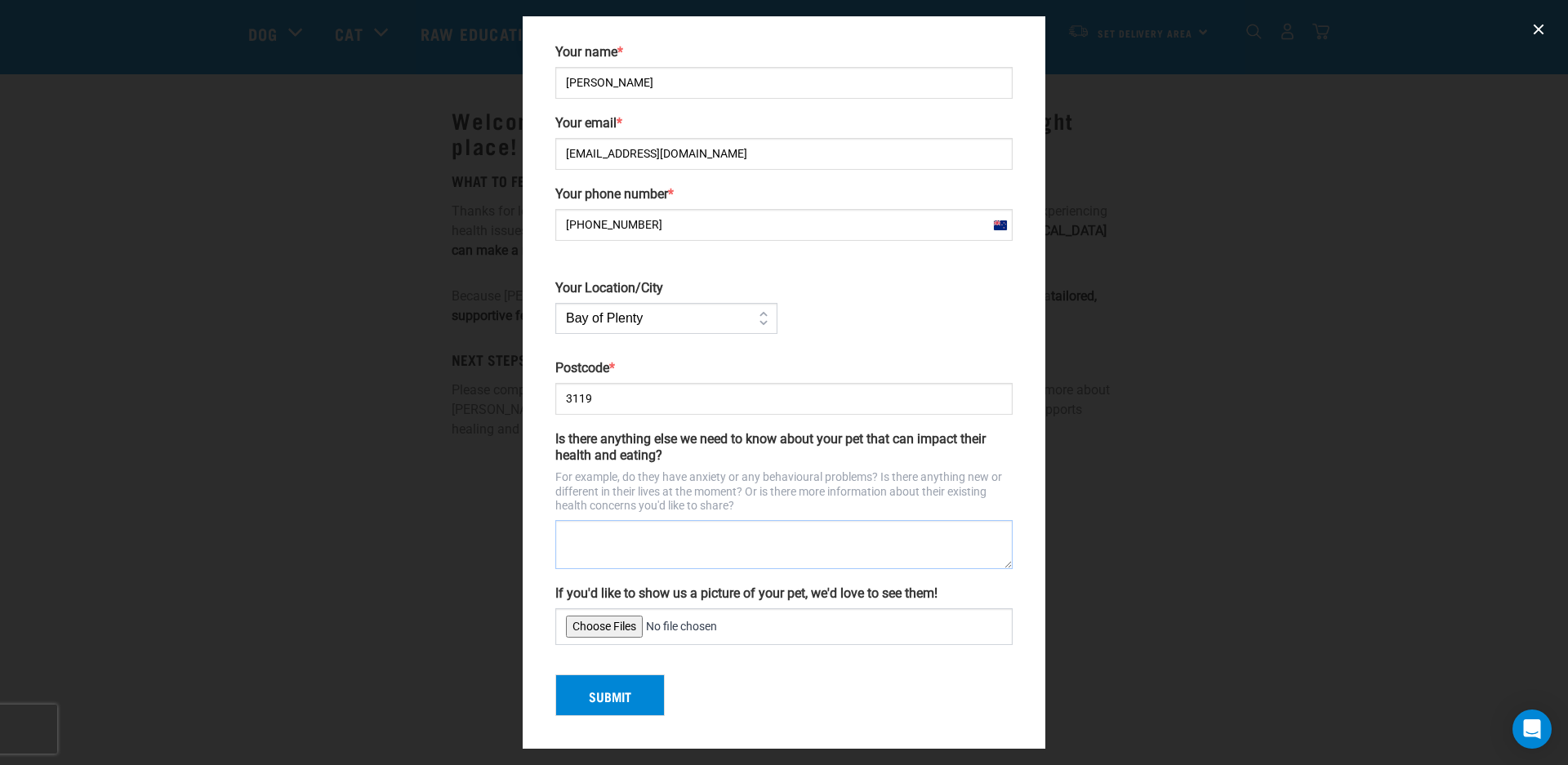
click at [578, 541] on textarea "Is there anything else we need to know about your pet that can impact their hea…" at bounding box center [784, 544] width 457 height 49
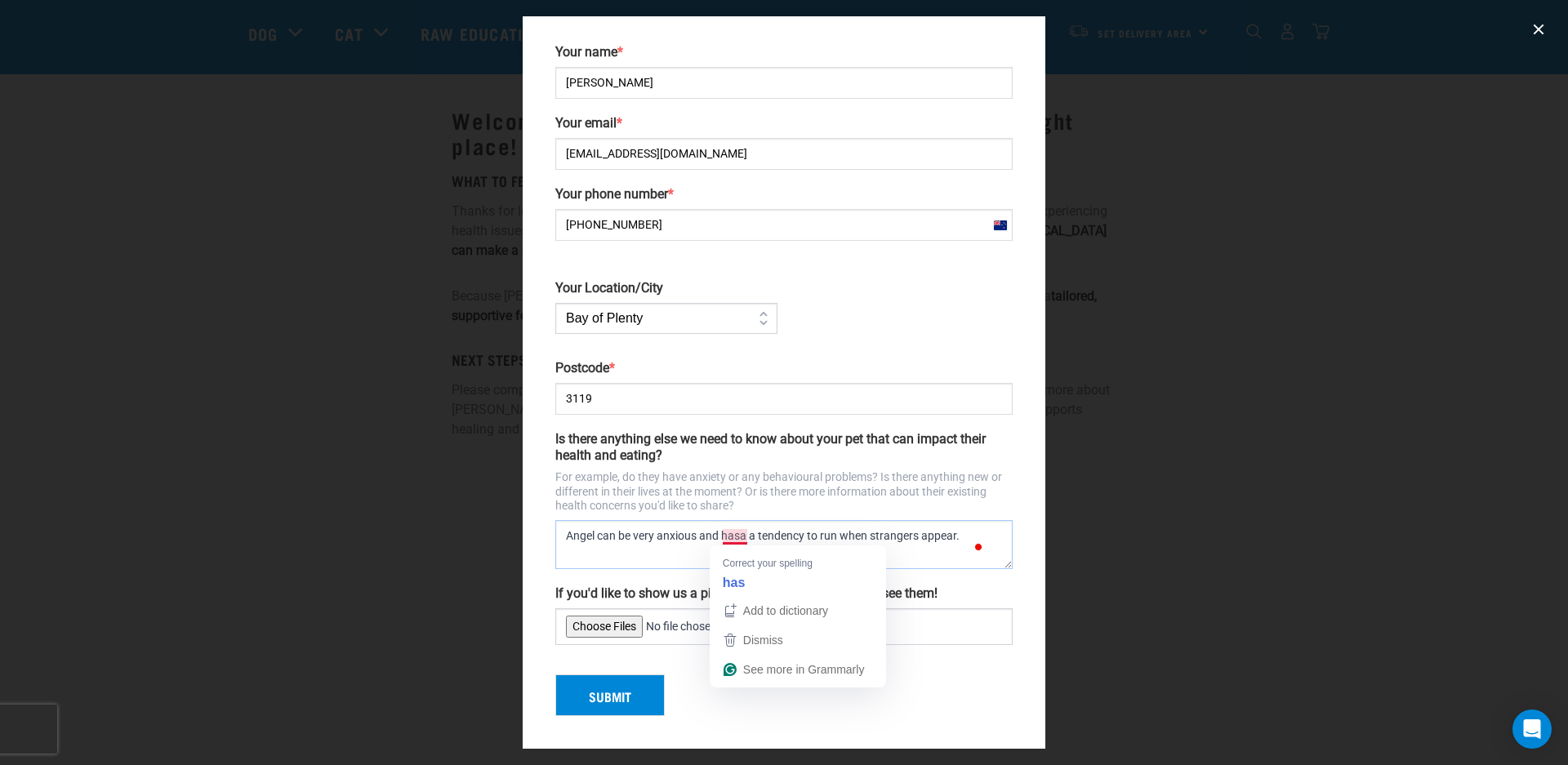
click at [737, 536] on textarea "Angel can be very anxious and hasa a tendency to run when strangers appear." at bounding box center [784, 544] width 457 height 49
type textarea "Angel can be very anxious and has a tendency to run when strangers appear."
click at [604, 696] on button "Submit" at bounding box center [609, 696] width 109 height 43
